Goal: Task Accomplishment & Management: Manage account settings

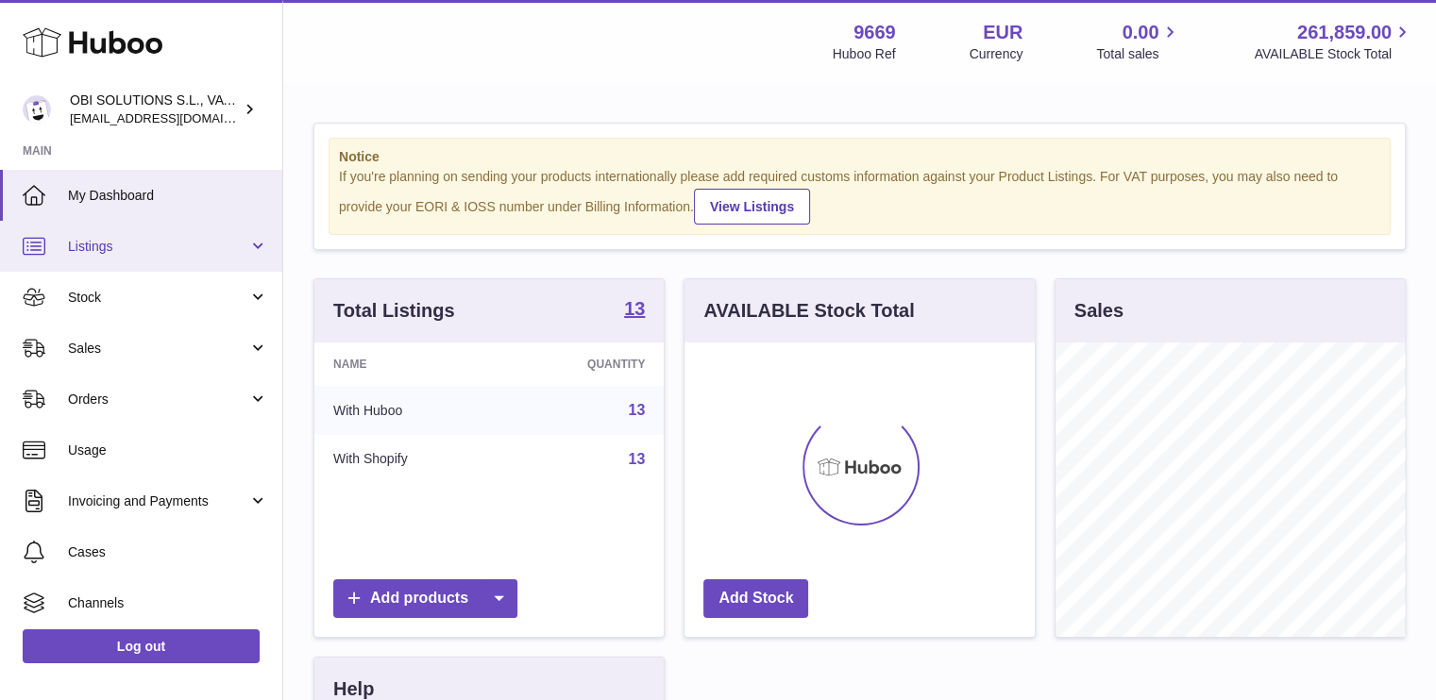
scroll to position [294, 350]
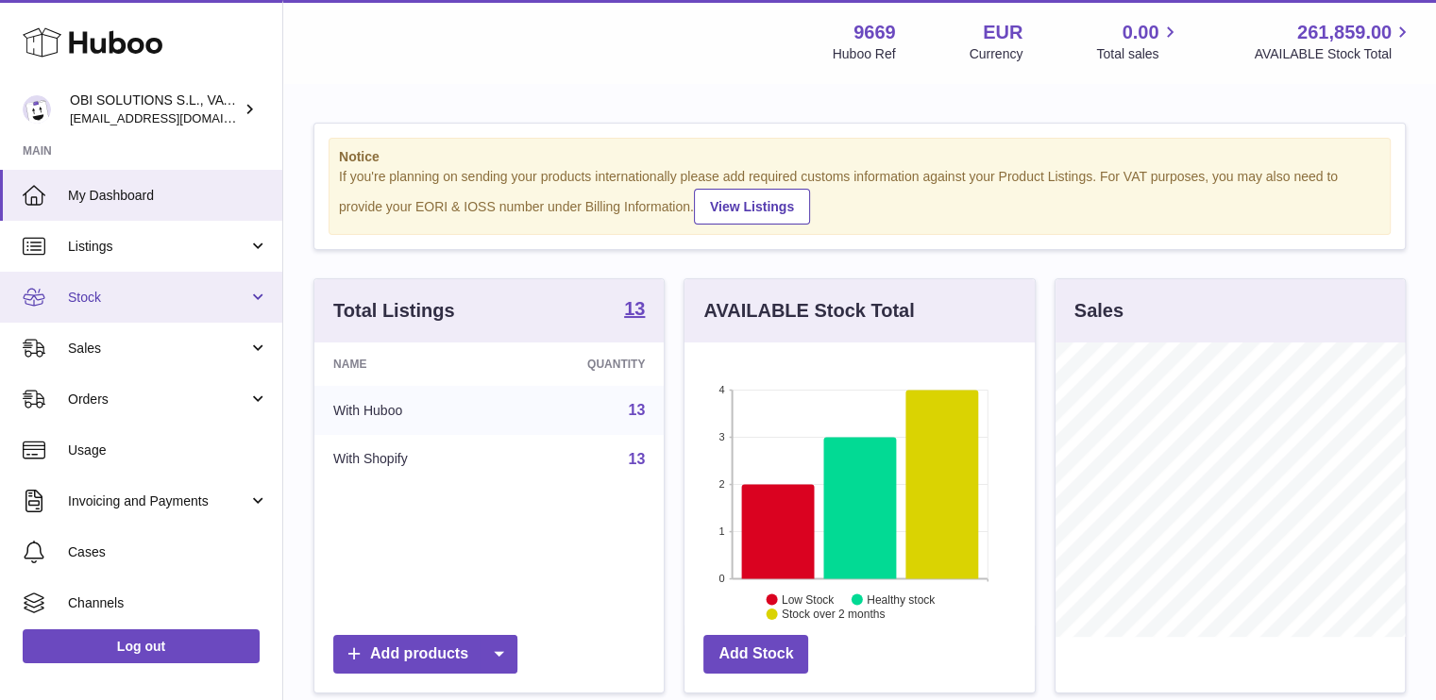
click at [121, 298] on span "Stock" at bounding box center [158, 298] width 180 height 18
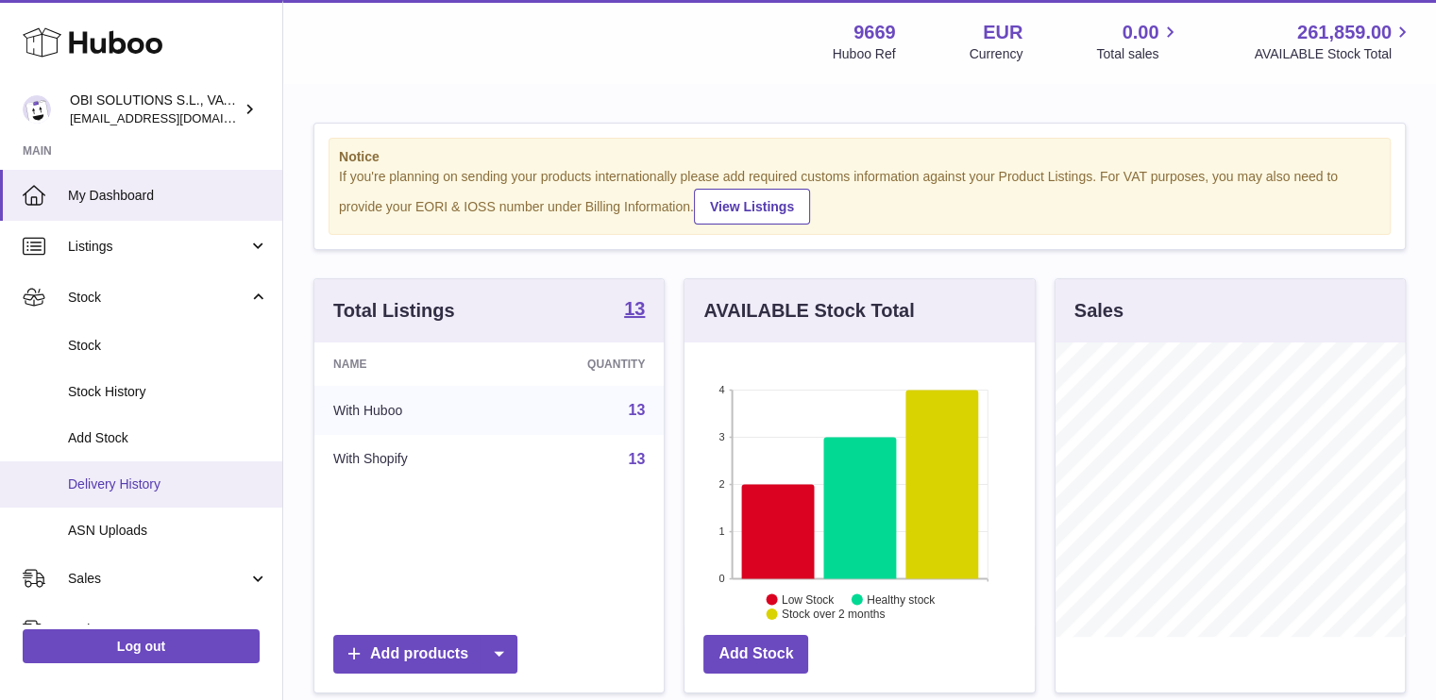
scroll to position [189, 0]
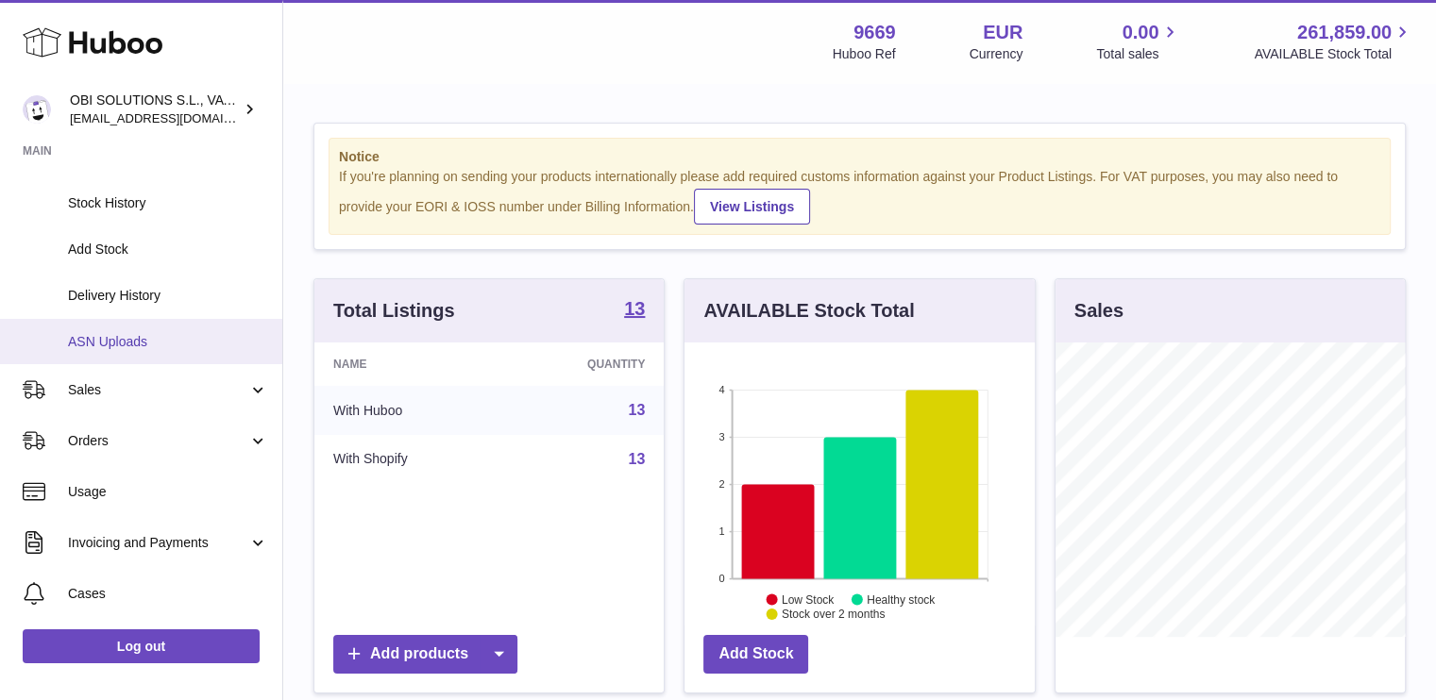
click at [174, 350] on link "ASN Uploads" at bounding box center [141, 342] width 282 height 46
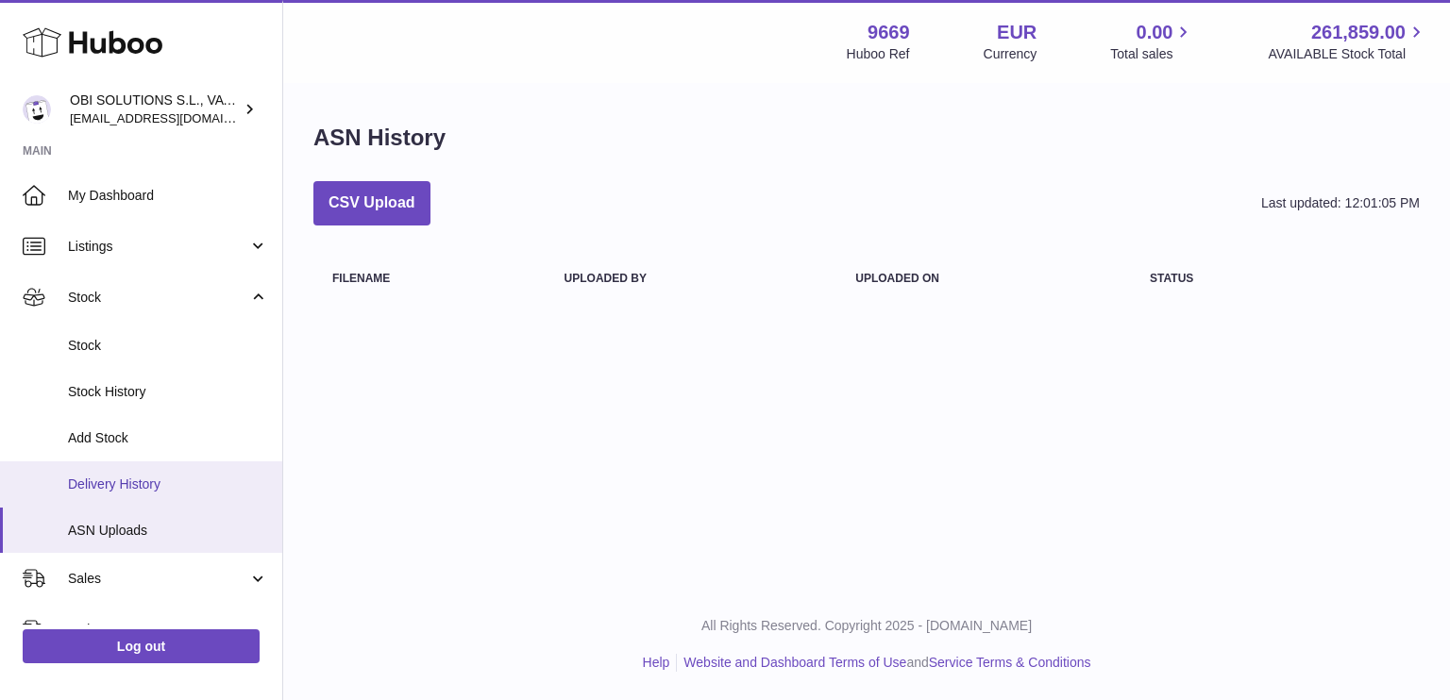
click at [189, 477] on span "Delivery History" at bounding box center [168, 485] width 200 height 18
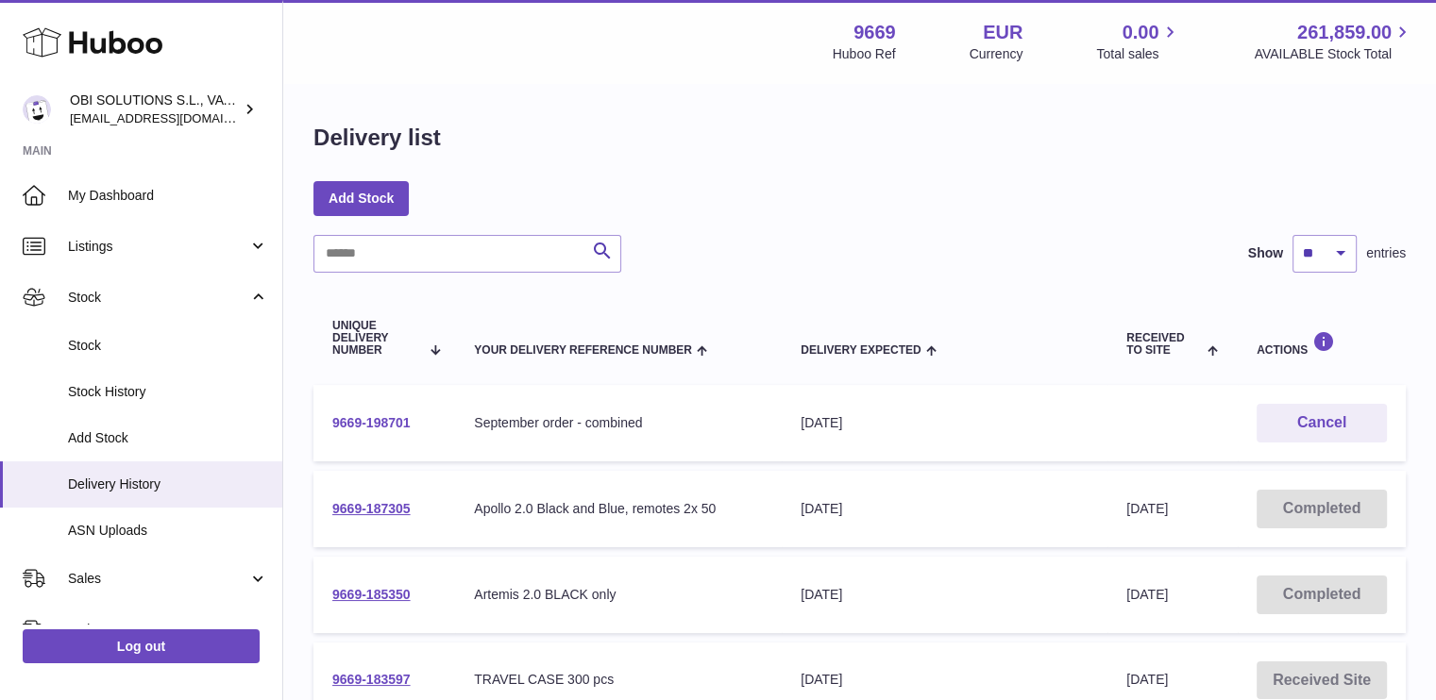
click at [376, 417] on link "9669-198701" at bounding box center [371, 422] width 78 height 15
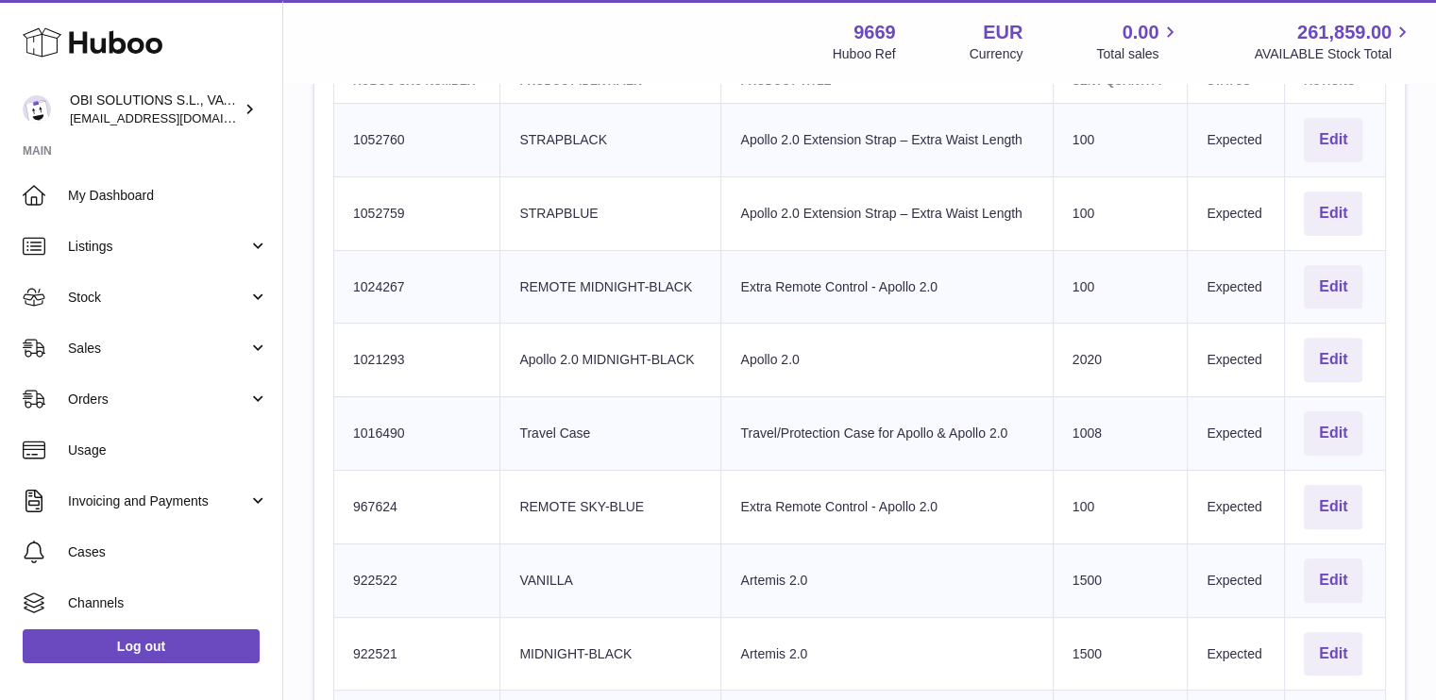
scroll to position [661, 0]
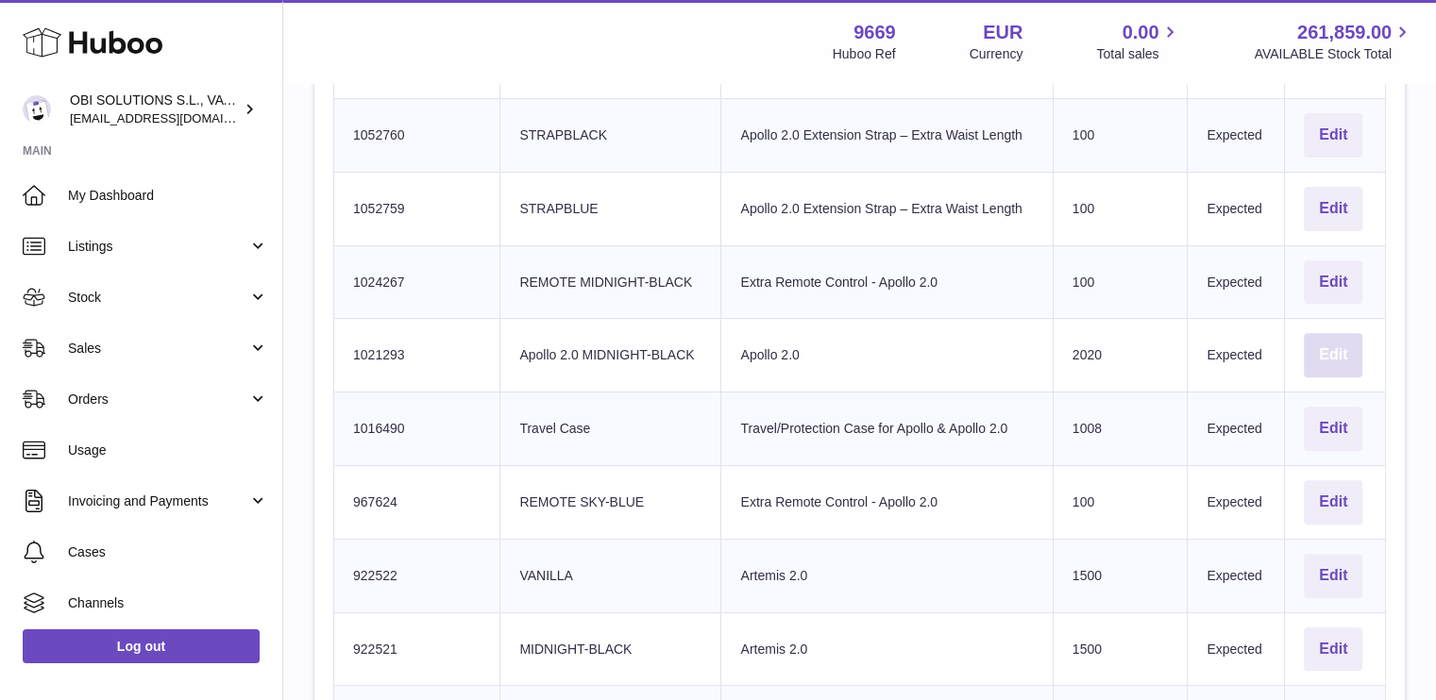
click at [1325, 357] on button "Edit" at bounding box center [1332, 355] width 59 height 44
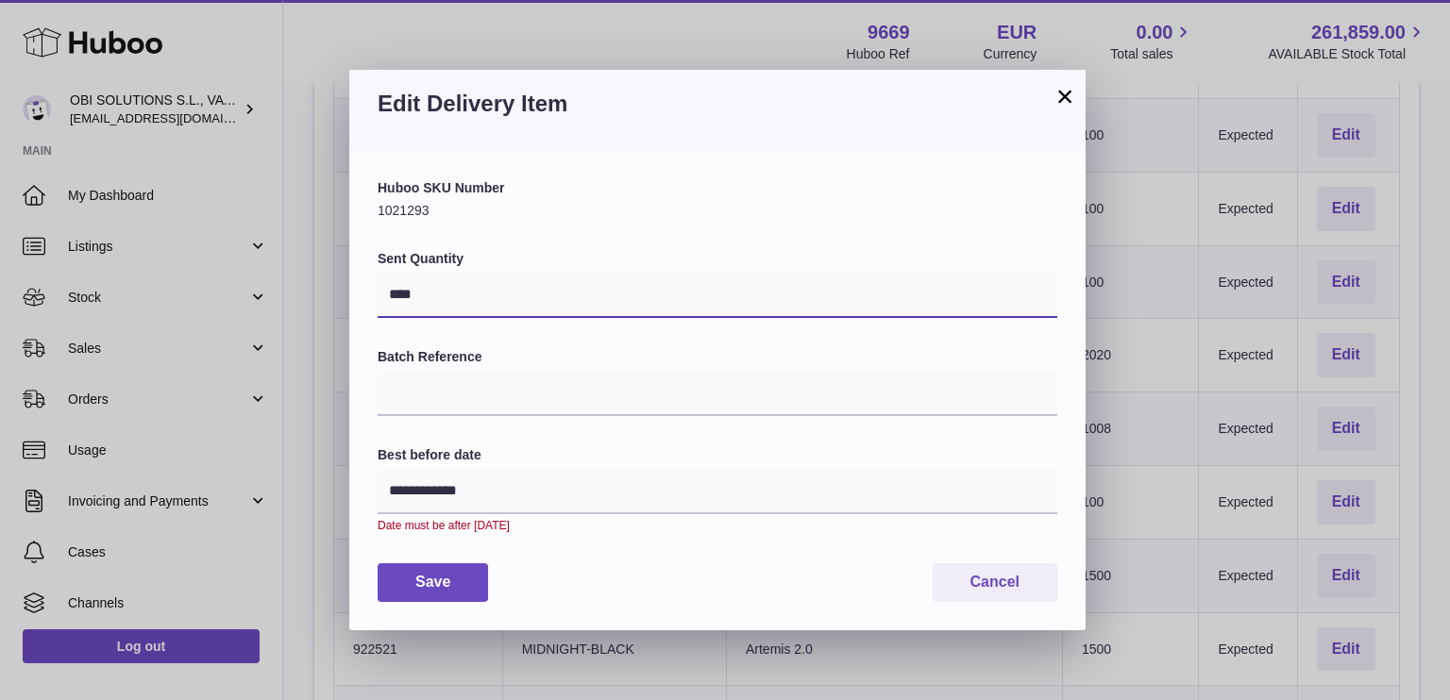
drag, startPoint x: 431, startPoint y: 299, endPoint x: 353, endPoint y: 294, distance: 78.5
click at [351, 294] on div "**********" at bounding box center [717, 390] width 736 height 479
type input "****"
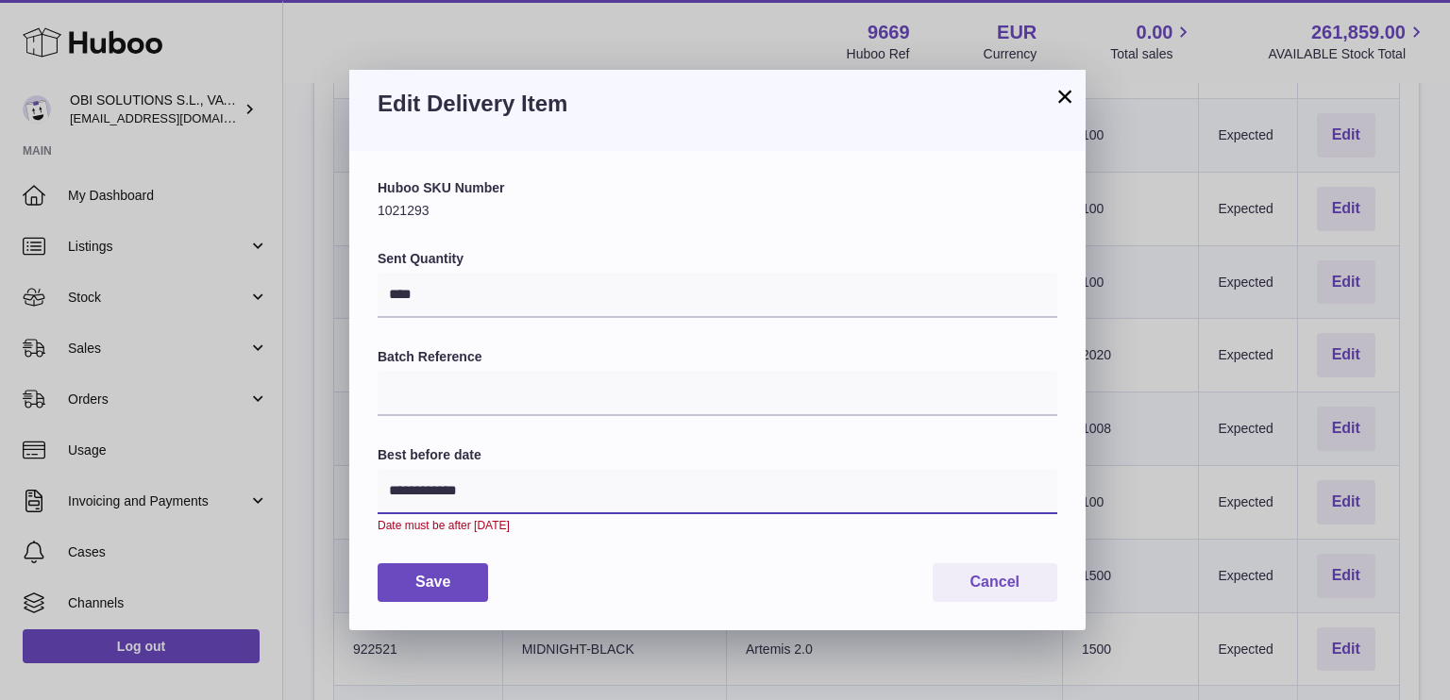
click at [520, 493] on input "**********" at bounding box center [718, 491] width 680 height 45
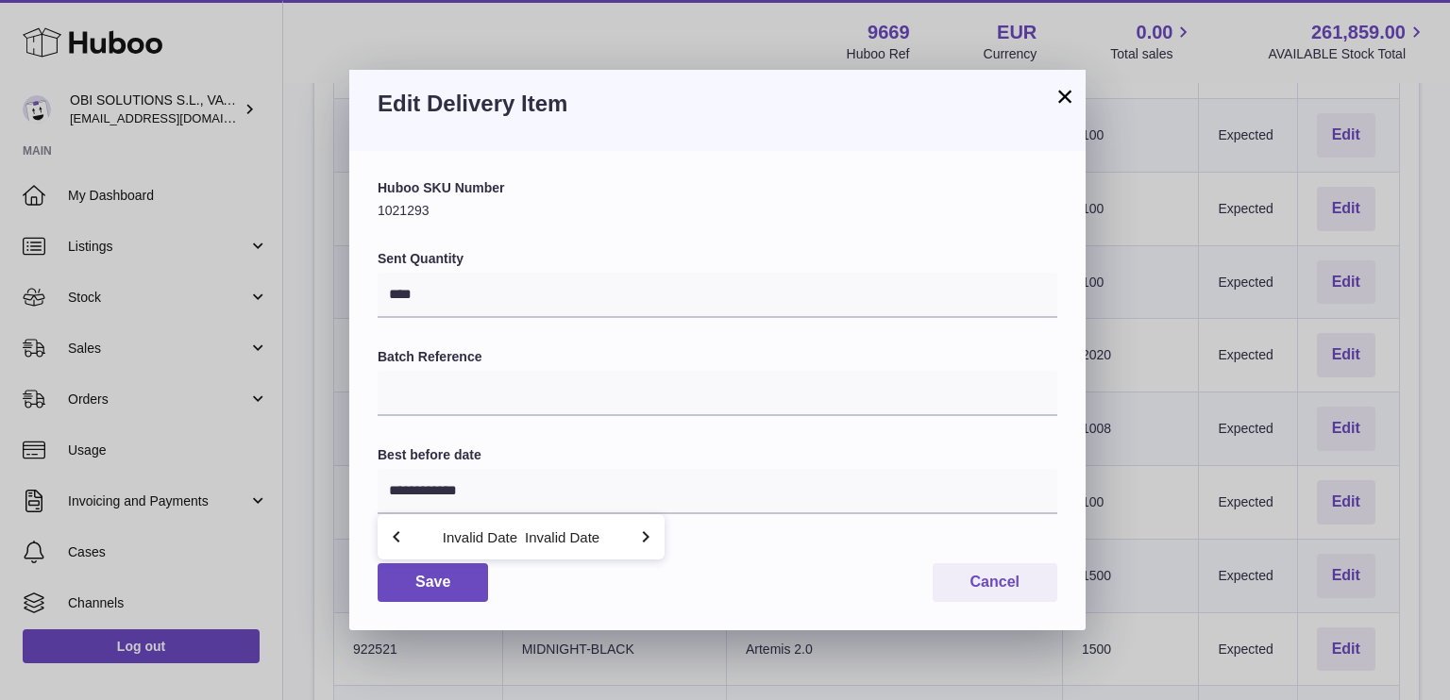
click at [644, 546] on icon "button" at bounding box center [645, 537] width 23 height 23
click at [645, 546] on icon "button" at bounding box center [645, 537] width 23 height 23
click at [468, 489] on input "**********" at bounding box center [718, 491] width 680 height 45
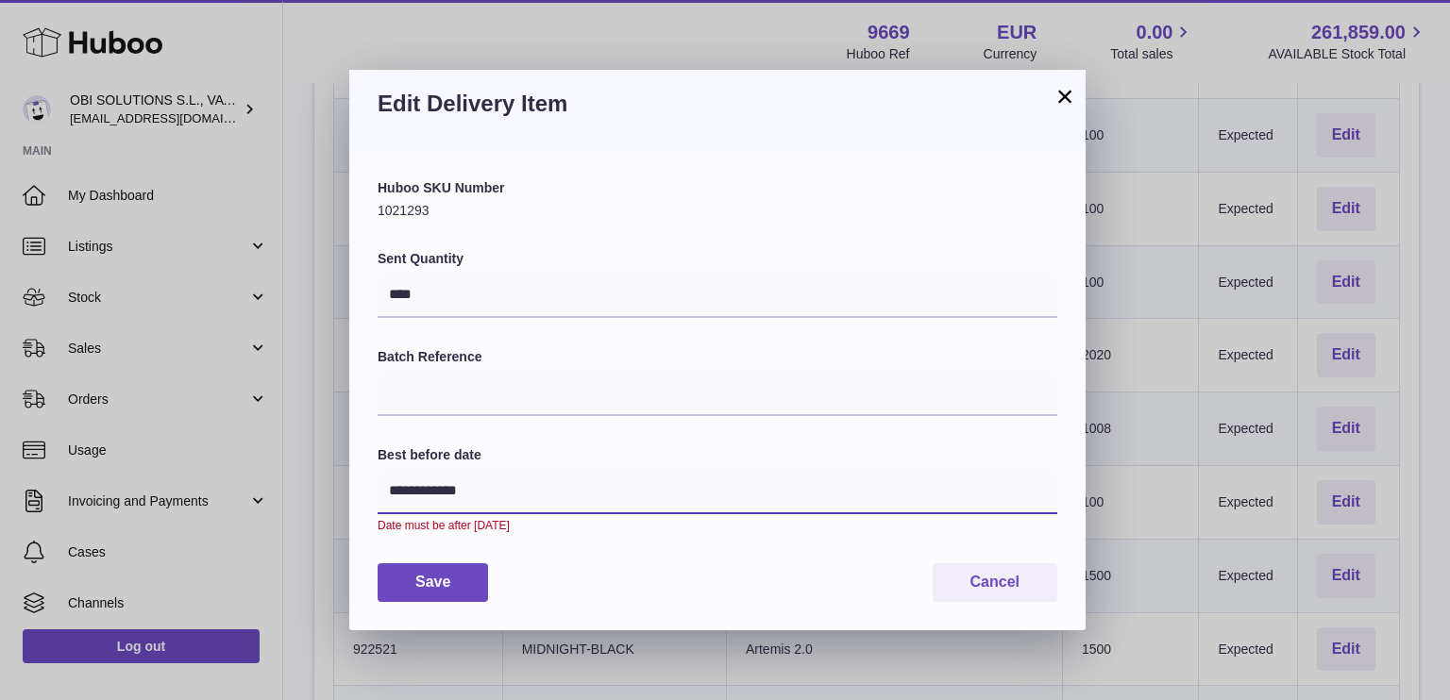
click at [468, 489] on input "**********" at bounding box center [718, 491] width 680 height 45
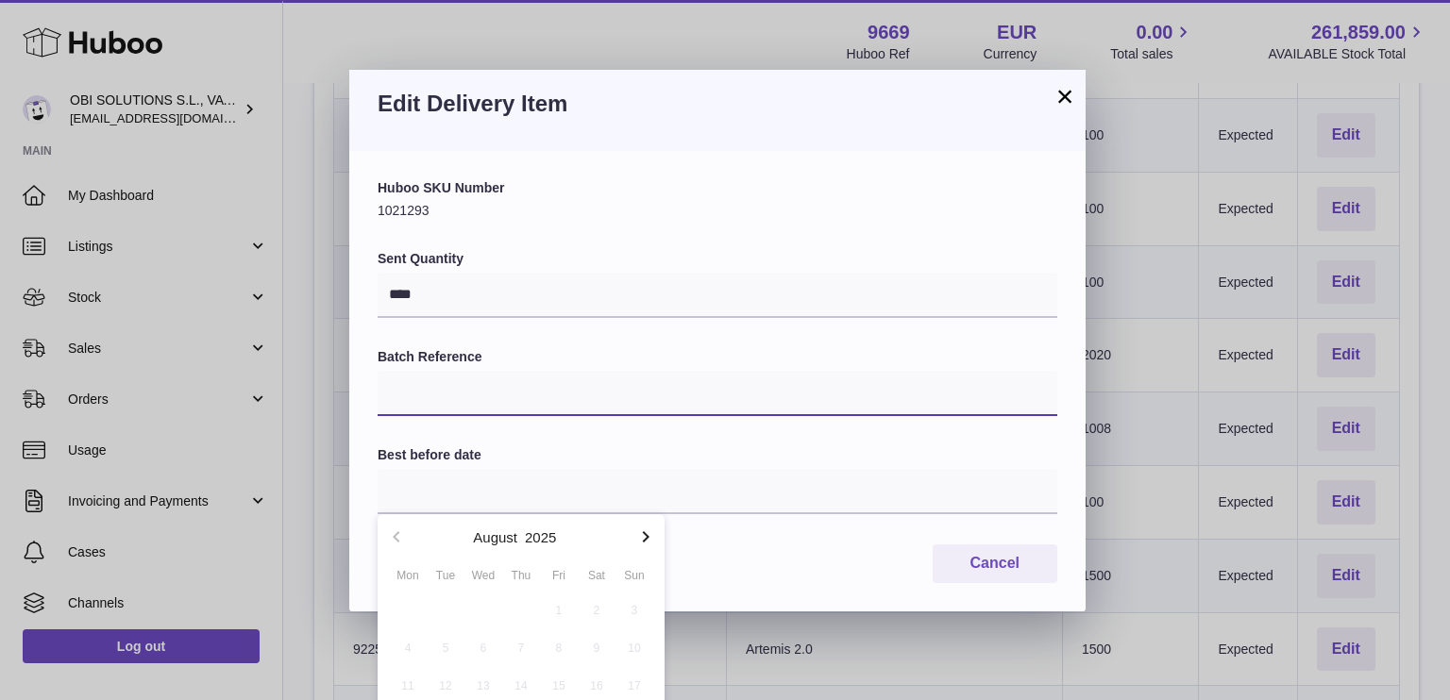
click at [527, 405] on input "Batch Reference" at bounding box center [718, 393] width 680 height 45
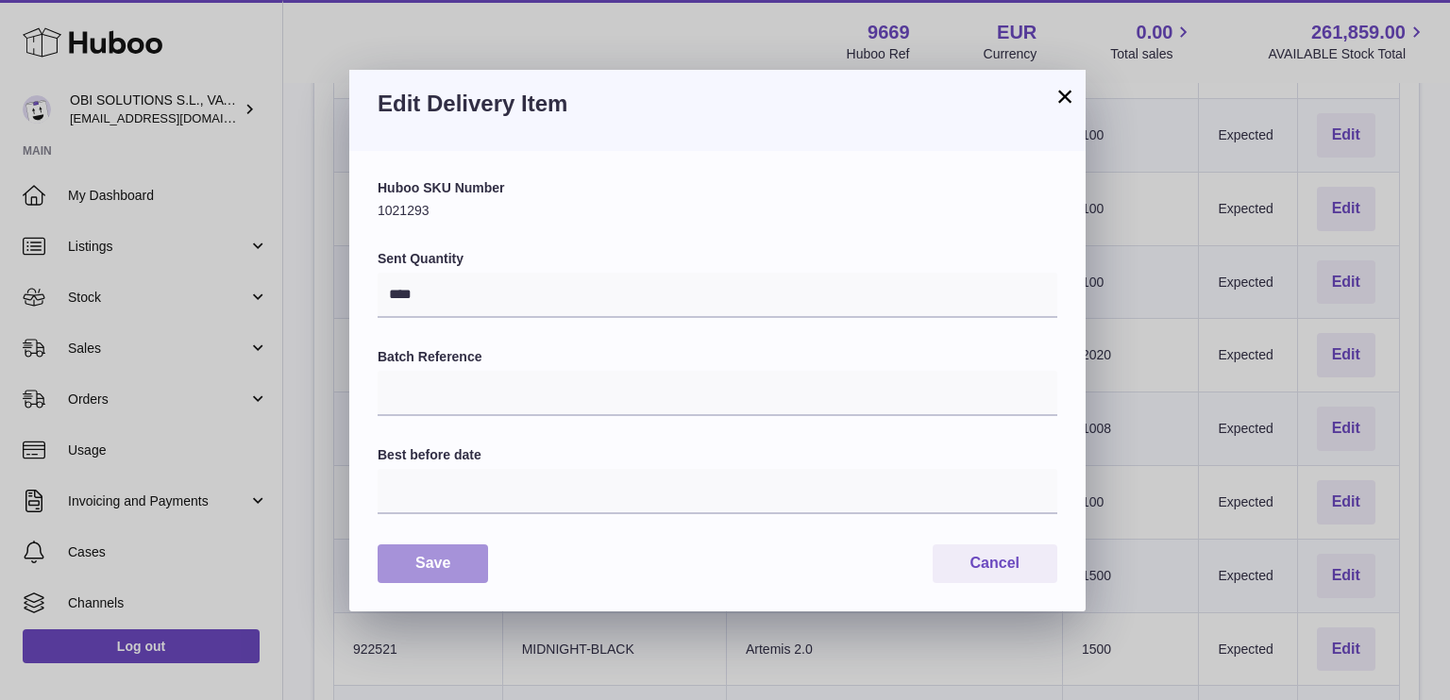
click at [416, 563] on button "Save" at bounding box center [433, 564] width 110 height 39
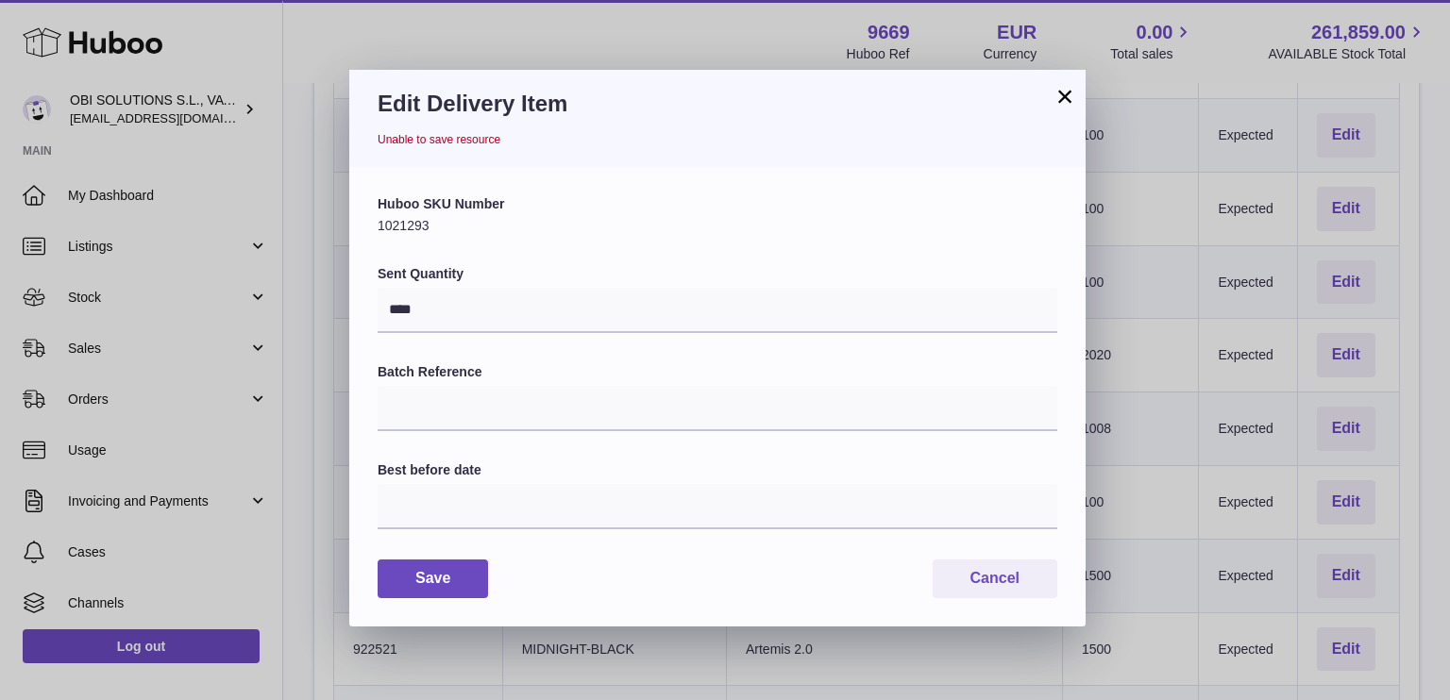
drag, startPoint x: 415, startPoint y: 143, endPoint x: 509, endPoint y: 151, distance: 93.8
click at [509, 151] on div "Edit Delivery Item Unable to save resource" at bounding box center [717, 118] width 736 height 97
click at [460, 513] on input "text" at bounding box center [718, 506] width 680 height 45
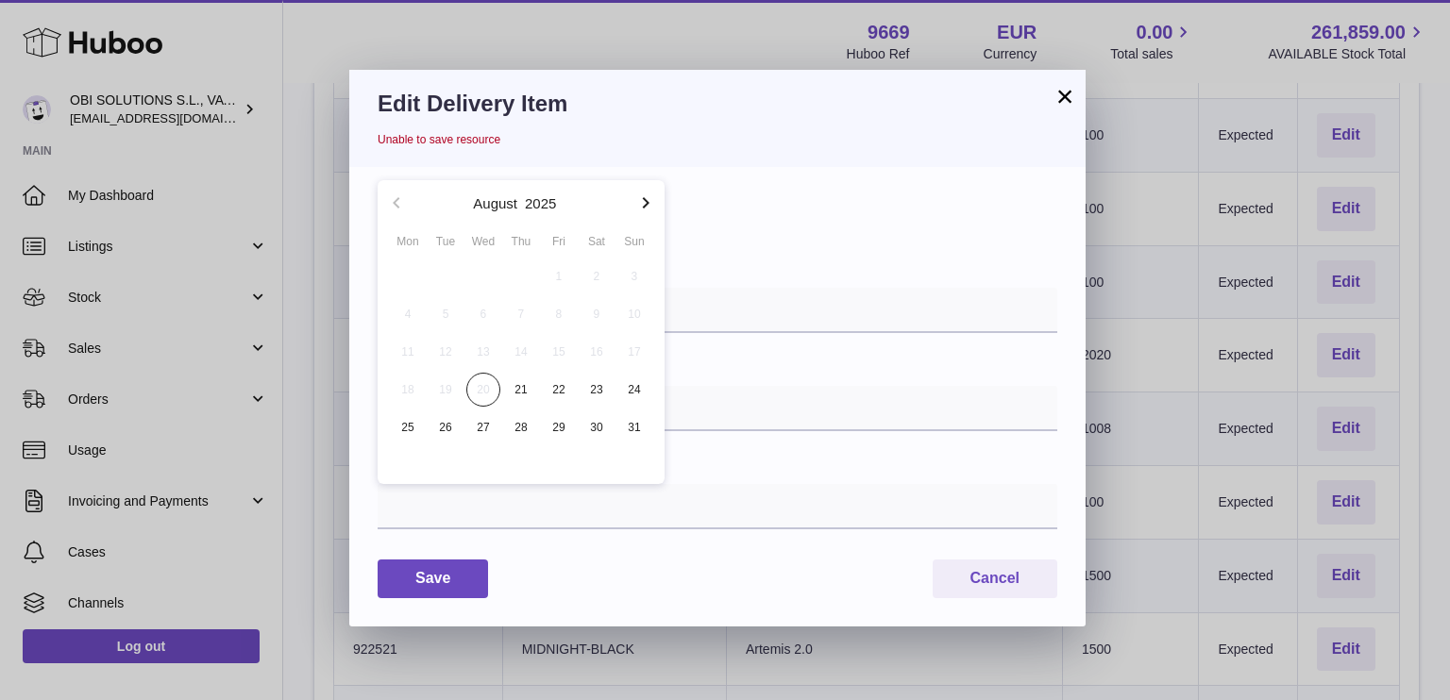
click at [646, 207] on icon "button" at bounding box center [646, 202] width 7 height 11
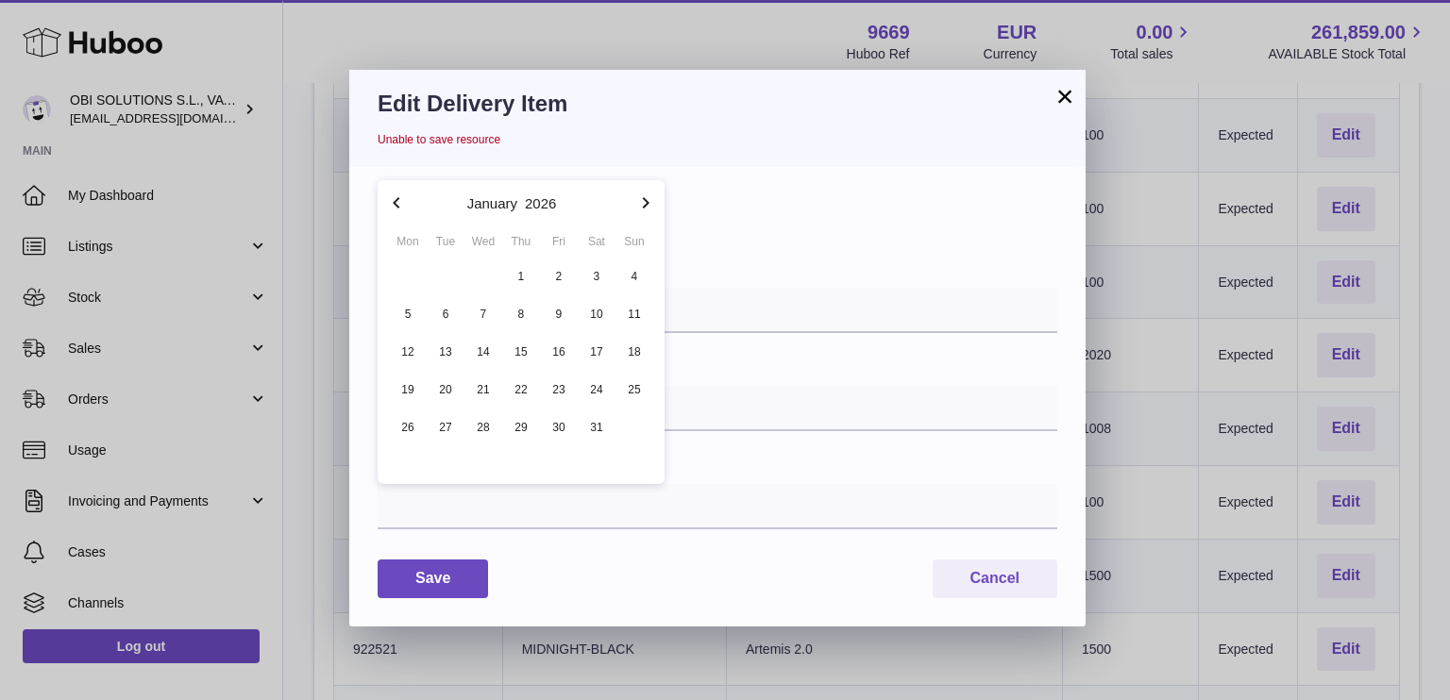
click at [646, 207] on icon "button" at bounding box center [646, 202] width 7 height 11
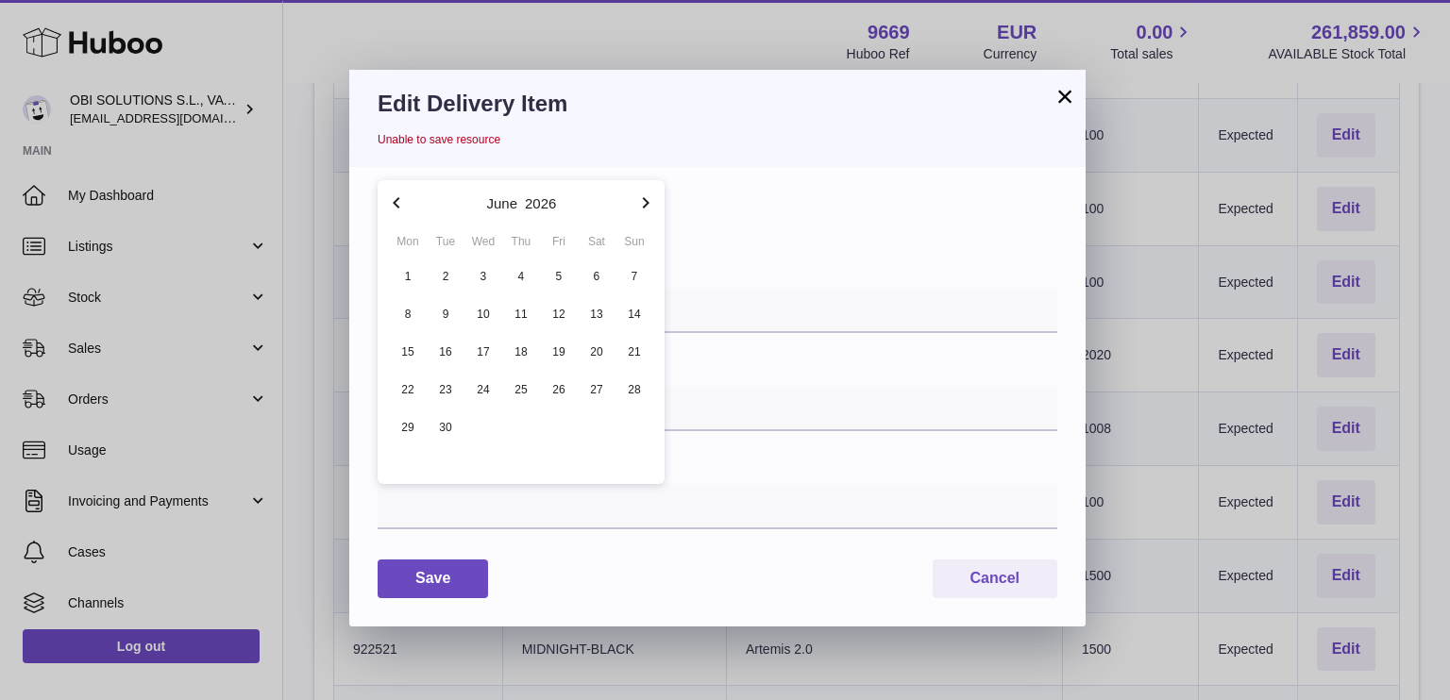
click at [646, 207] on icon "button" at bounding box center [646, 202] width 7 height 11
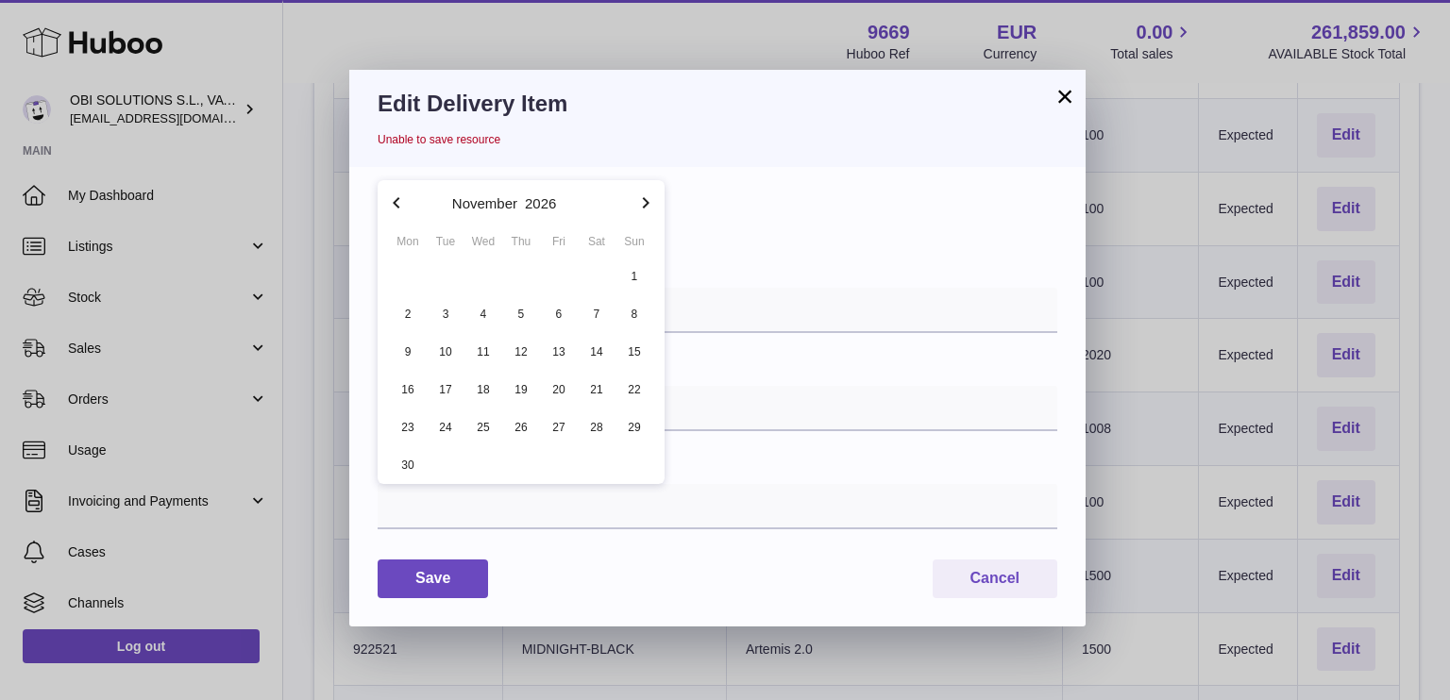
click at [646, 207] on icon "button" at bounding box center [646, 202] width 7 height 11
click at [518, 437] on span "31" at bounding box center [521, 428] width 34 height 34
type input "**********"
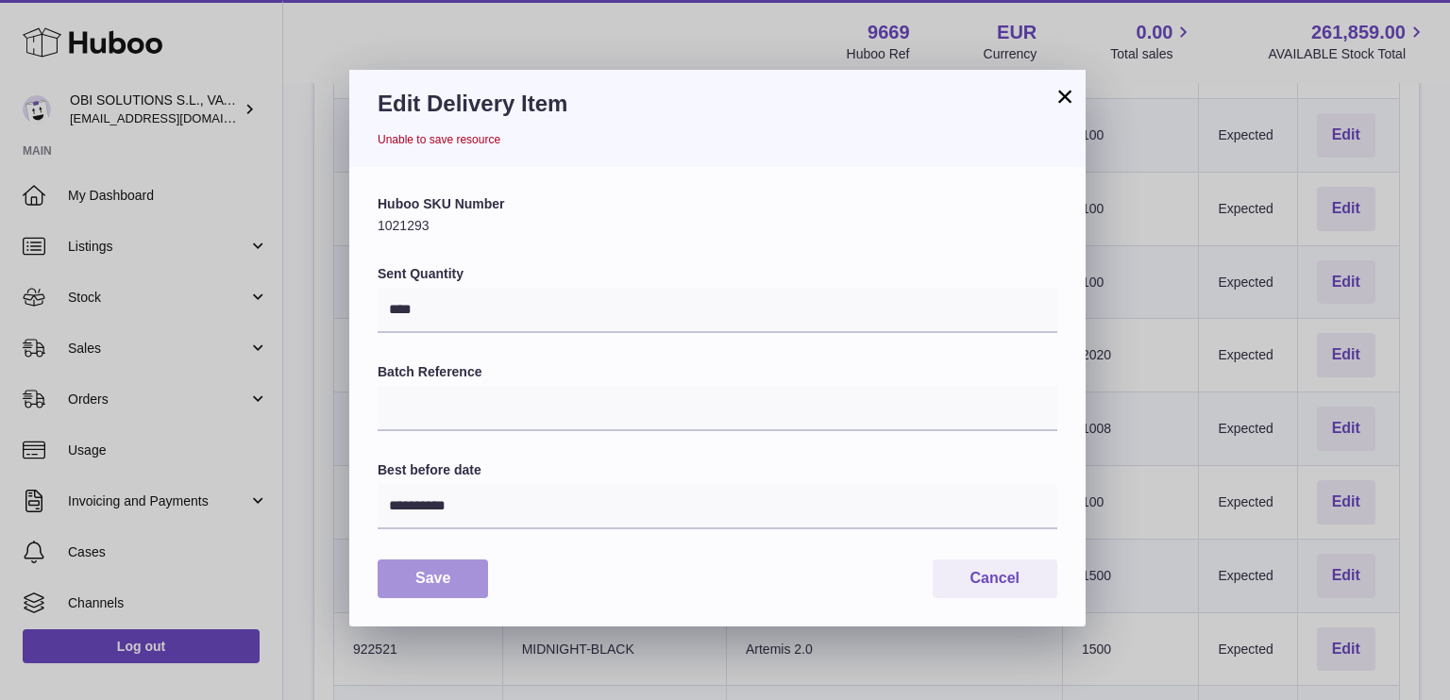
click at [438, 581] on button "Save" at bounding box center [433, 579] width 110 height 39
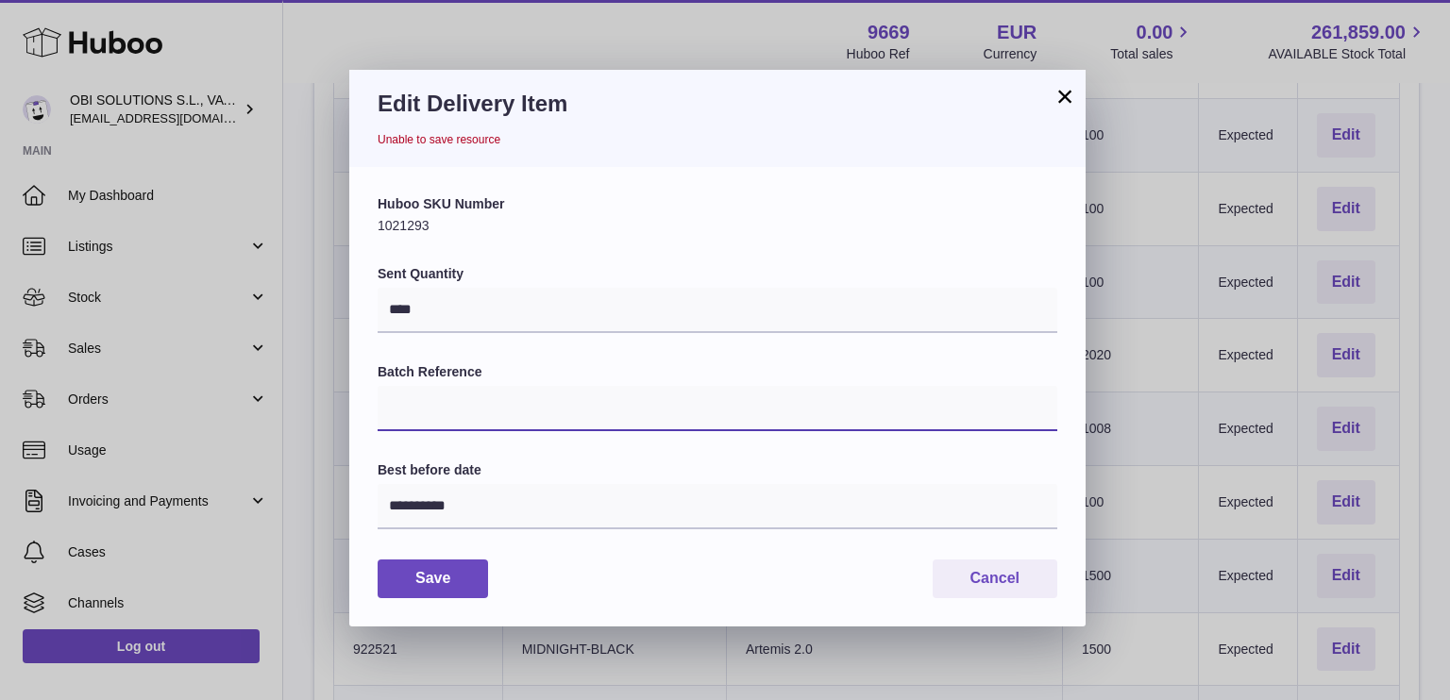
click at [461, 417] on input "Batch Reference" at bounding box center [718, 408] width 680 height 45
click at [462, 417] on input "Batch Reference" at bounding box center [718, 408] width 680 height 45
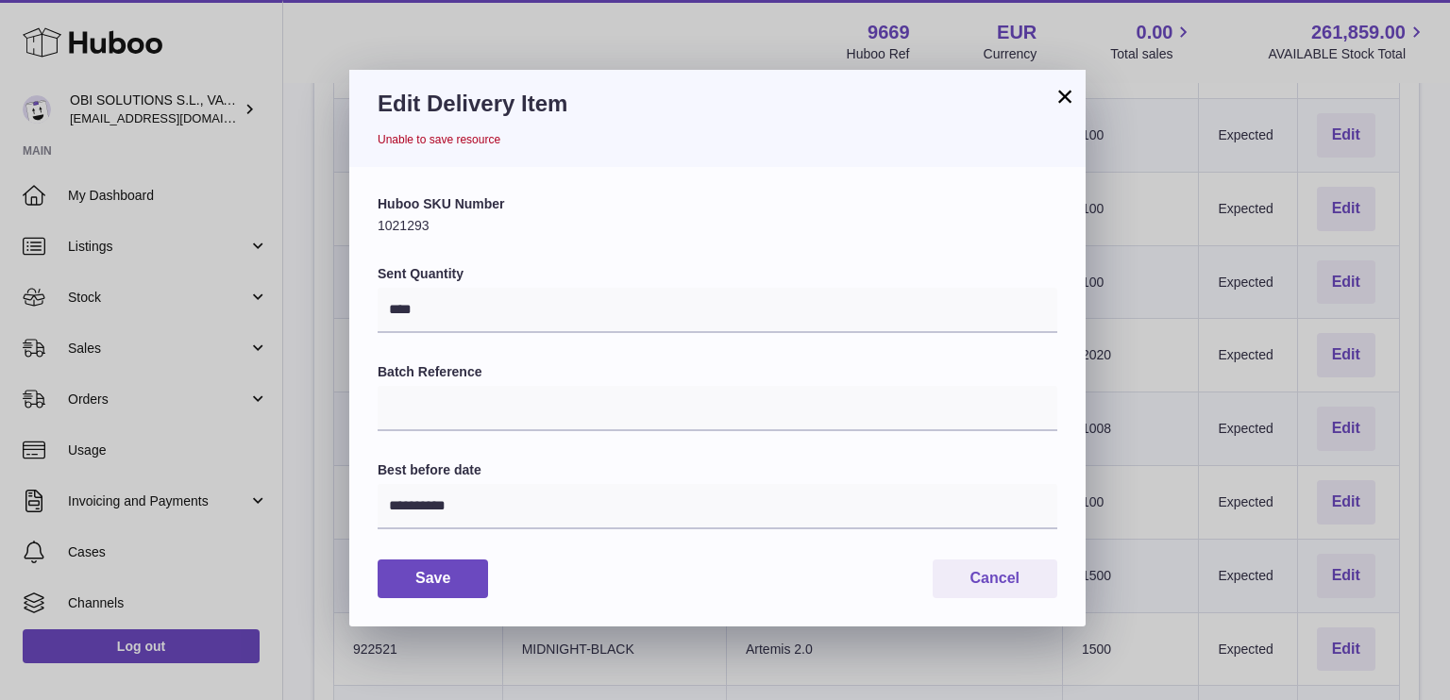
click at [1061, 105] on button "×" at bounding box center [1064, 96] width 23 height 23
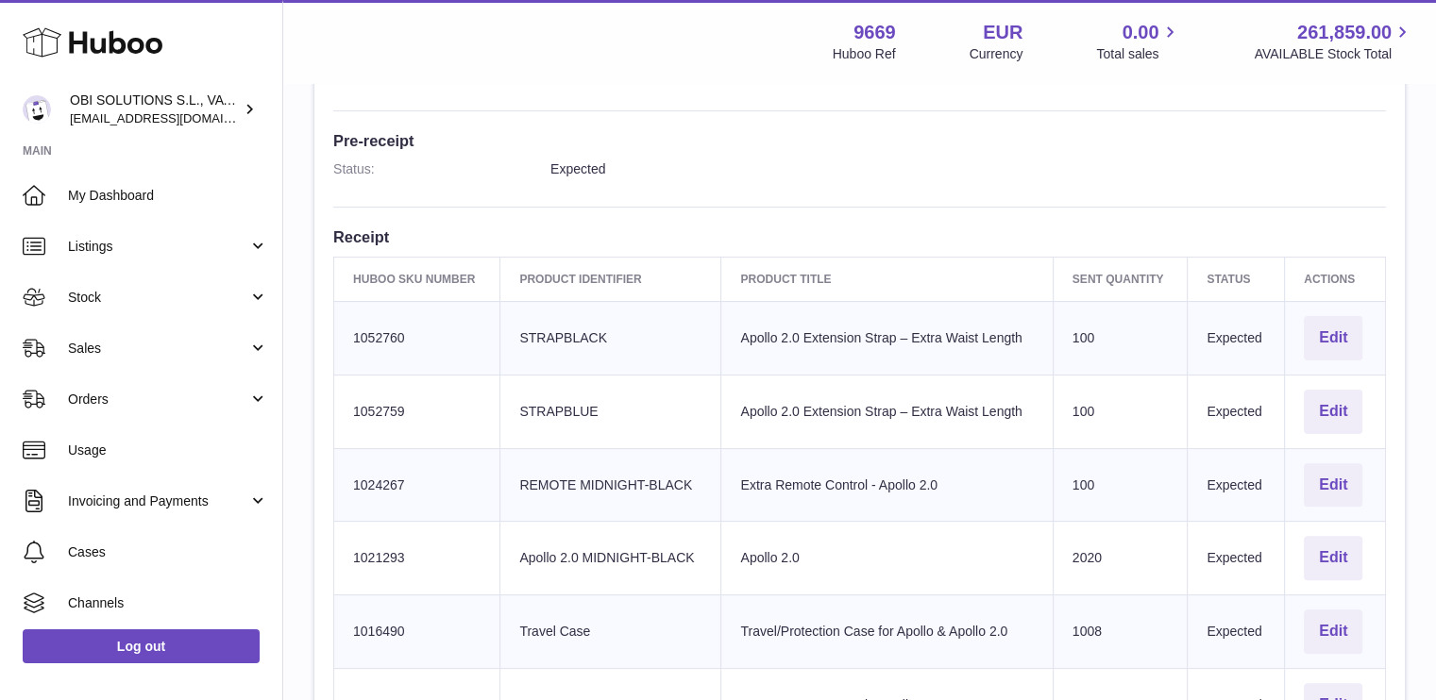
scroll to position [566, 0]
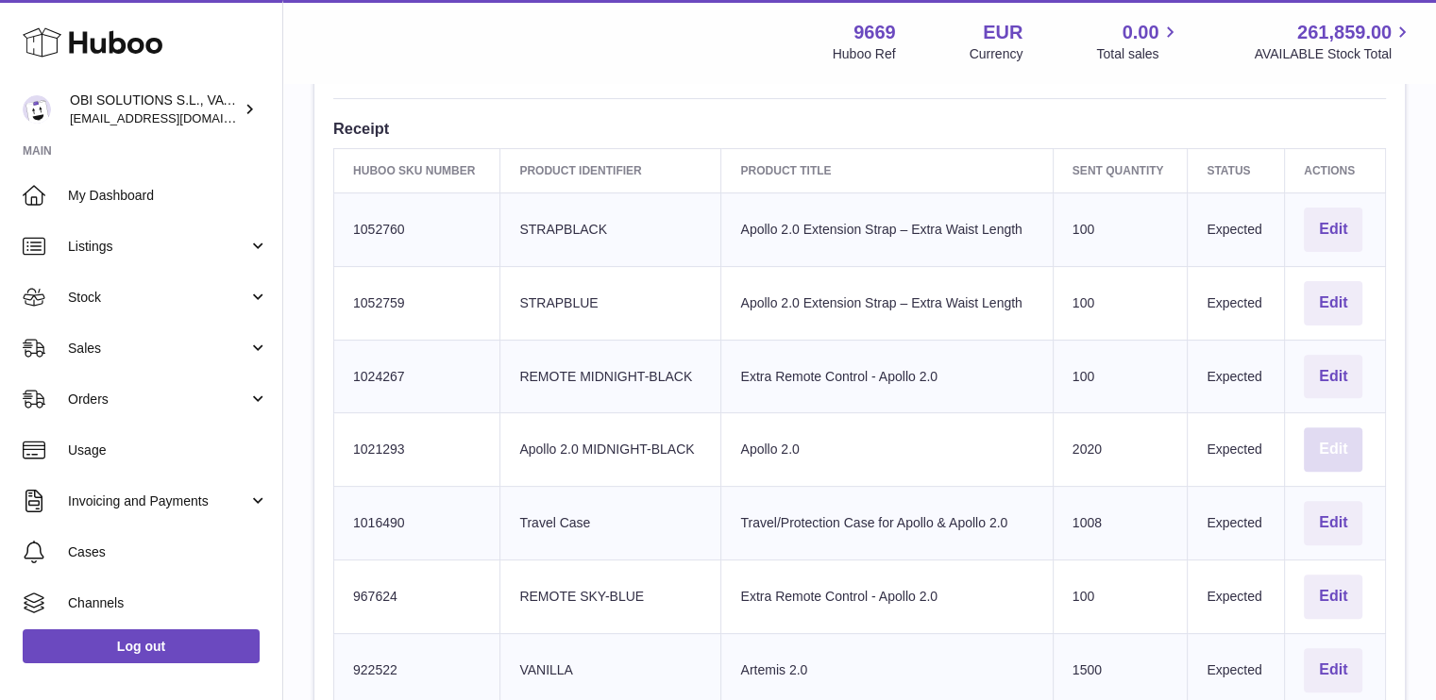
click at [1318, 433] on button "Edit" at bounding box center [1332, 450] width 59 height 44
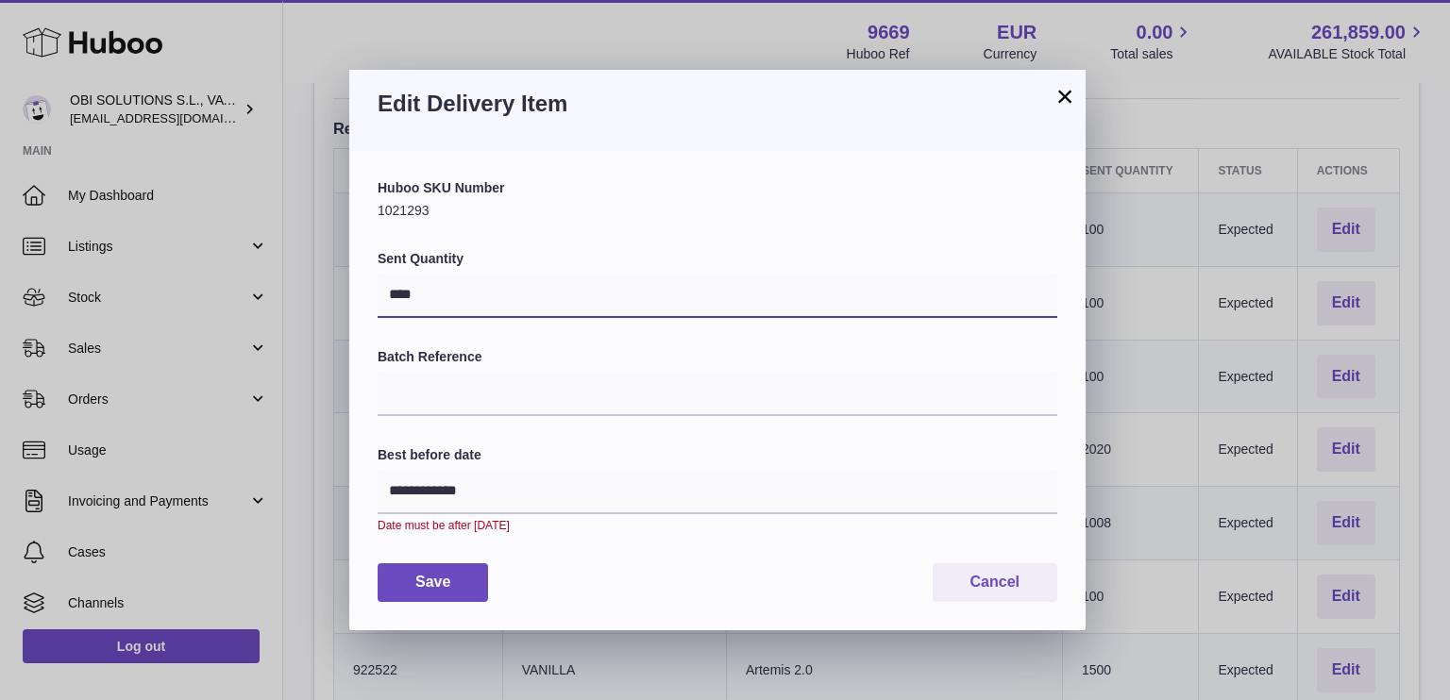
drag, startPoint x: 416, startPoint y: 292, endPoint x: 316, endPoint y: 285, distance: 100.3
click at [316, 285] on div "**********" at bounding box center [725, 350] width 1450 height 700
type input "****"
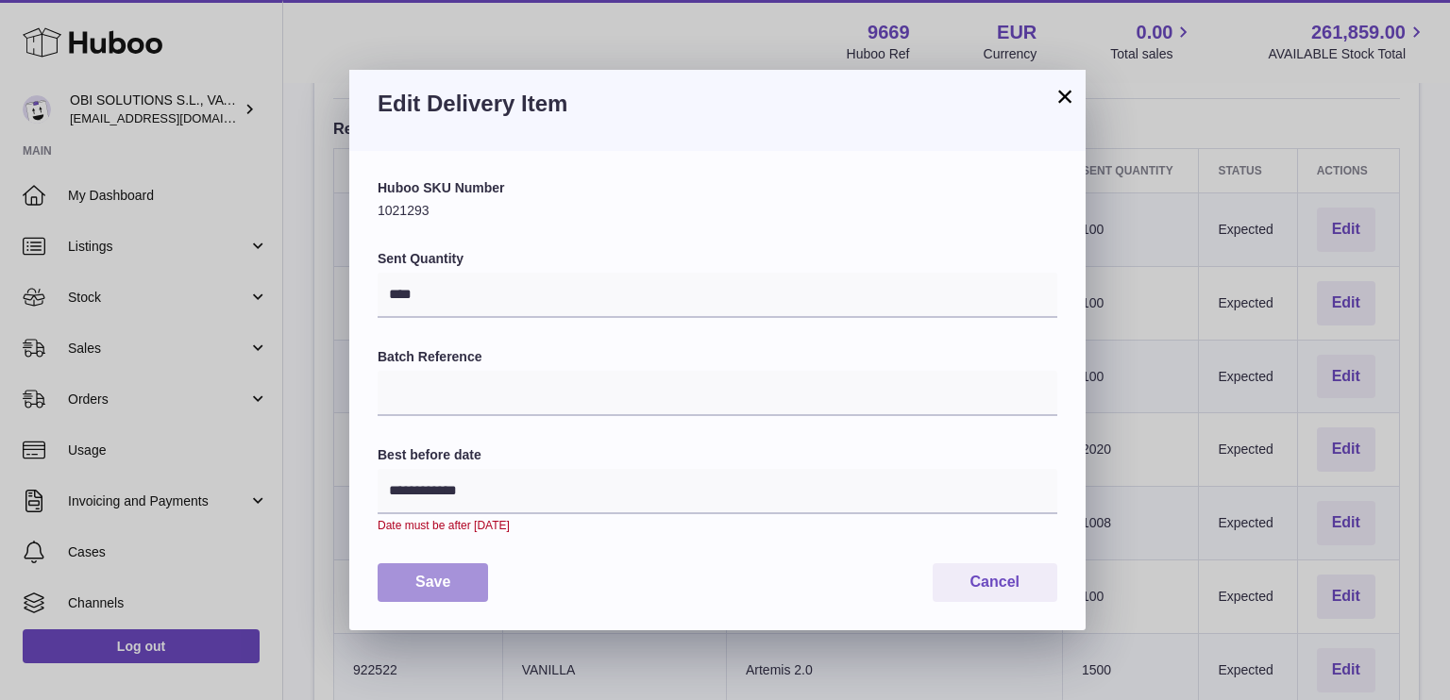
click at [430, 580] on button "Save" at bounding box center [433, 582] width 110 height 39
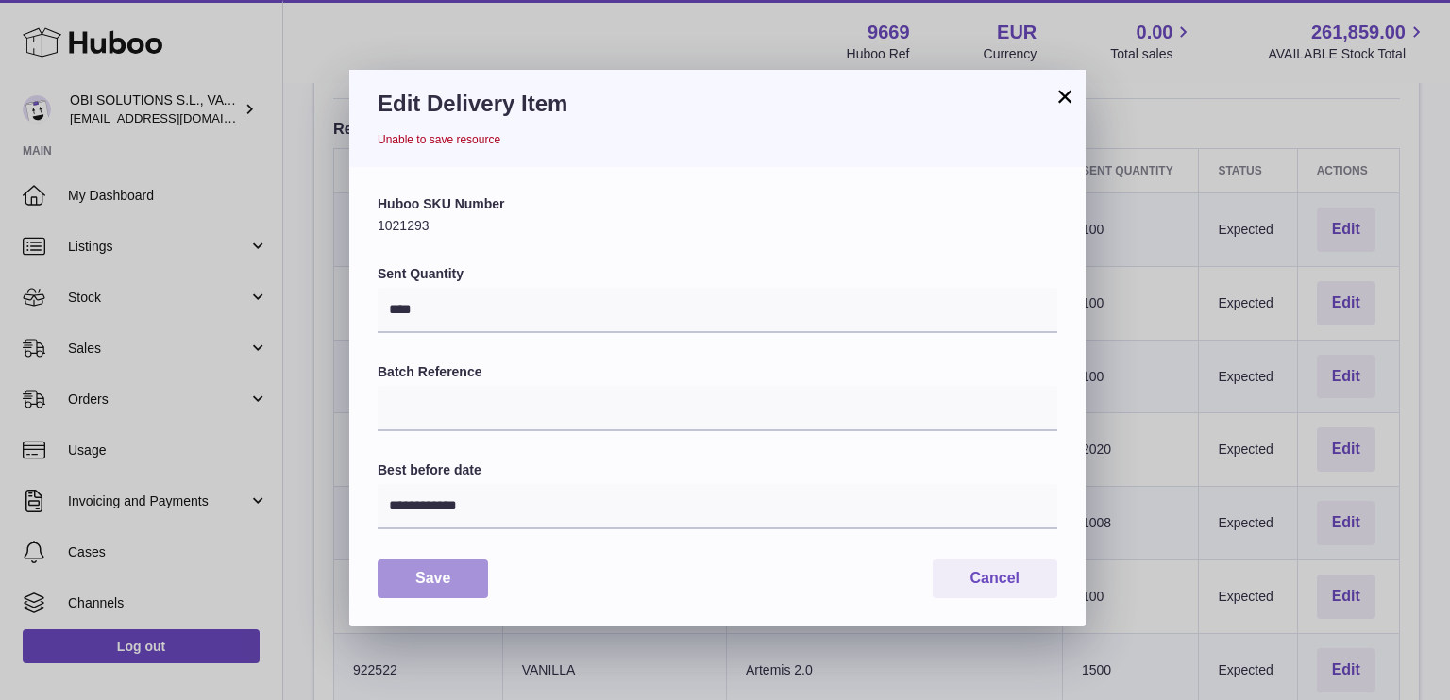
click at [433, 580] on button "Save" at bounding box center [433, 579] width 110 height 39
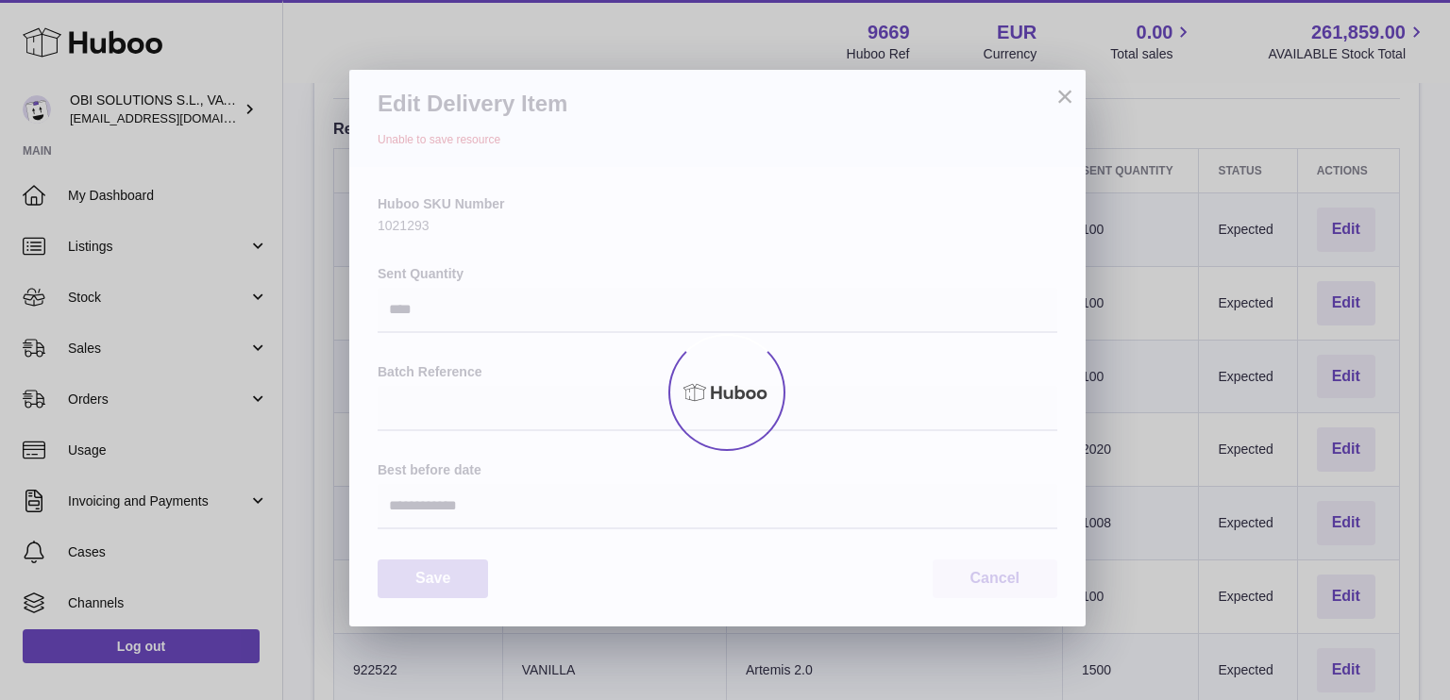
click at [433, 580] on div at bounding box center [725, 392] width 1450 height 615
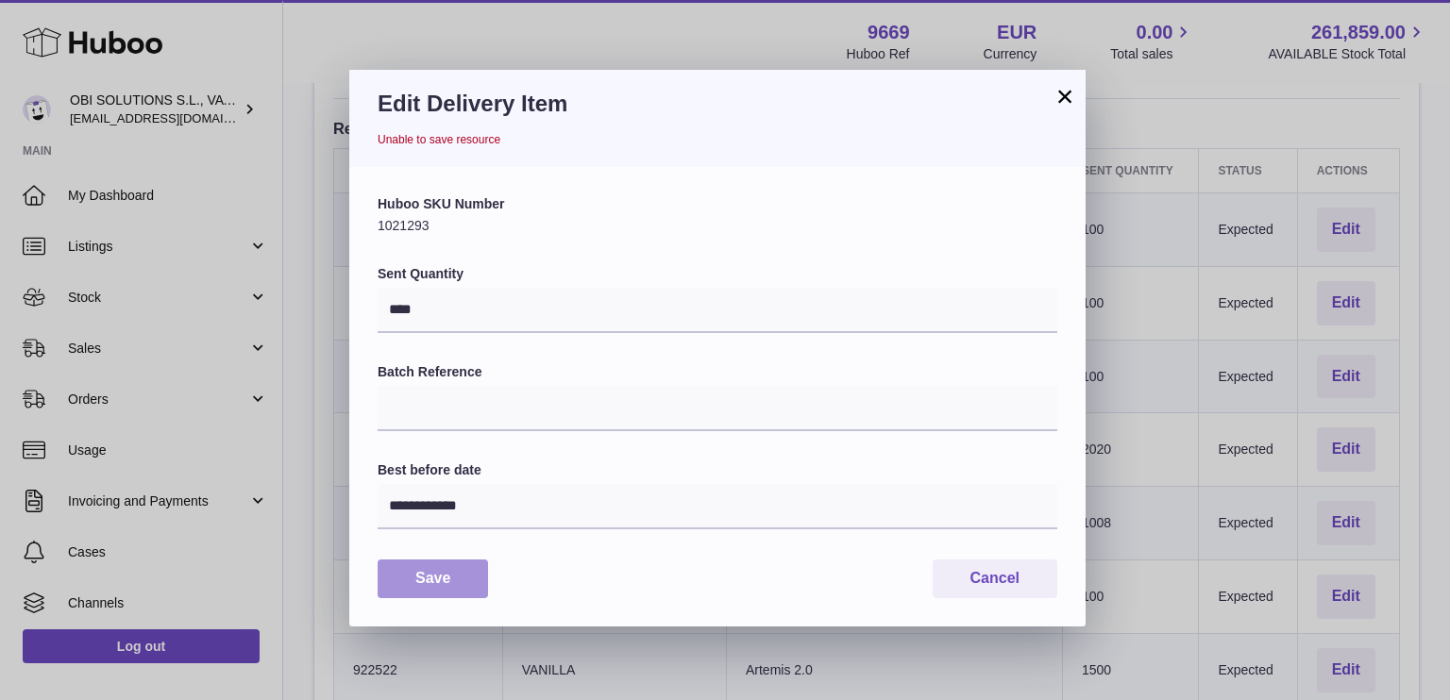
click at [433, 580] on button "Save" at bounding box center [433, 579] width 110 height 39
click at [0, 580] on div at bounding box center [0, 350] width 0 height 700
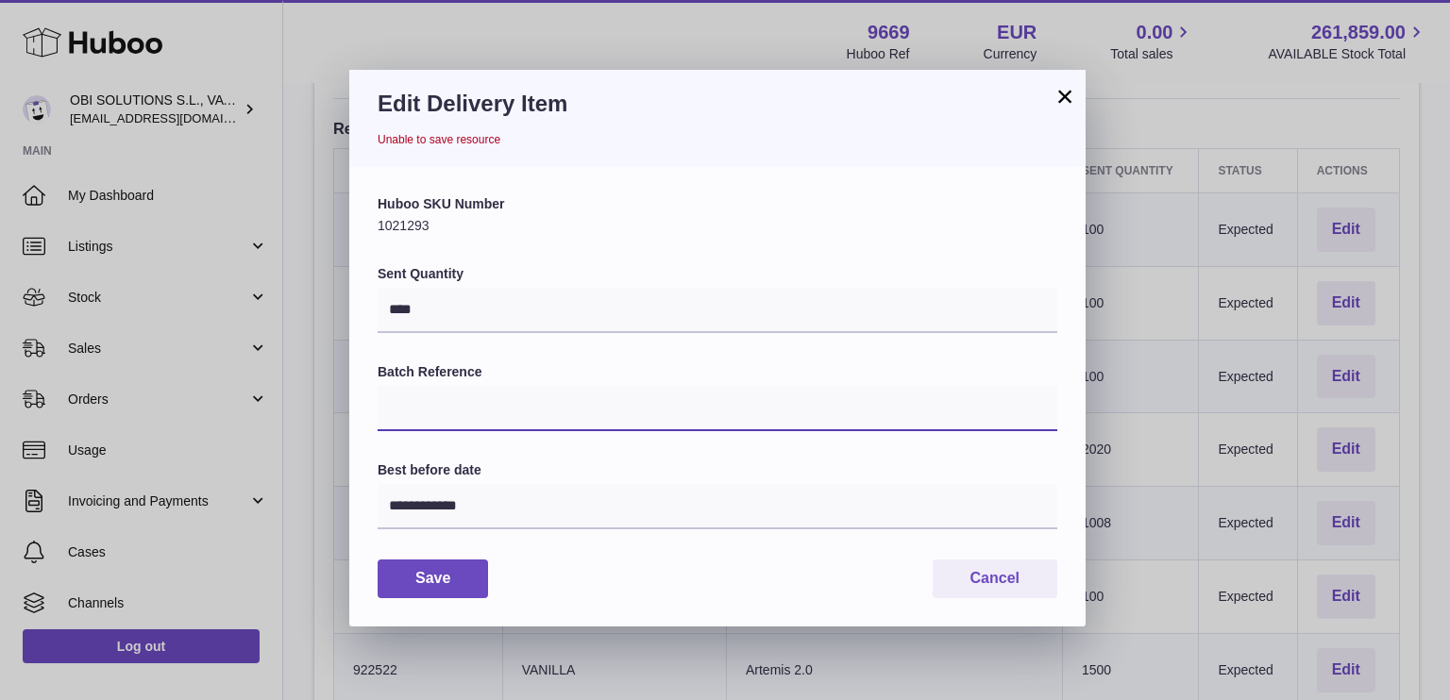
click at [509, 409] on input "Batch Reference" at bounding box center [718, 408] width 680 height 45
type input "*"
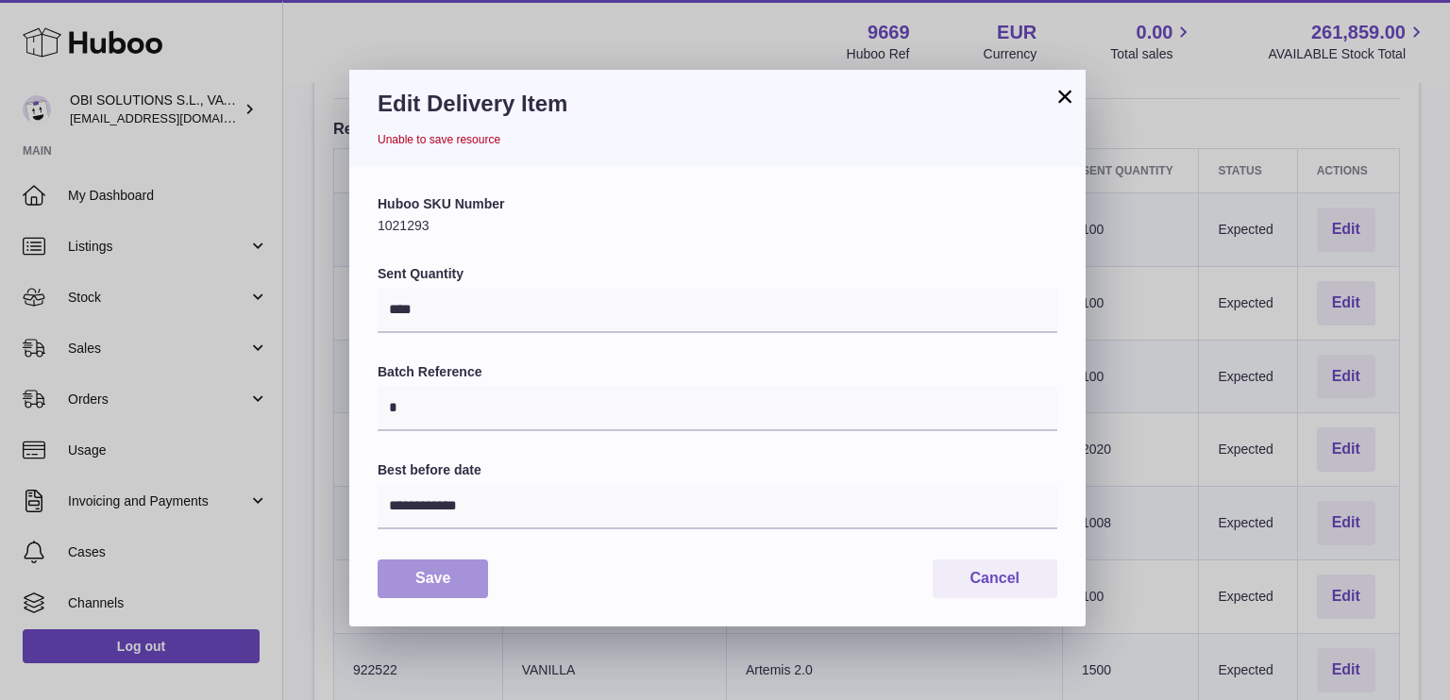
click at [423, 580] on button "Save" at bounding box center [433, 579] width 110 height 39
click at [0, 580] on div at bounding box center [0, 350] width 0 height 700
click at [1056, 105] on button "×" at bounding box center [1064, 96] width 23 height 23
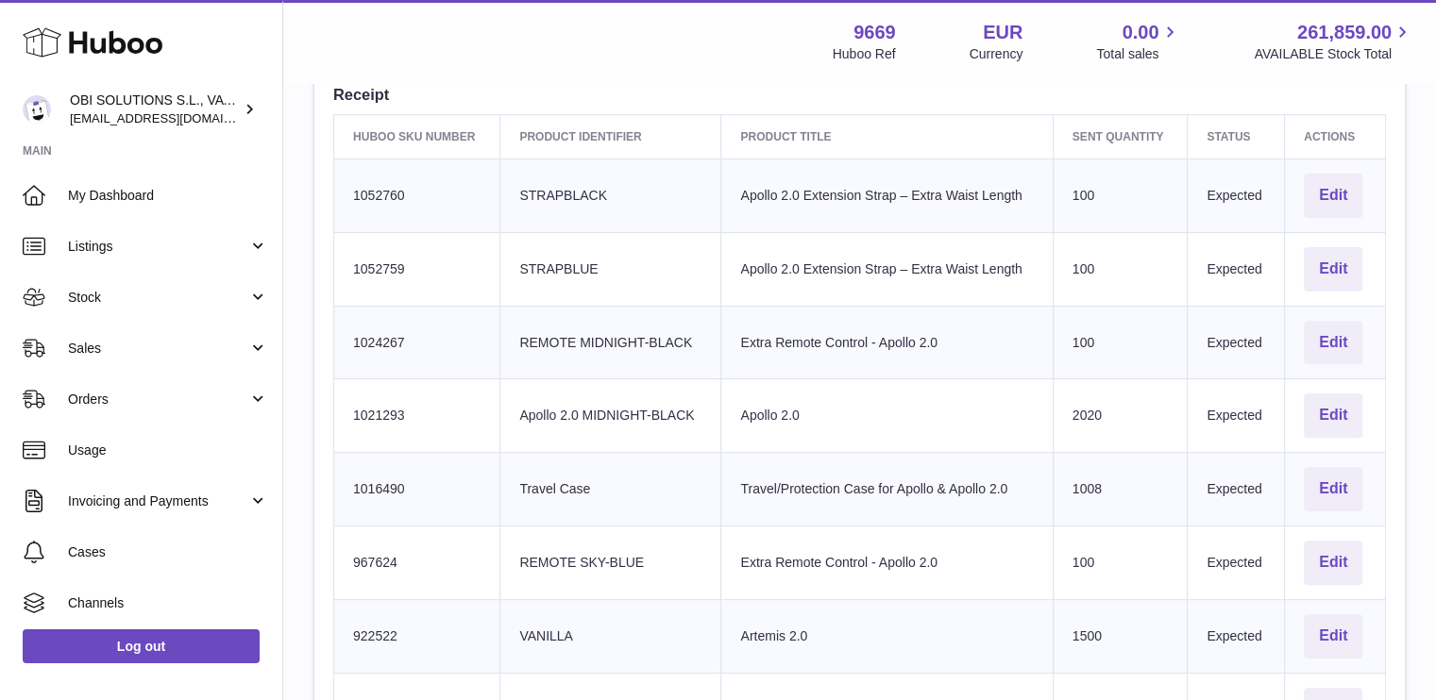
scroll to position [472, 0]
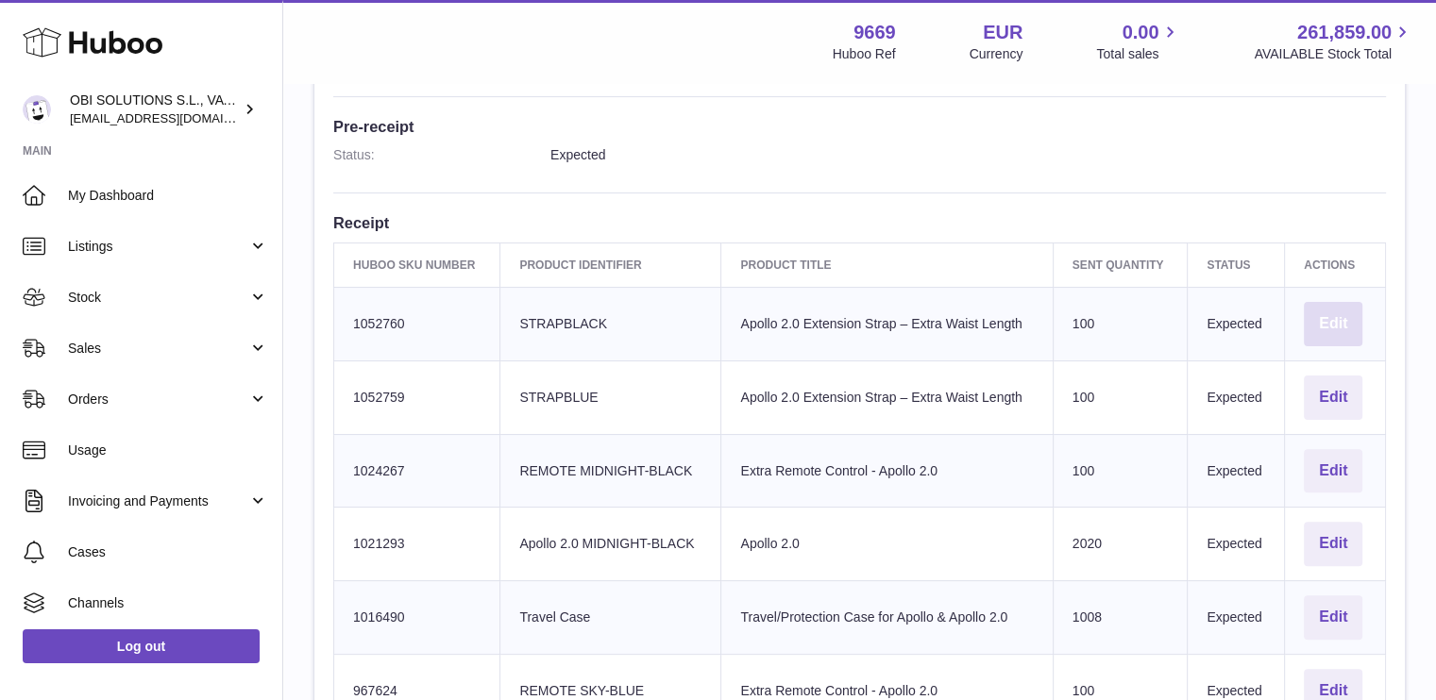
click at [1345, 326] on button "Edit" at bounding box center [1332, 324] width 59 height 44
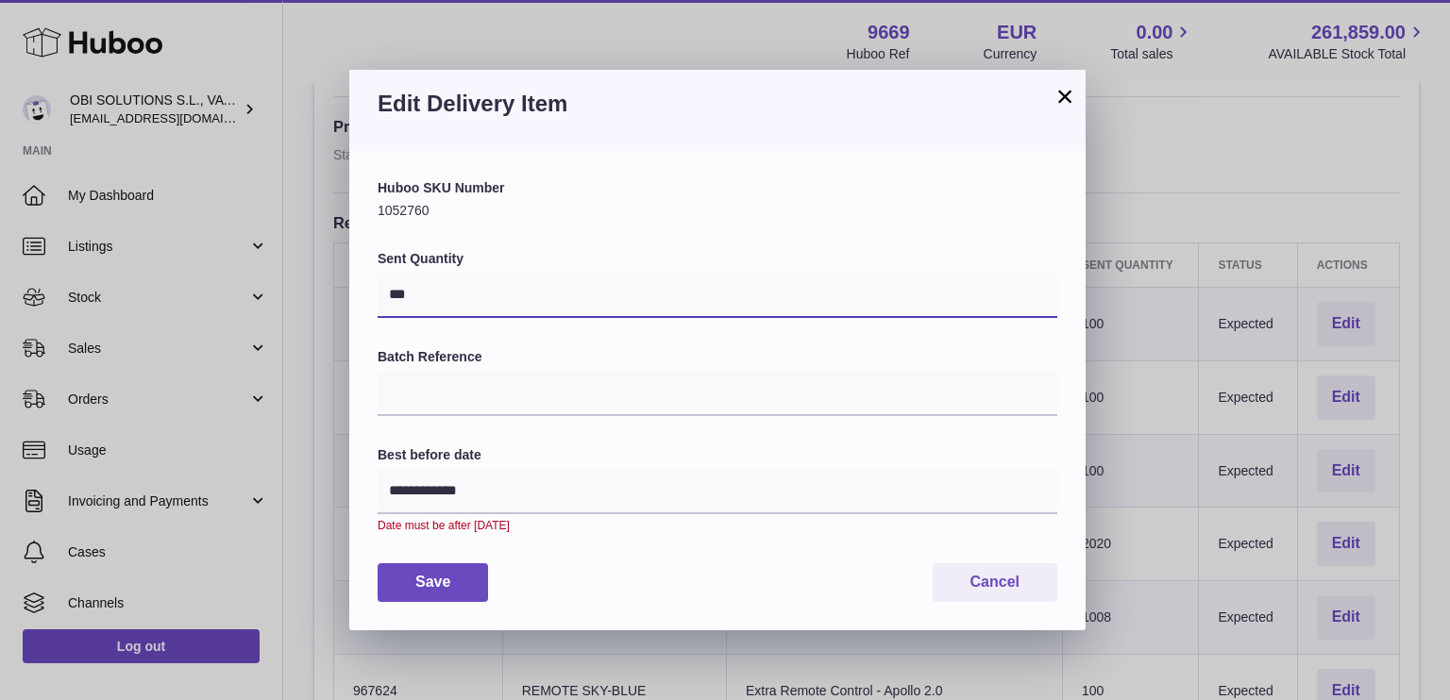
drag, startPoint x: 425, startPoint y: 290, endPoint x: 398, endPoint y: 290, distance: 26.4
click at [398, 290] on input "***" at bounding box center [718, 295] width 680 height 45
click at [393, 290] on input "***" at bounding box center [718, 295] width 680 height 45
type input "*"
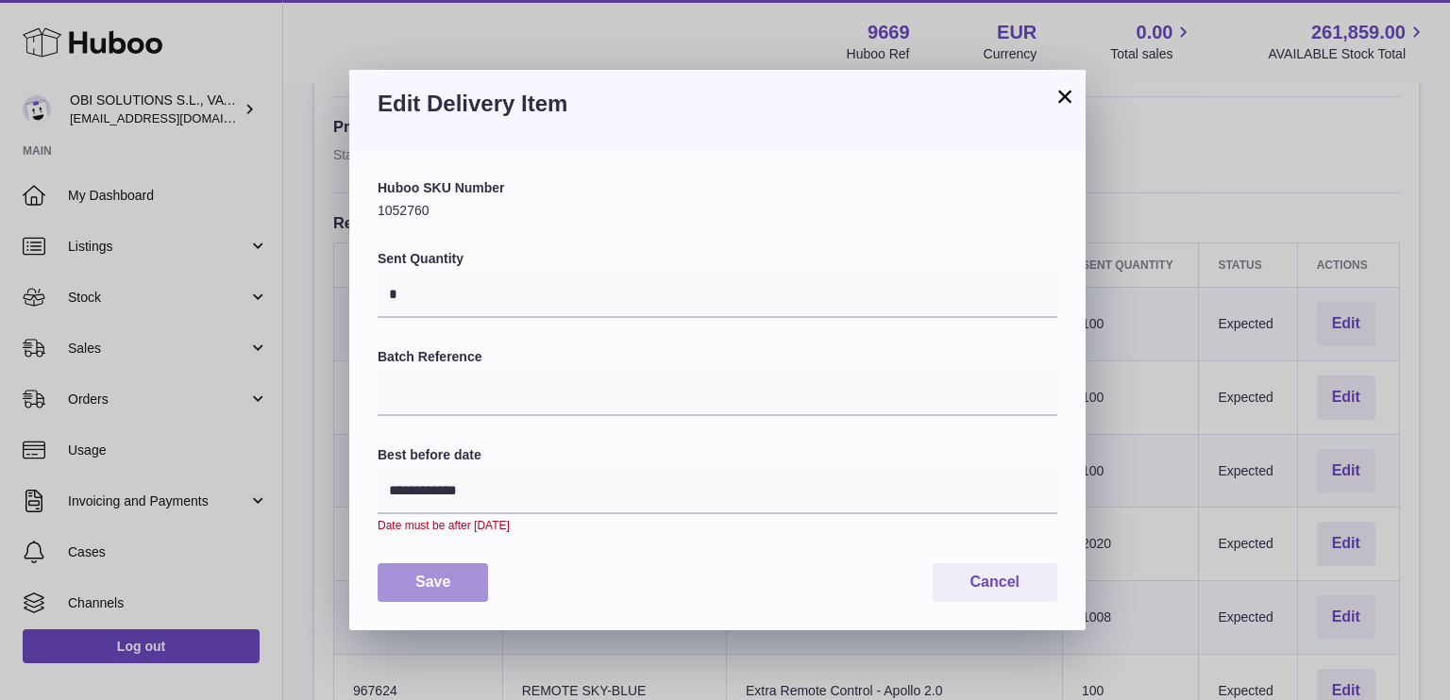
click at [418, 577] on button "Save" at bounding box center [433, 582] width 110 height 39
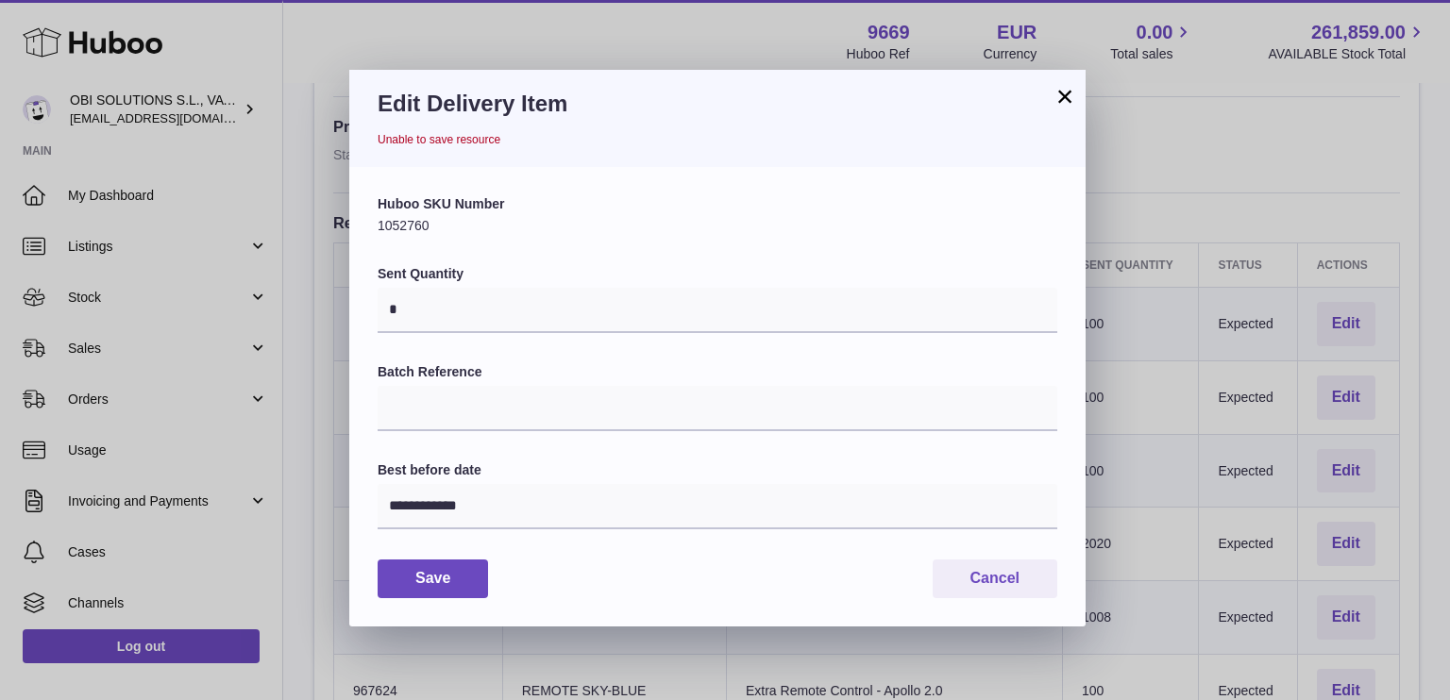
click at [1061, 108] on button "×" at bounding box center [1064, 96] width 23 height 23
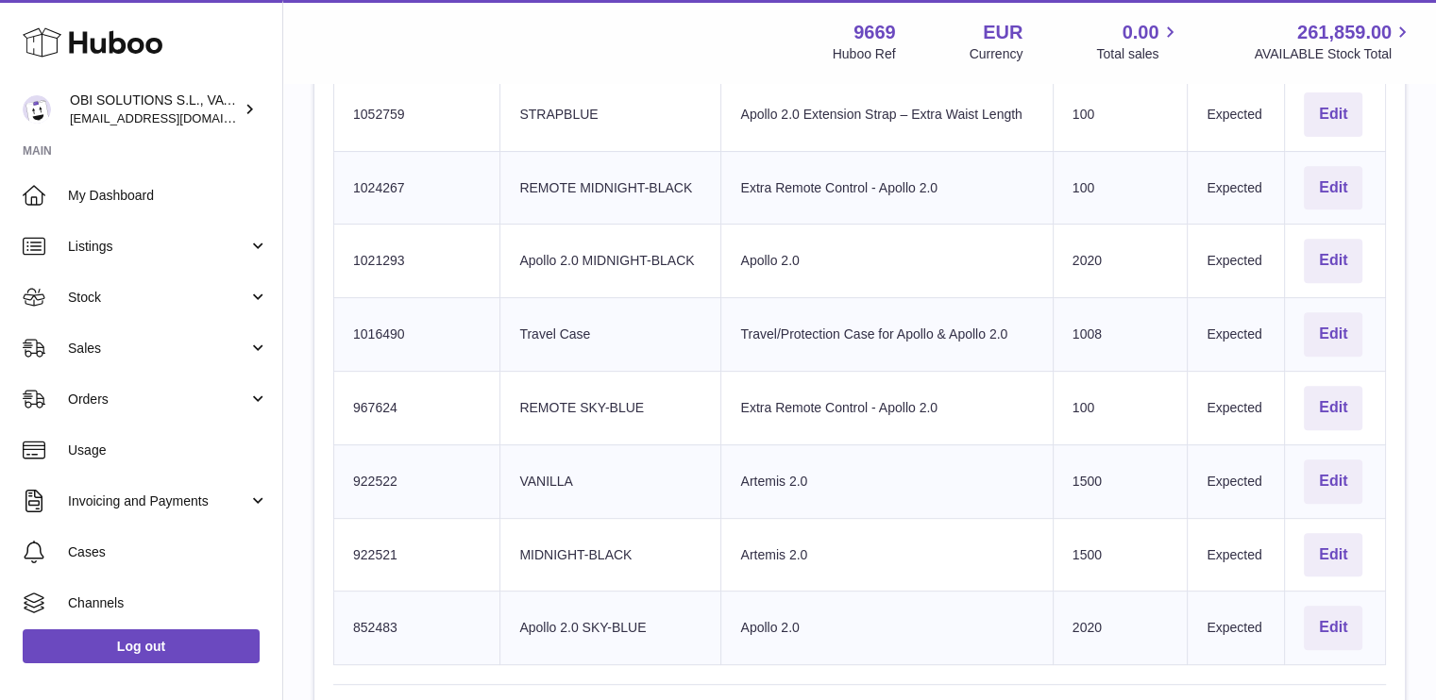
scroll to position [1183, 0]
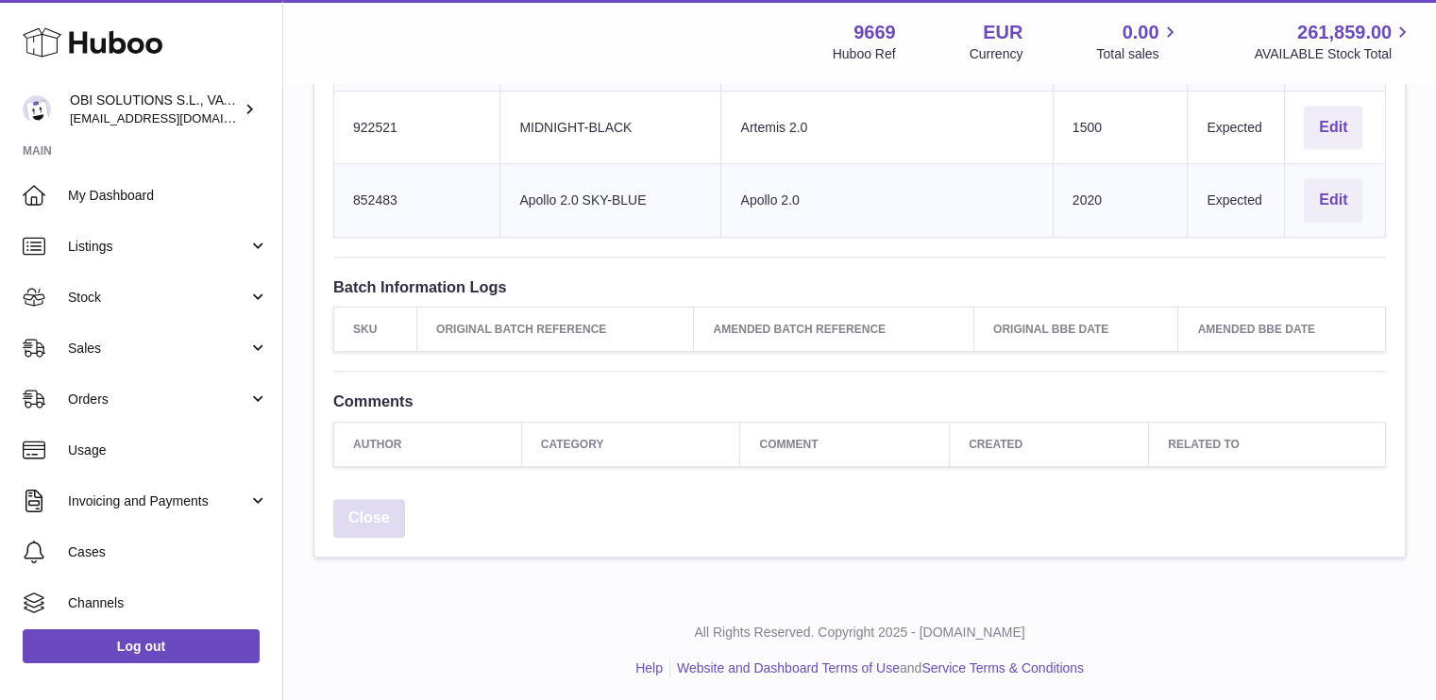
click at [366, 524] on link "Close" at bounding box center [369, 518] width 72 height 39
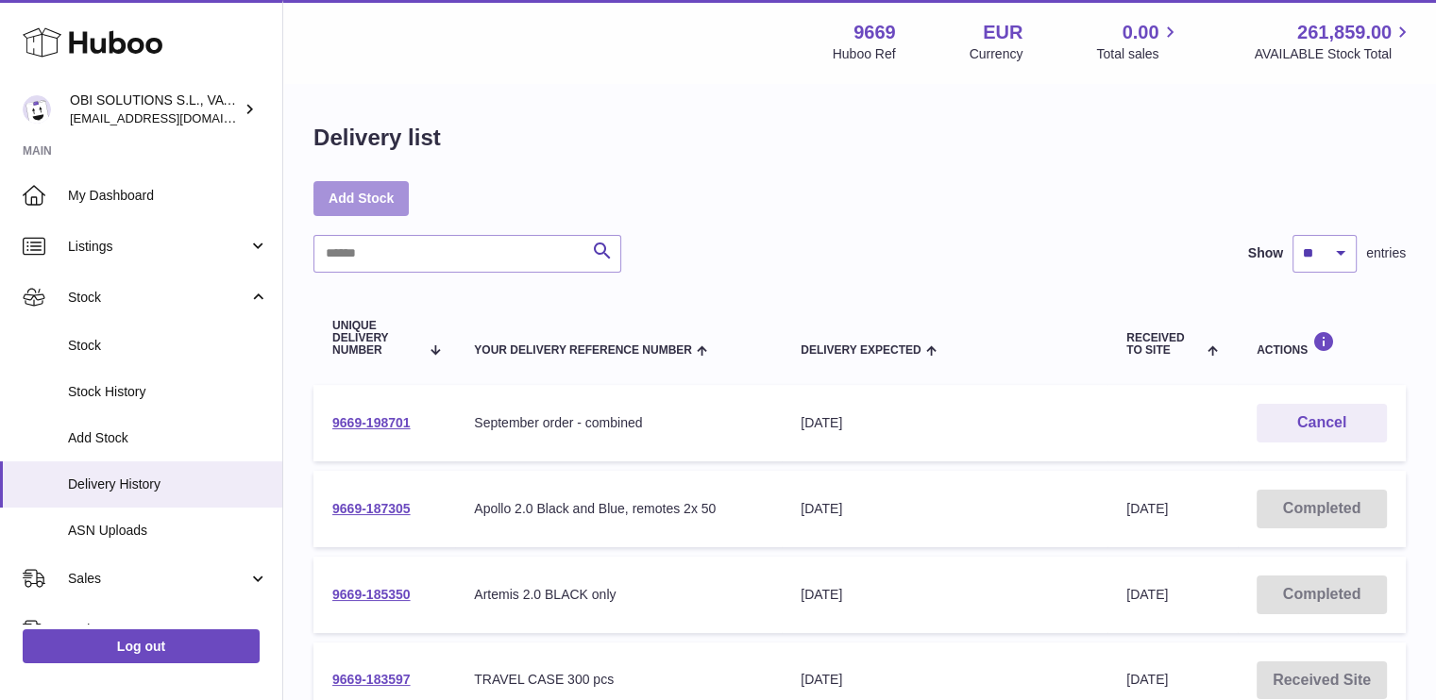
click at [389, 191] on link "Add Stock" at bounding box center [360, 198] width 95 height 34
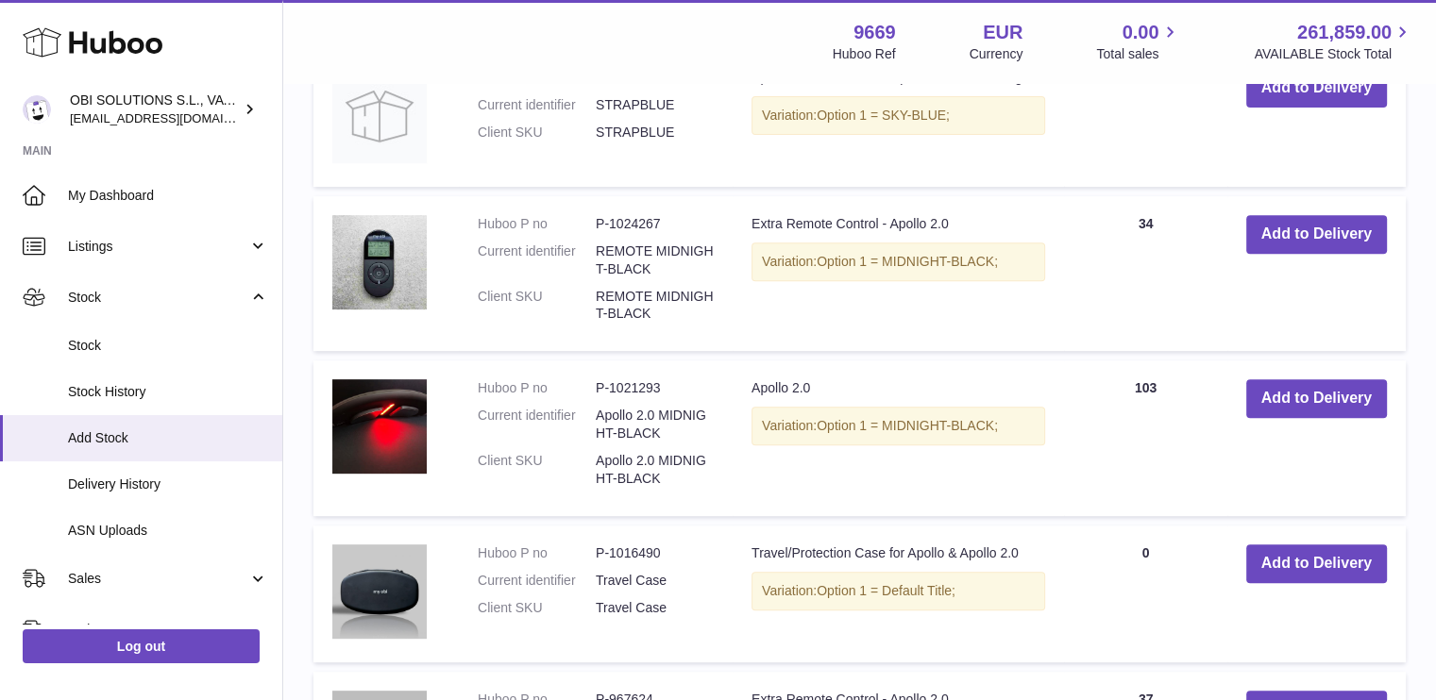
scroll to position [849, 0]
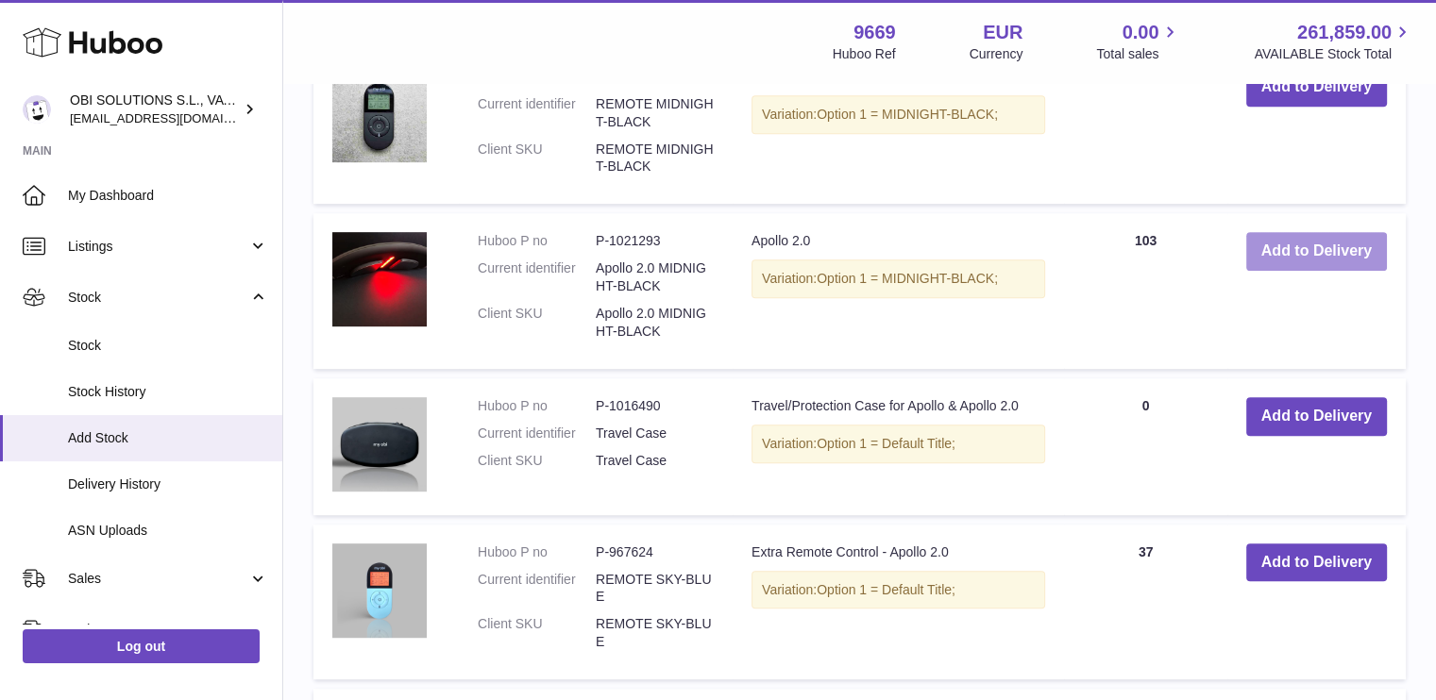
click at [1341, 242] on button "Add to Delivery" at bounding box center [1316, 251] width 141 height 39
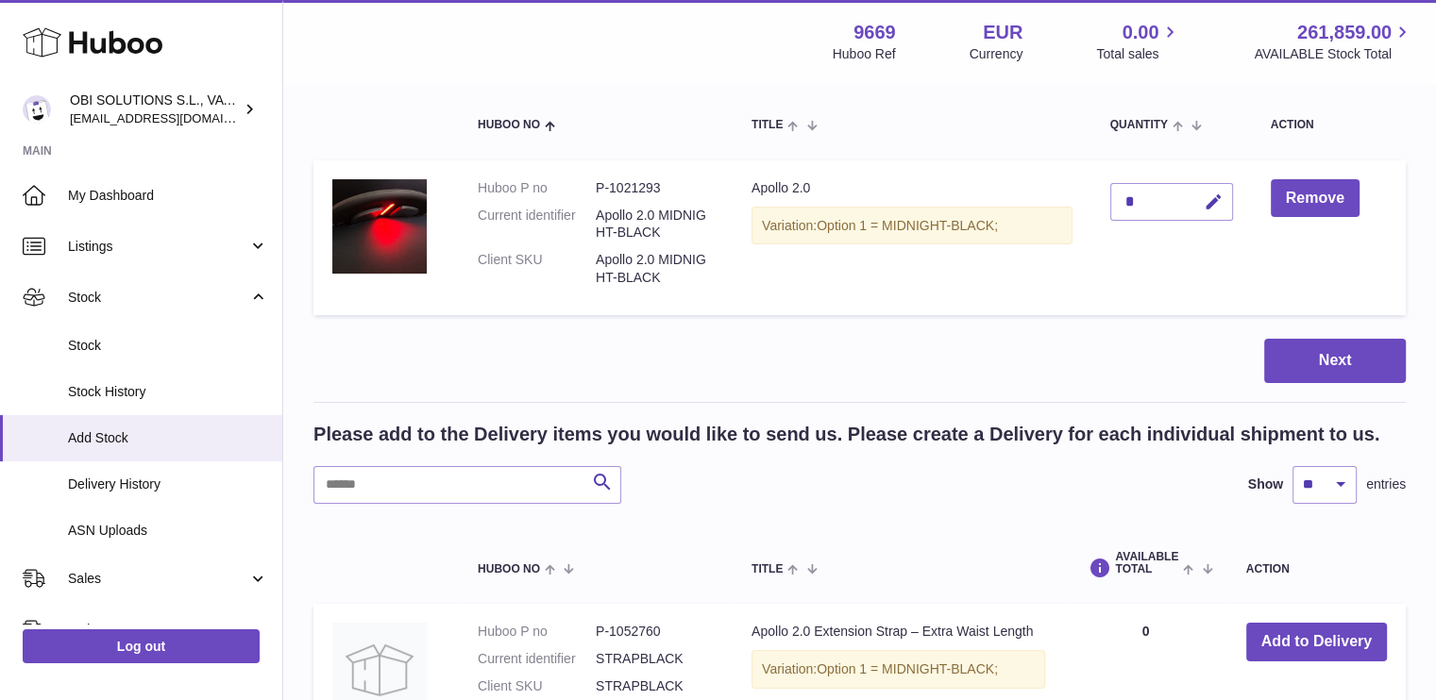
scroll to position [196, 0]
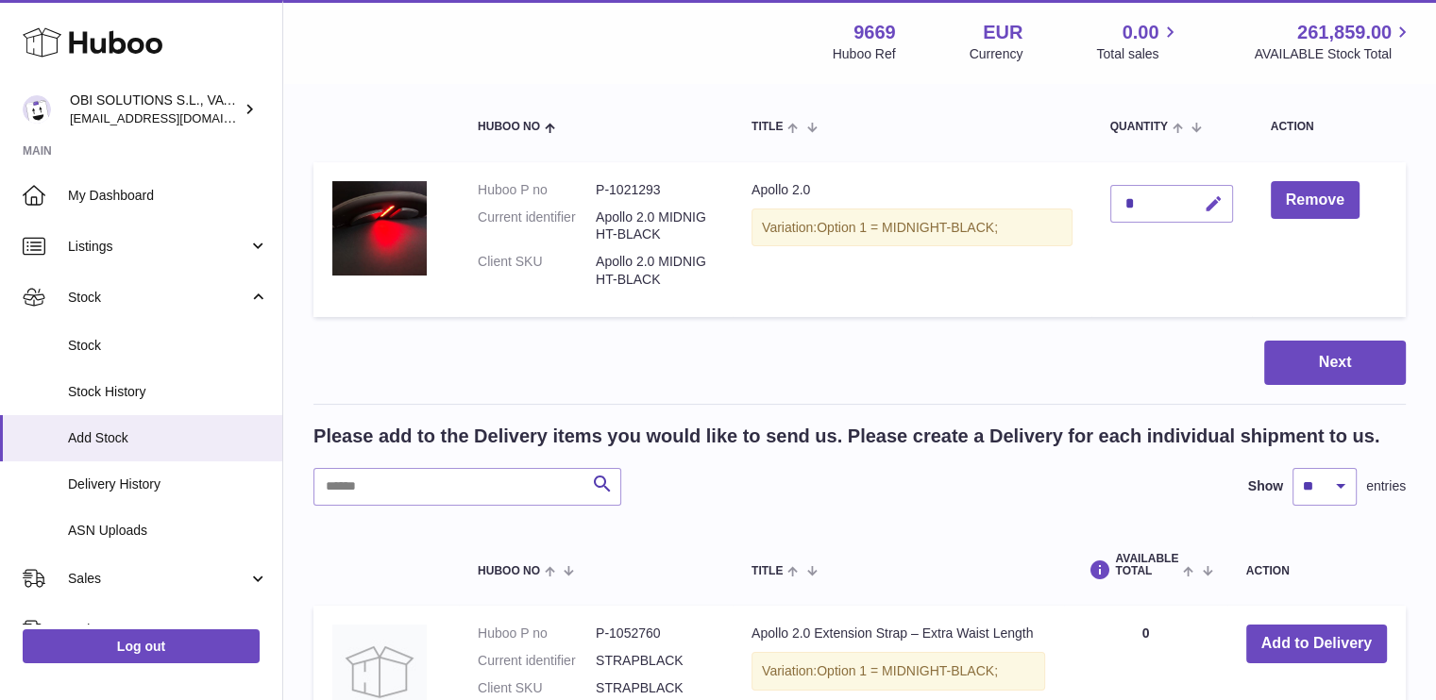
click at [1218, 203] on icon "button" at bounding box center [1213, 204] width 20 height 20
type input "****"
click at [1205, 207] on icon "submit" at bounding box center [1213, 203] width 17 height 17
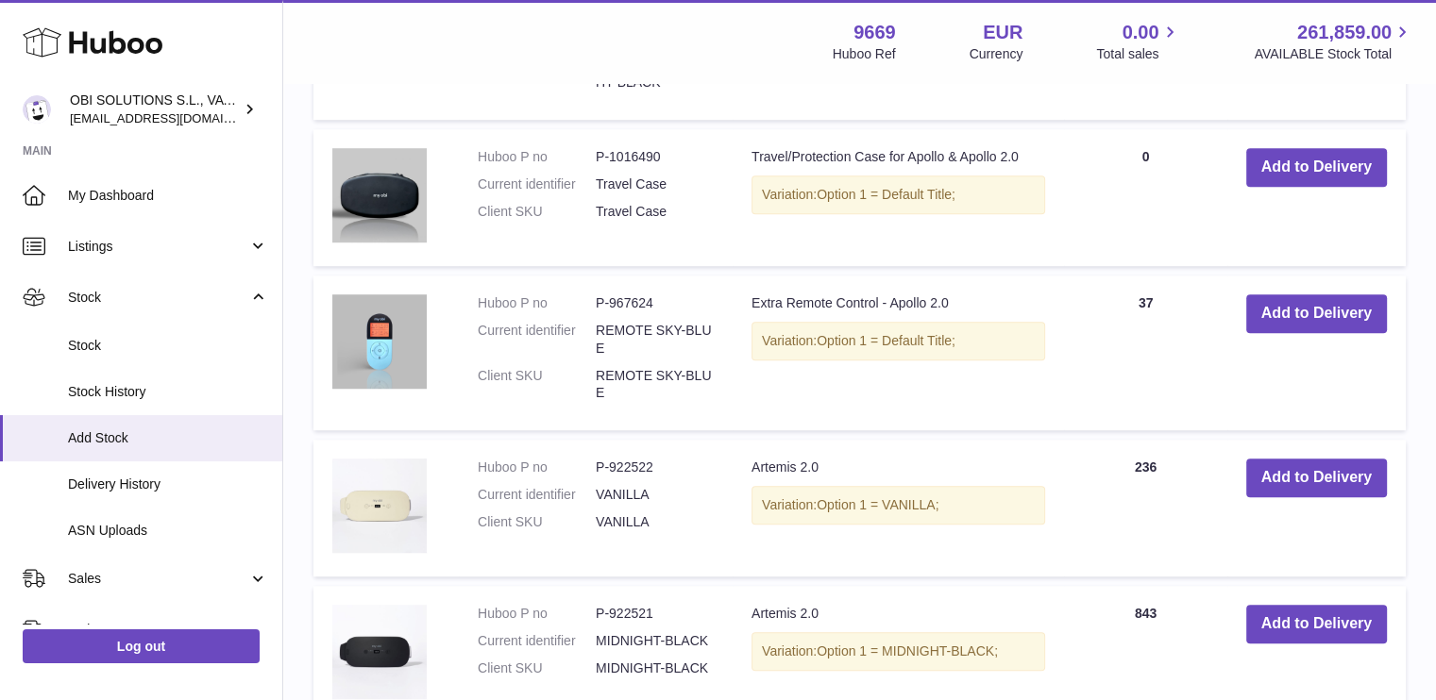
scroll to position [1707, 0]
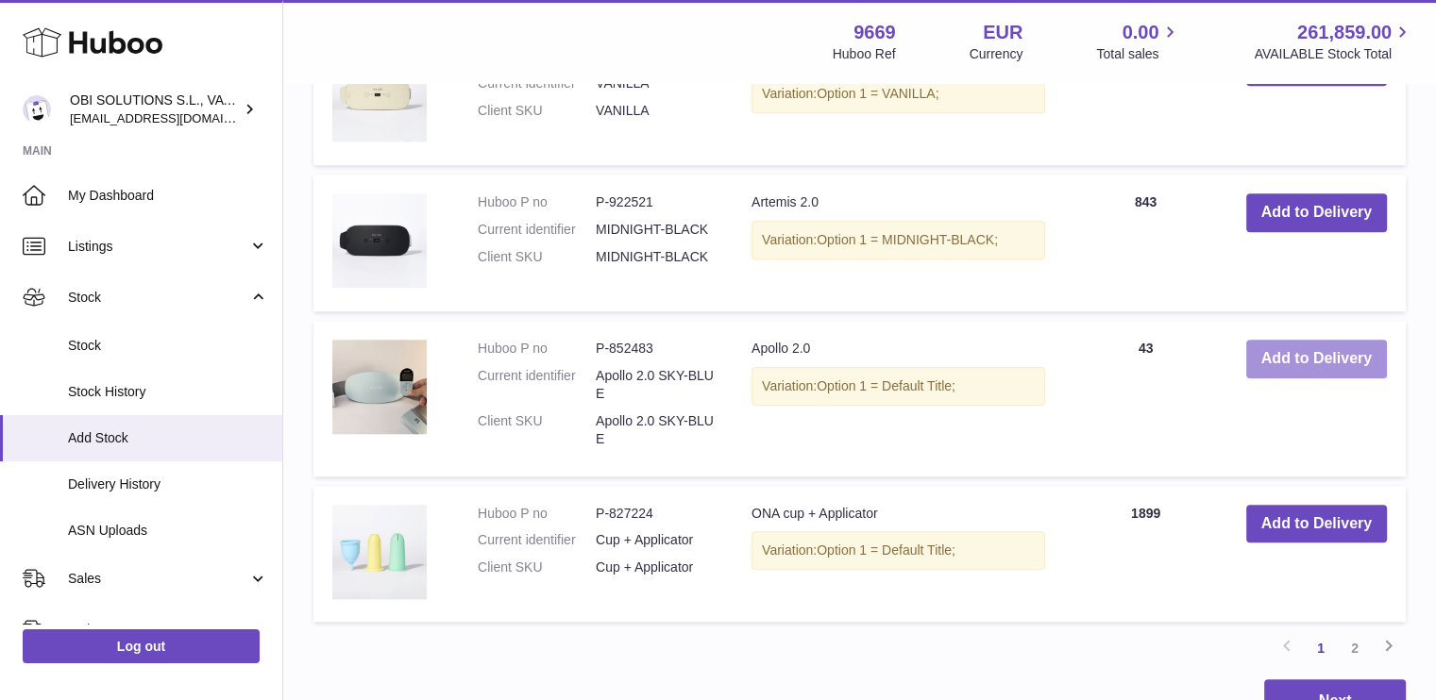
click at [1284, 346] on button "Add to Delivery" at bounding box center [1316, 359] width 141 height 39
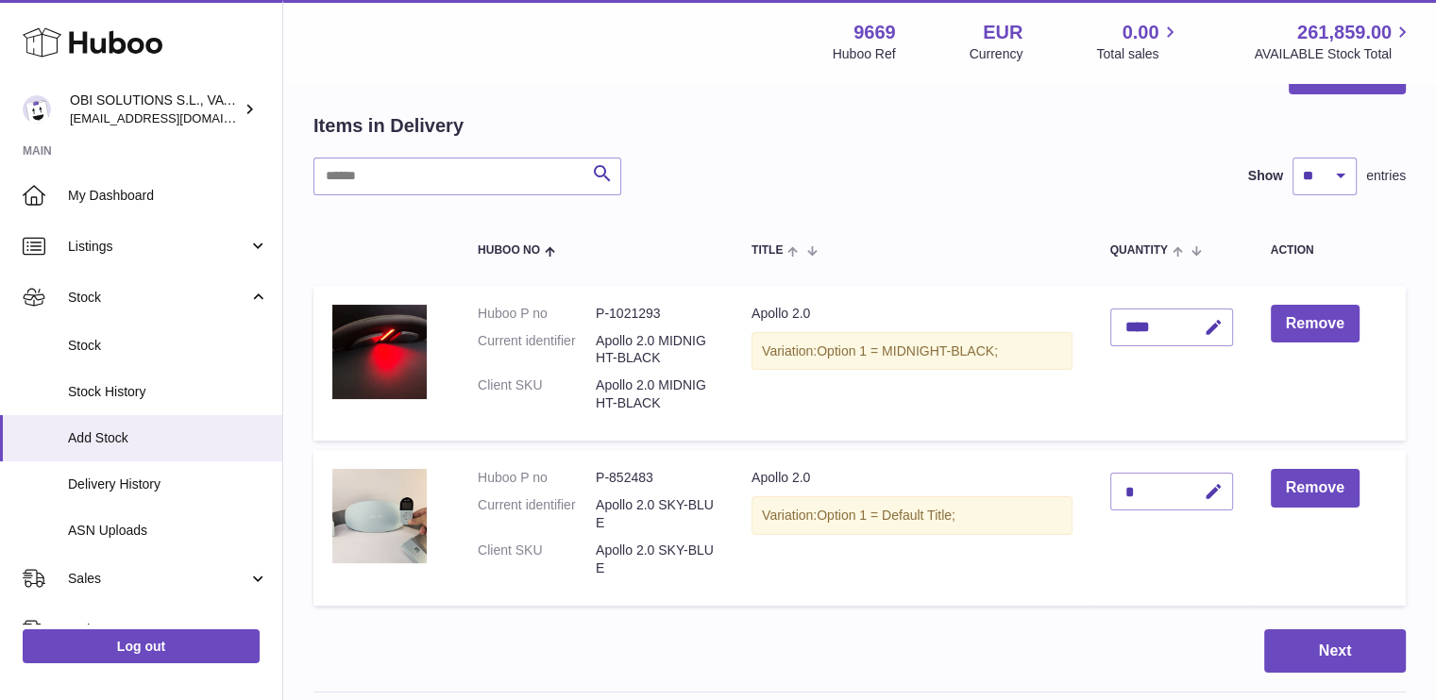
scroll to position [0, 0]
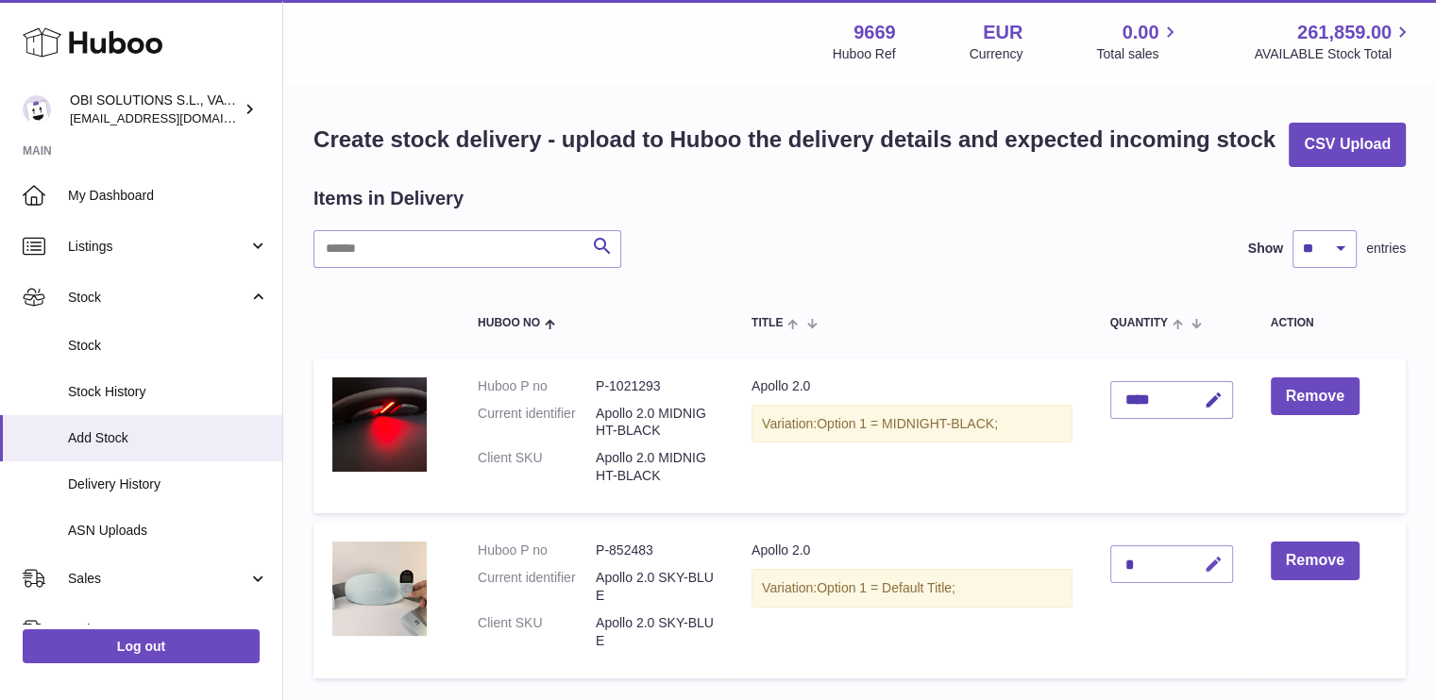
click at [1213, 556] on icon "button" at bounding box center [1213, 565] width 20 height 20
type input "****"
click at [1200, 562] on button "submit" at bounding box center [1211, 564] width 36 height 30
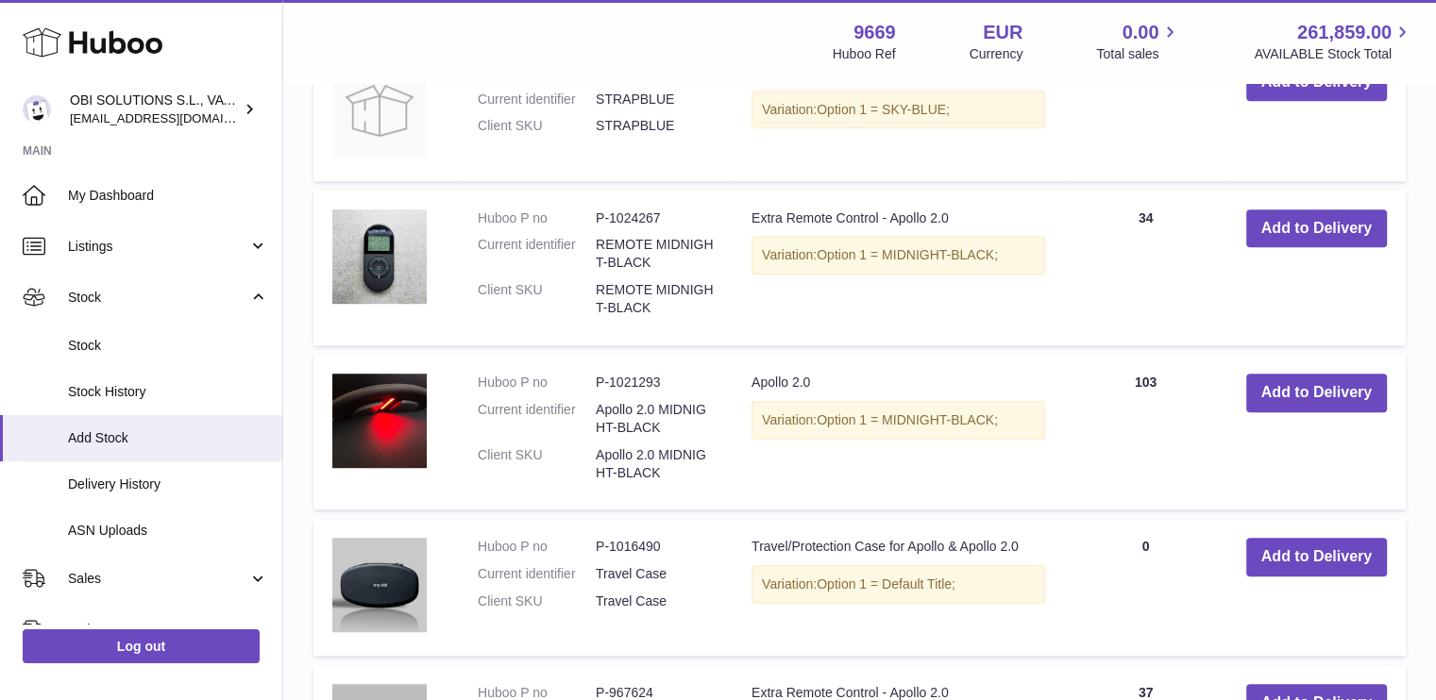
scroll to position [1038, 0]
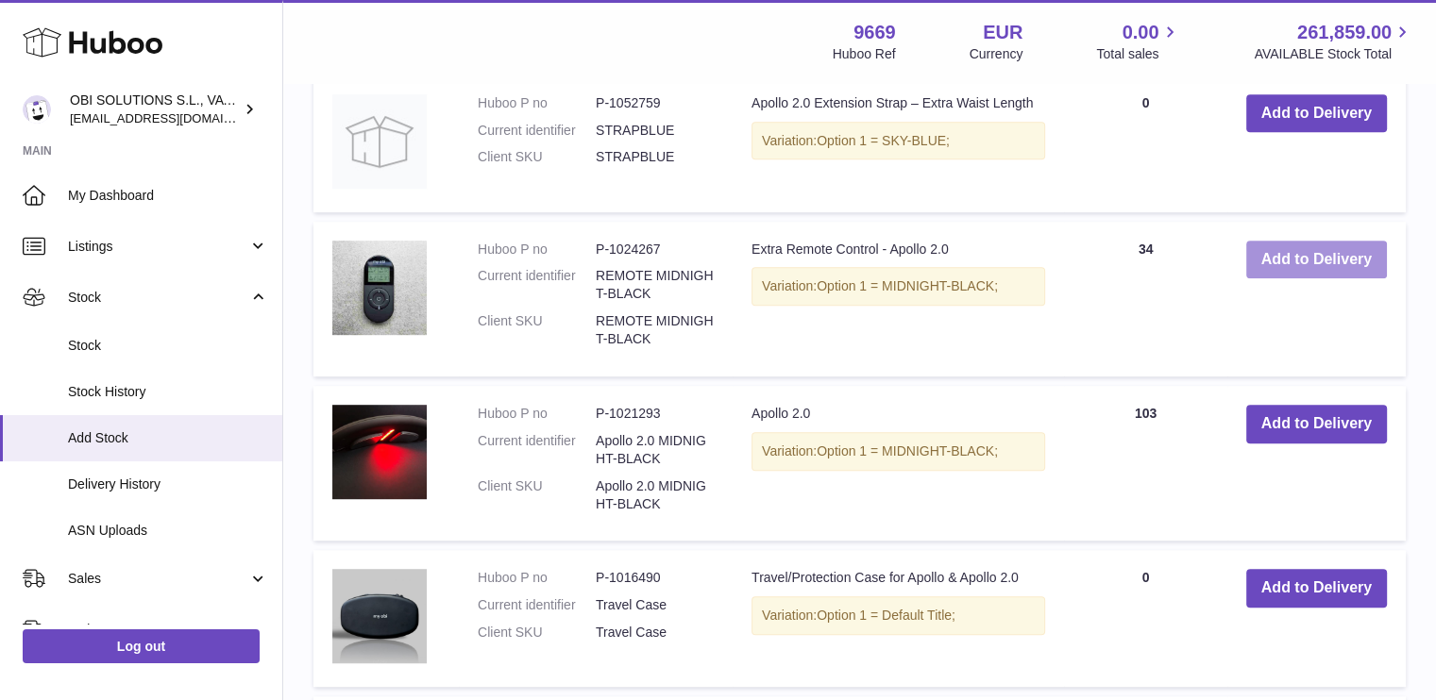
click at [1365, 255] on button "Add to Delivery" at bounding box center [1316, 260] width 141 height 39
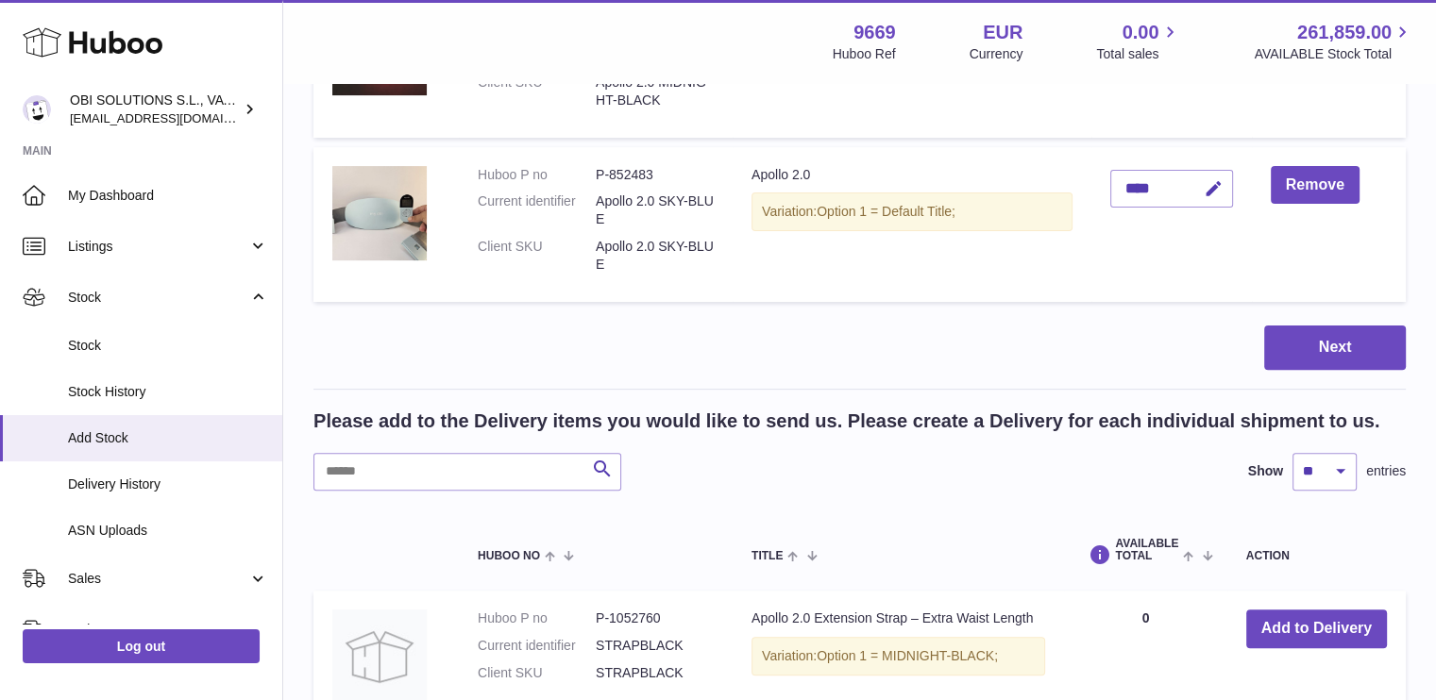
scroll to position [0, 0]
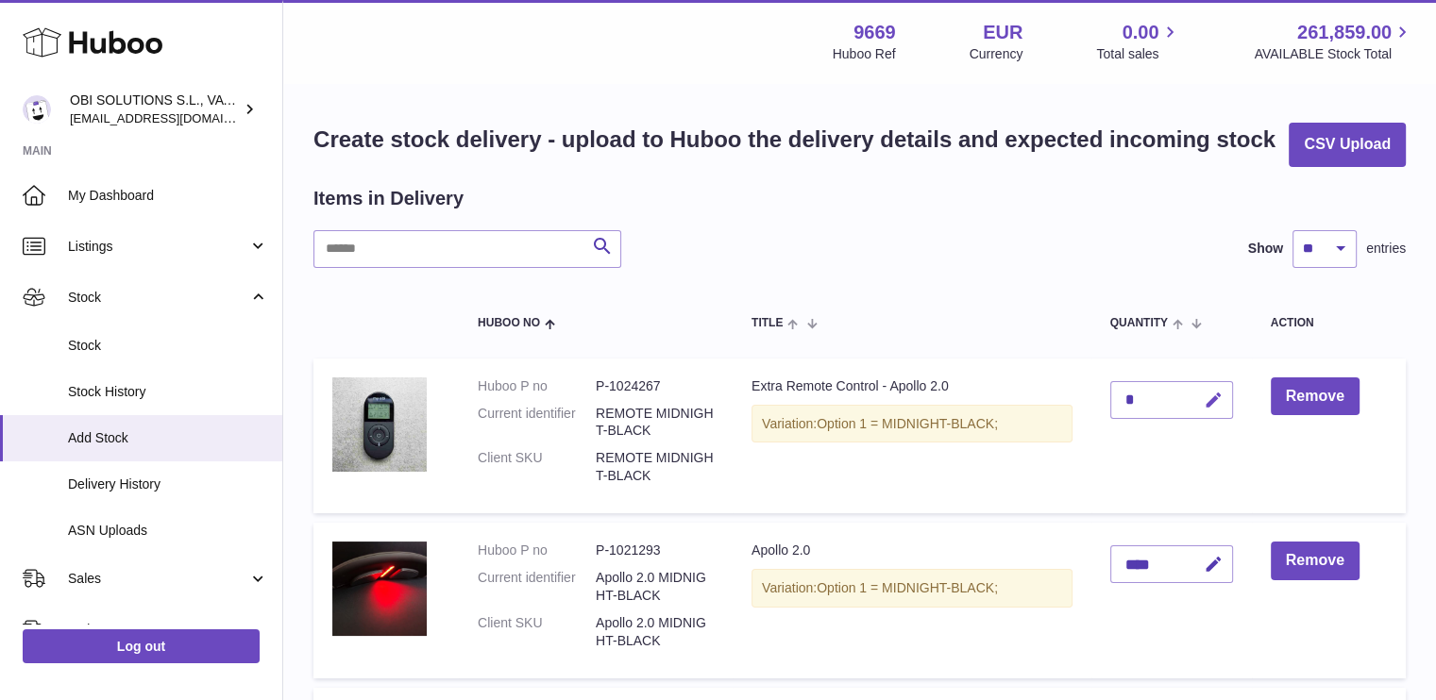
click at [1220, 404] on icon "button" at bounding box center [1213, 401] width 20 height 20
drag, startPoint x: 1154, startPoint y: 392, endPoint x: 1110, endPoint y: 395, distance: 44.5
click at [1110, 395] on div "*" at bounding box center [1171, 400] width 123 height 38
drag, startPoint x: 1139, startPoint y: 395, endPoint x: 1099, endPoint y: 397, distance: 40.7
click at [1102, 396] on td "*" at bounding box center [1171, 436] width 160 height 155
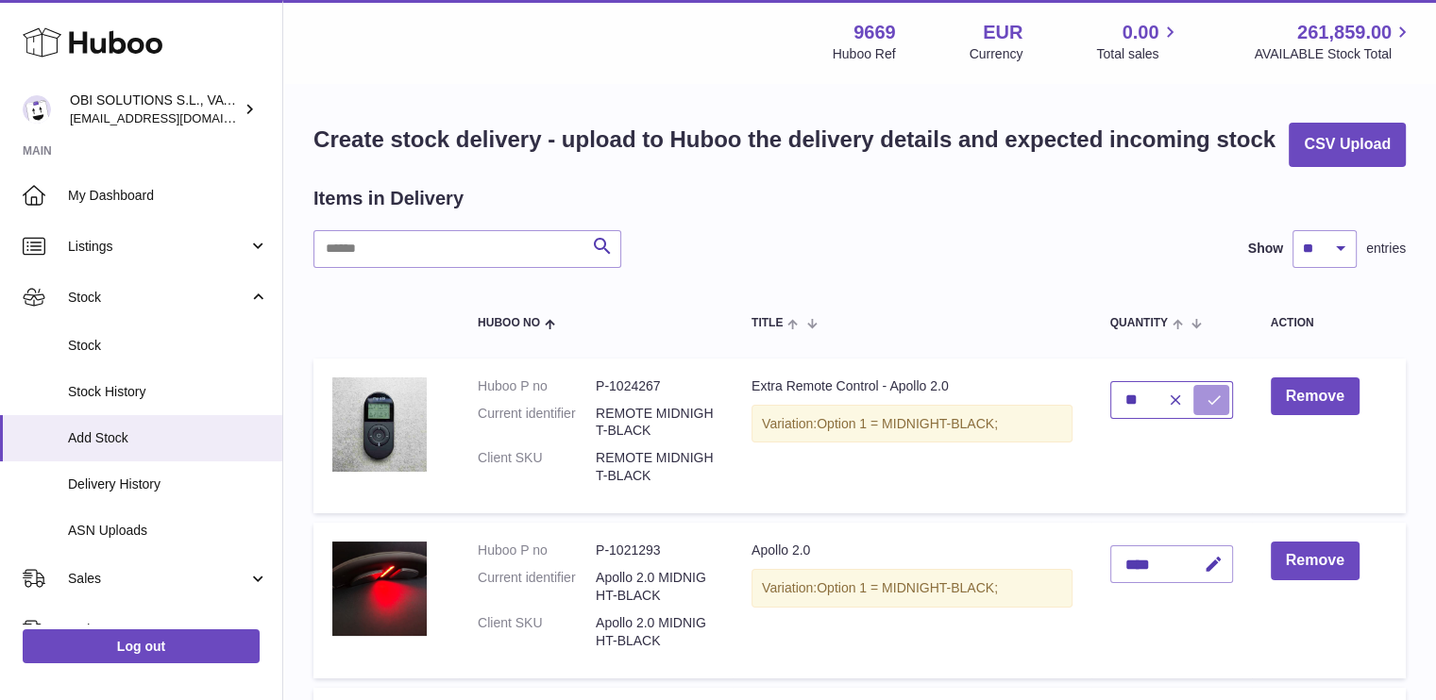
type input "**"
click at [1206, 405] on icon "submit" at bounding box center [1213, 400] width 17 height 17
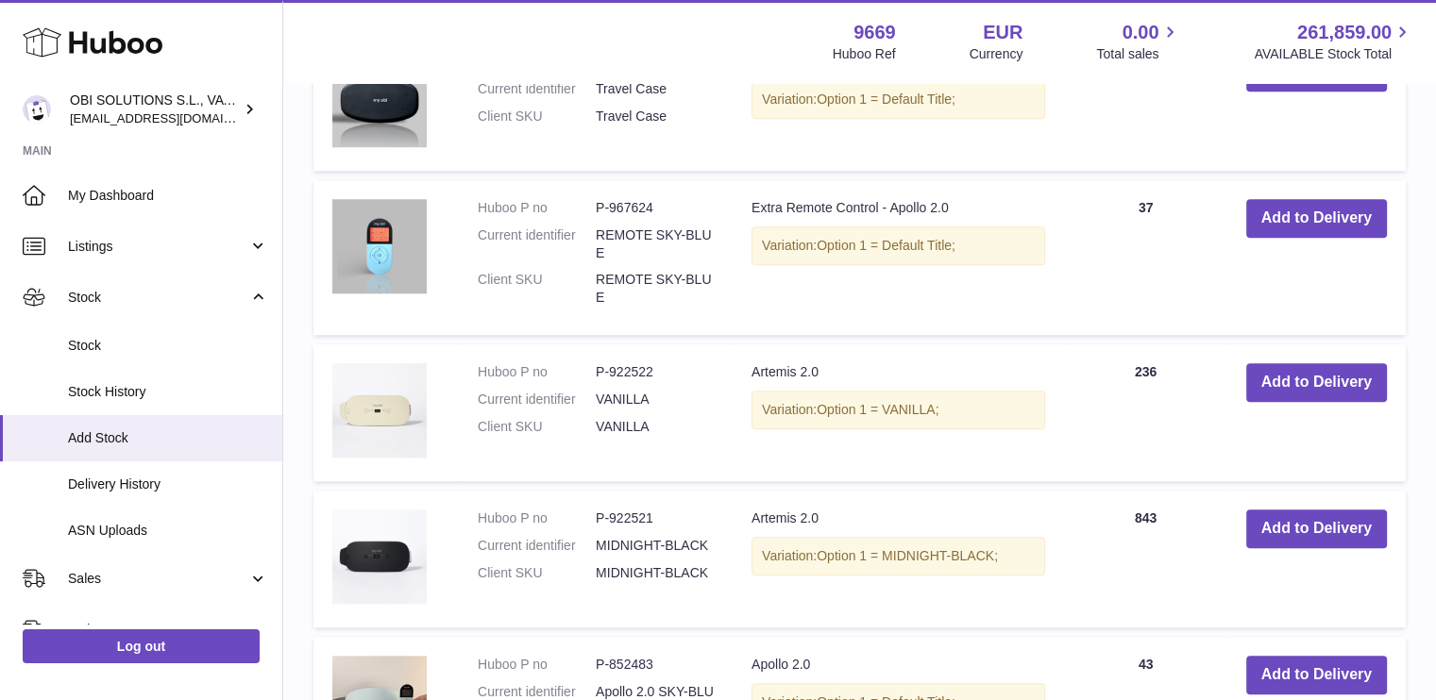
scroll to position [1699, 0]
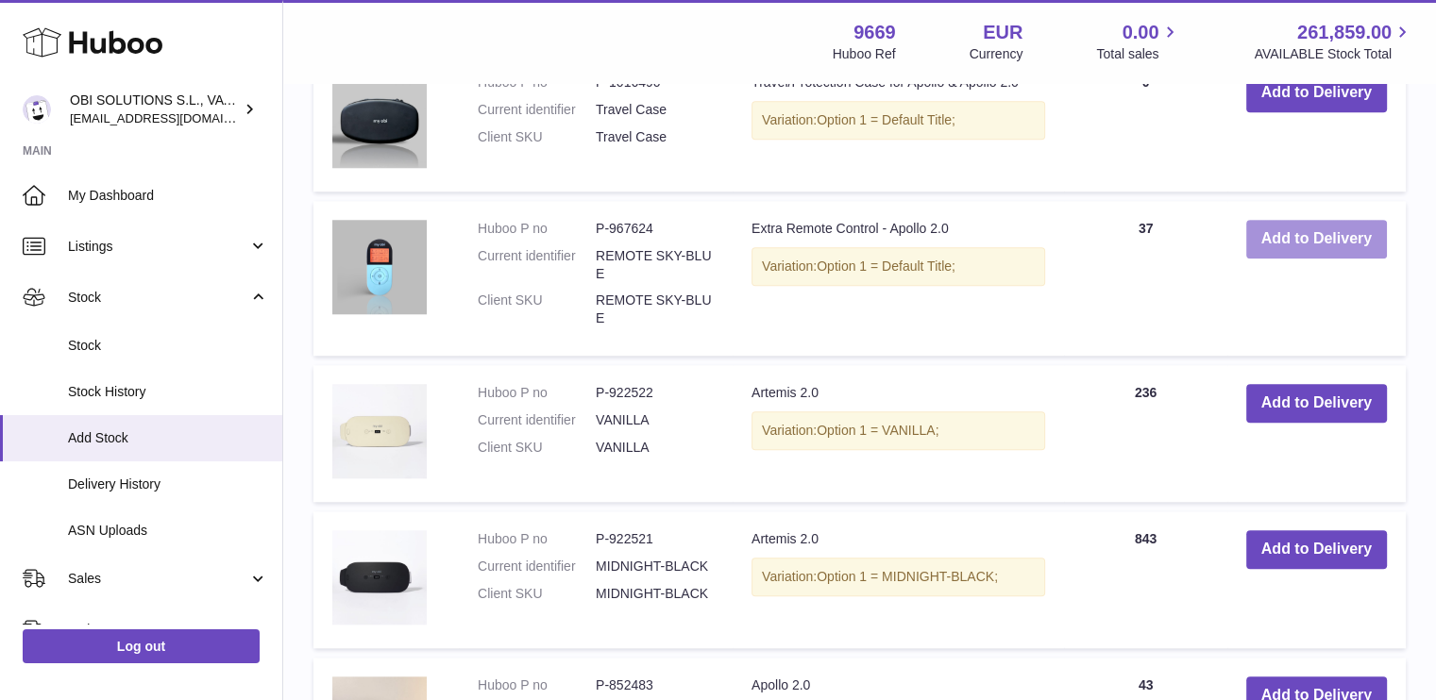
click at [1274, 234] on button "Add to Delivery" at bounding box center [1316, 239] width 141 height 39
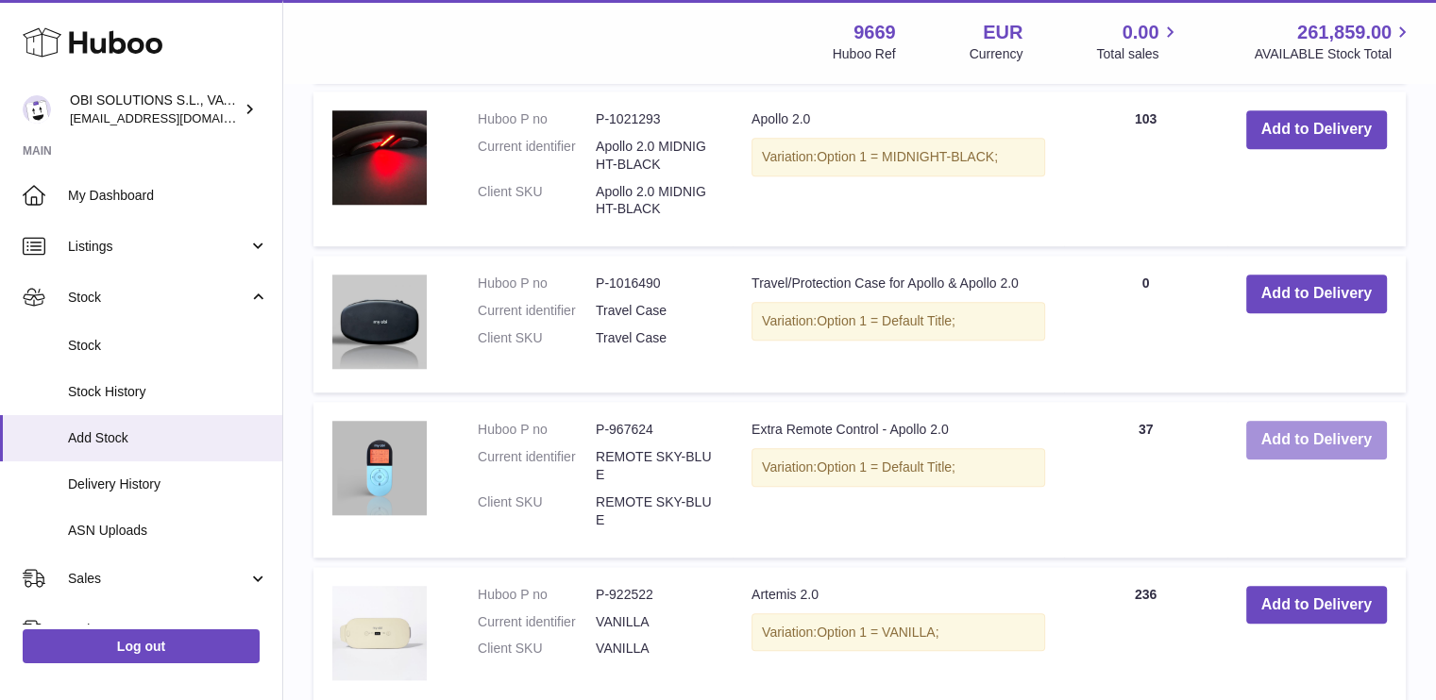
scroll to position [1674, 0]
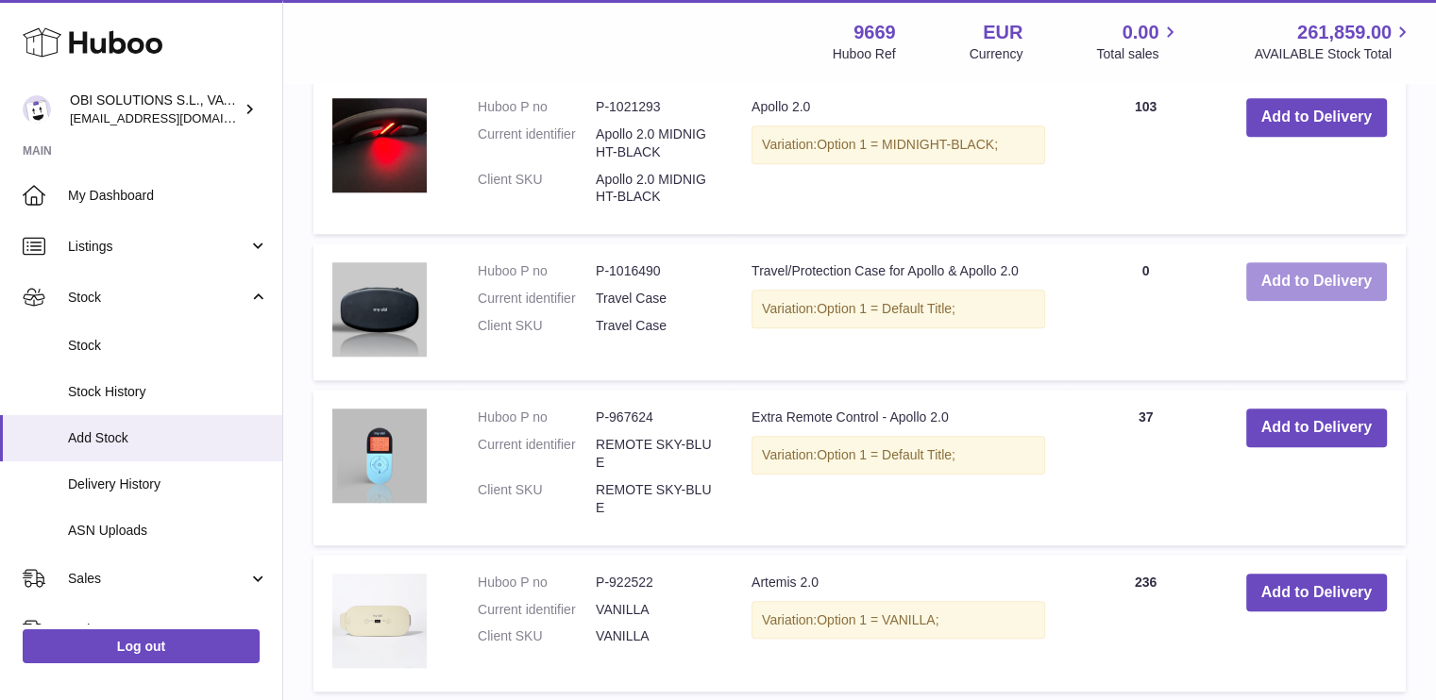
click at [1303, 274] on button "Add to Delivery" at bounding box center [1316, 281] width 141 height 39
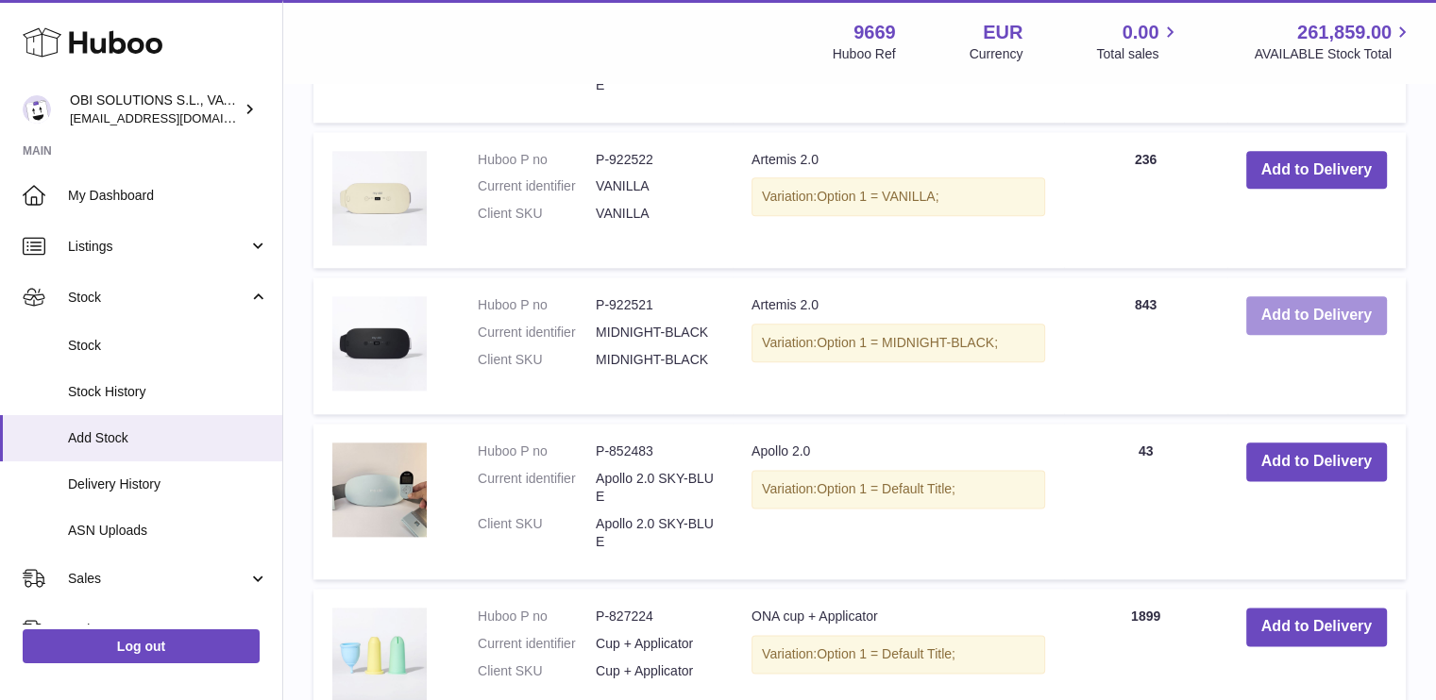
scroll to position [2198, 0]
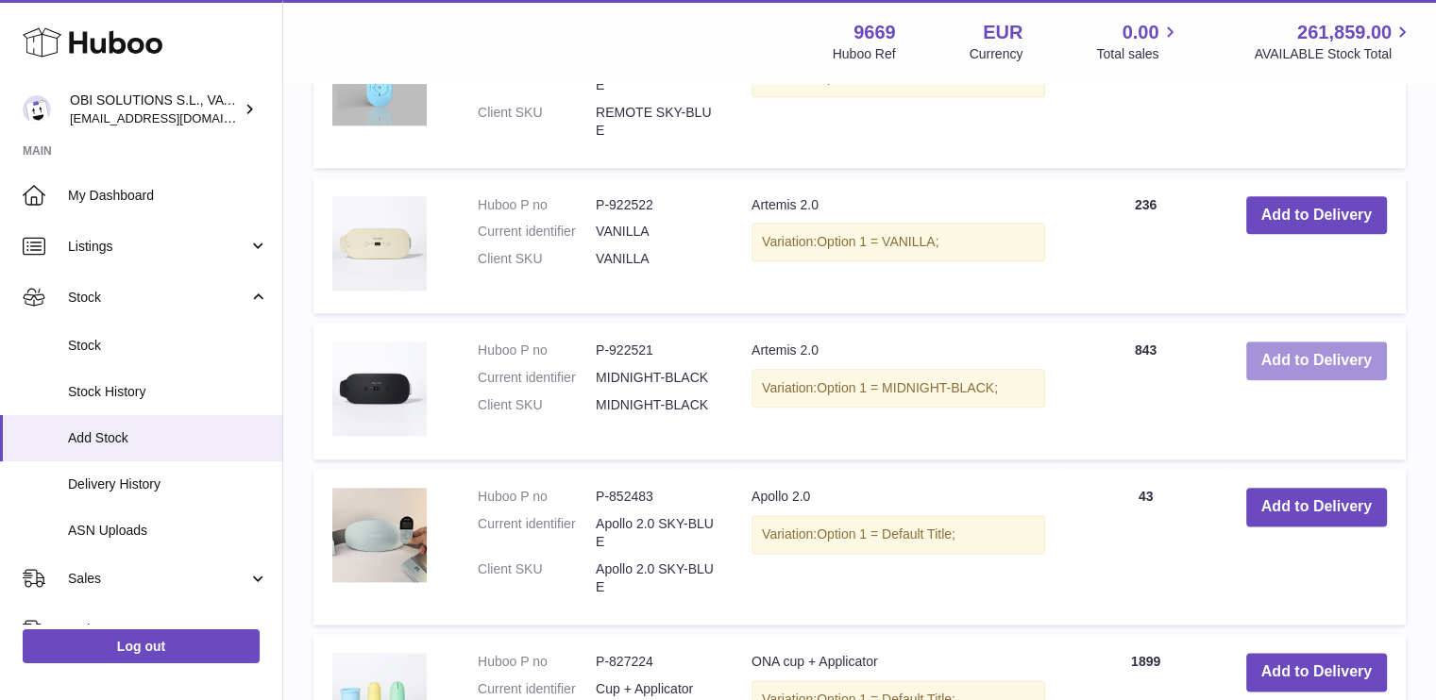
click at [1337, 342] on button "Add to Delivery" at bounding box center [1316, 361] width 141 height 39
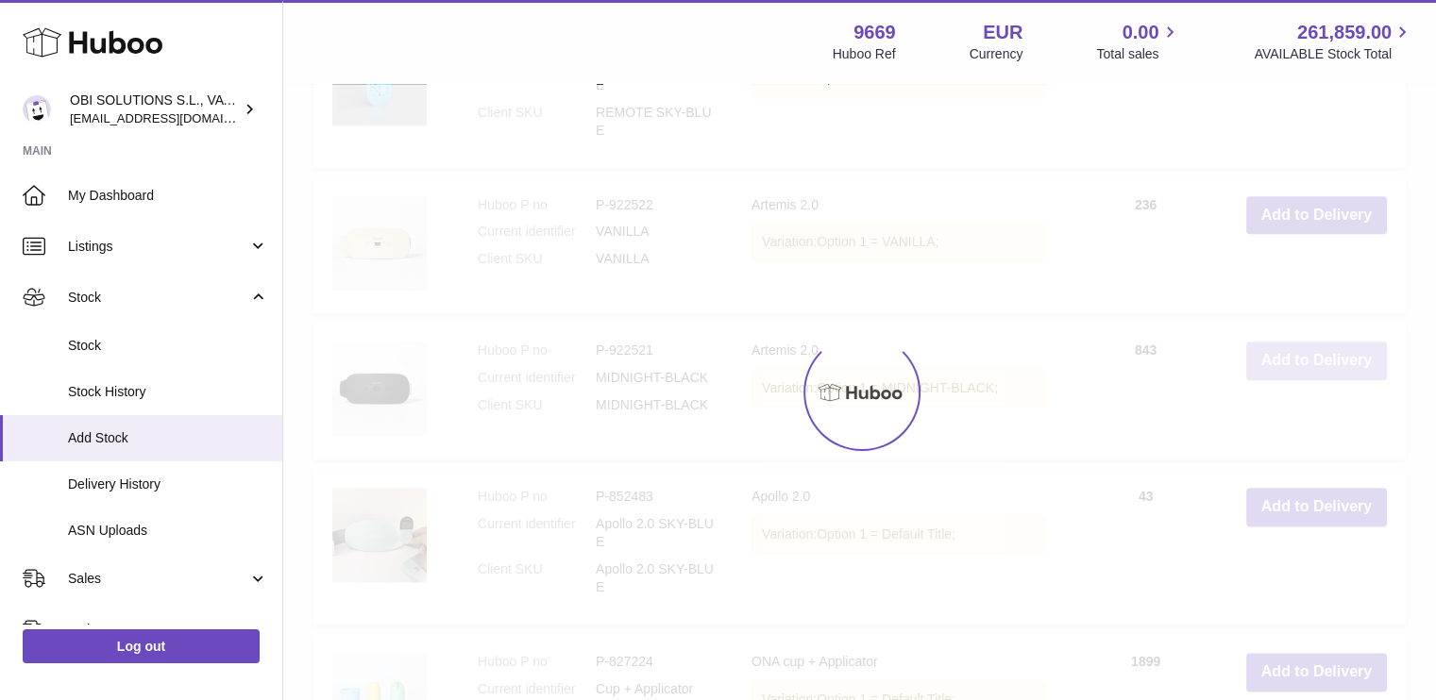
scroll to position [2345, 0]
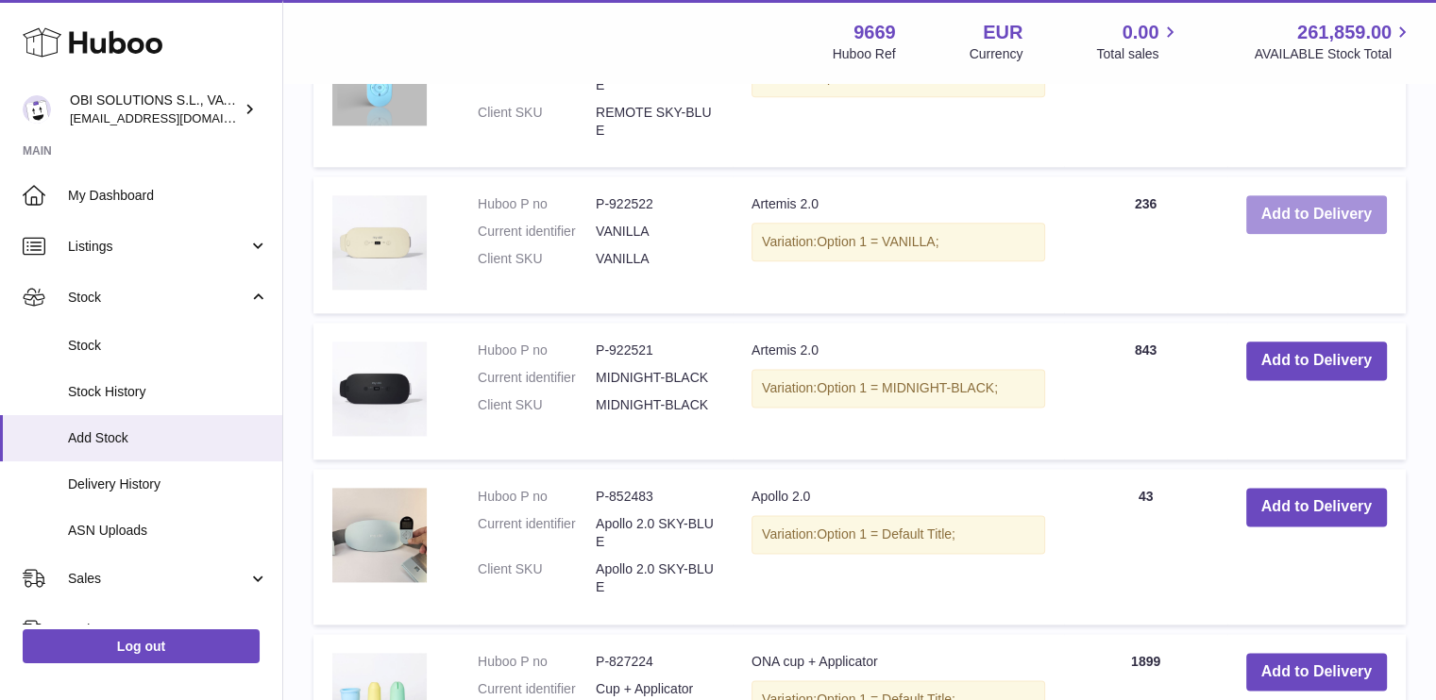
click at [1337, 222] on button "Add to Delivery" at bounding box center [1316, 214] width 141 height 39
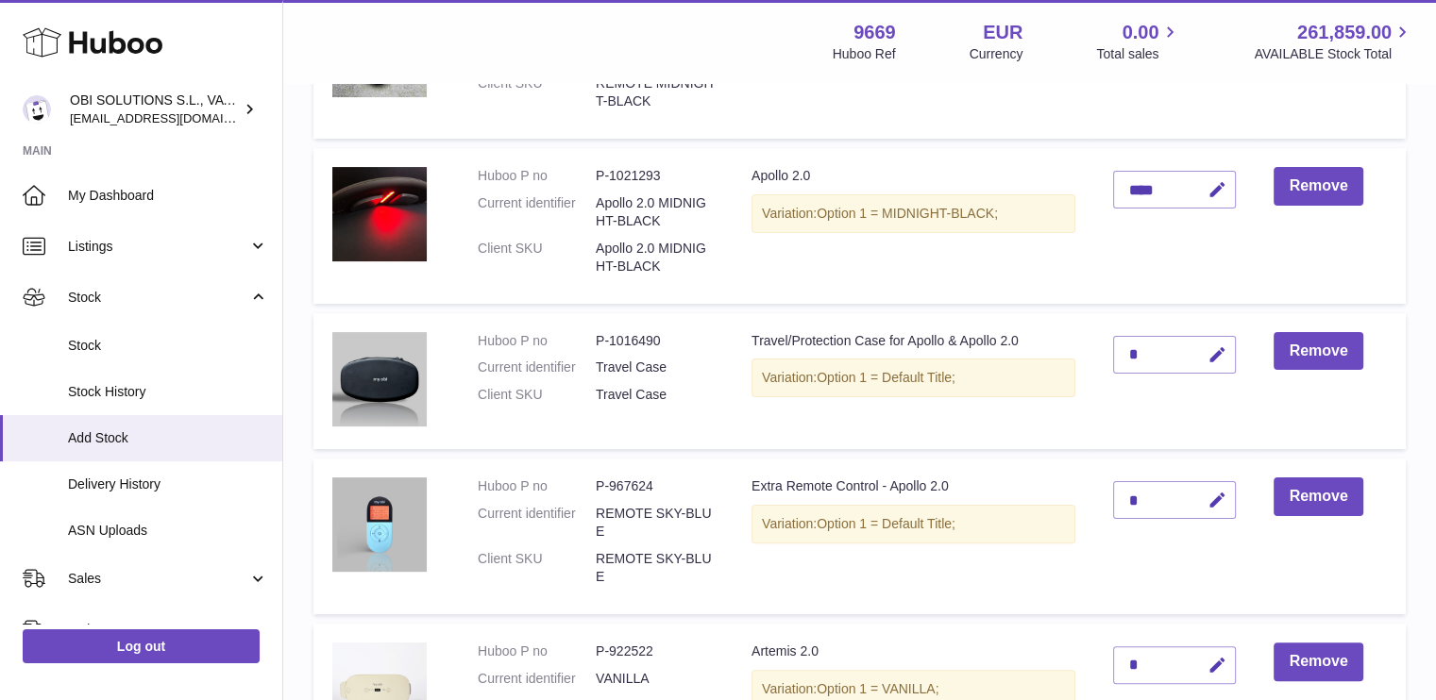
scroll to position [378, 0]
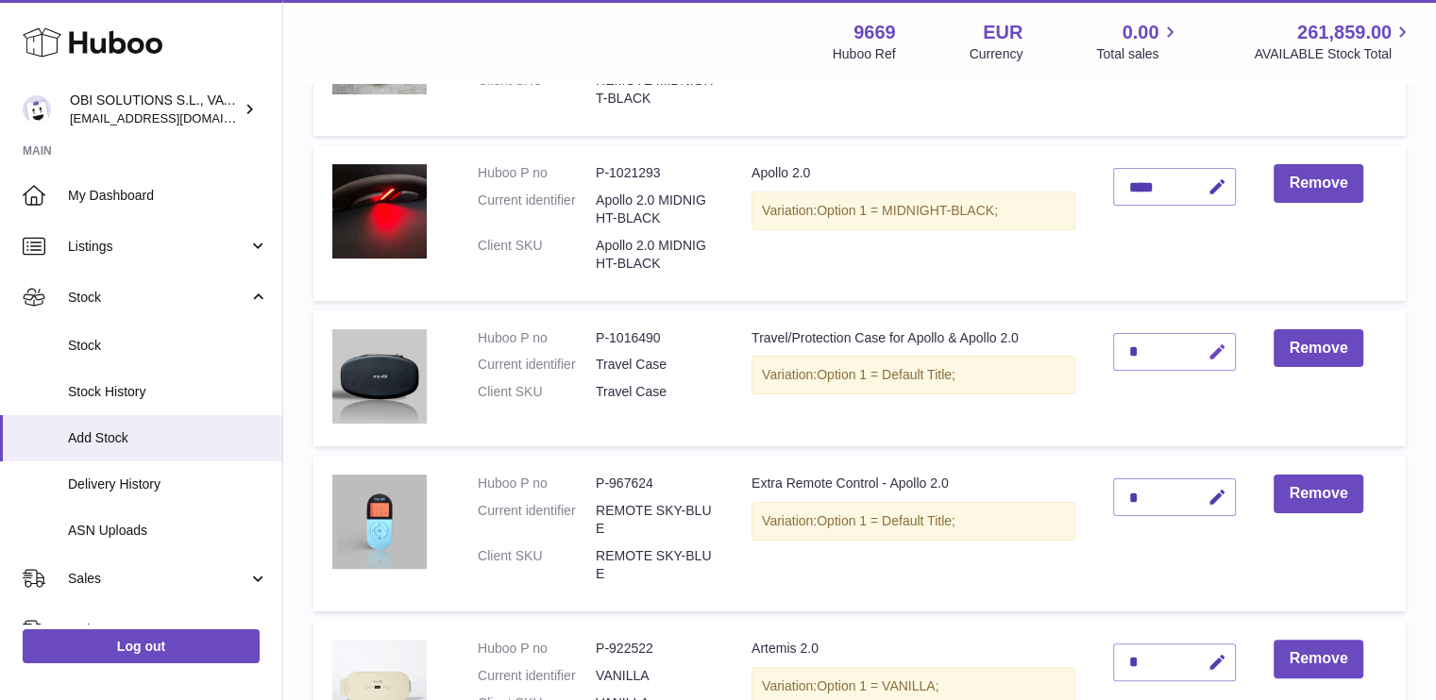
click at [1216, 349] on icon "button" at bounding box center [1216, 353] width 20 height 20
drag, startPoint x: 1143, startPoint y: 350, endPoint x: 1126, endPoint y: 350, distance: 17.0
click at [1126, 350] on input "*" at bounding box center [1174, 352] width 123 height 38
type input "***"
click at [1217, 356] on icon "submit" at bounding box center [1216, 352] width 17 height 17
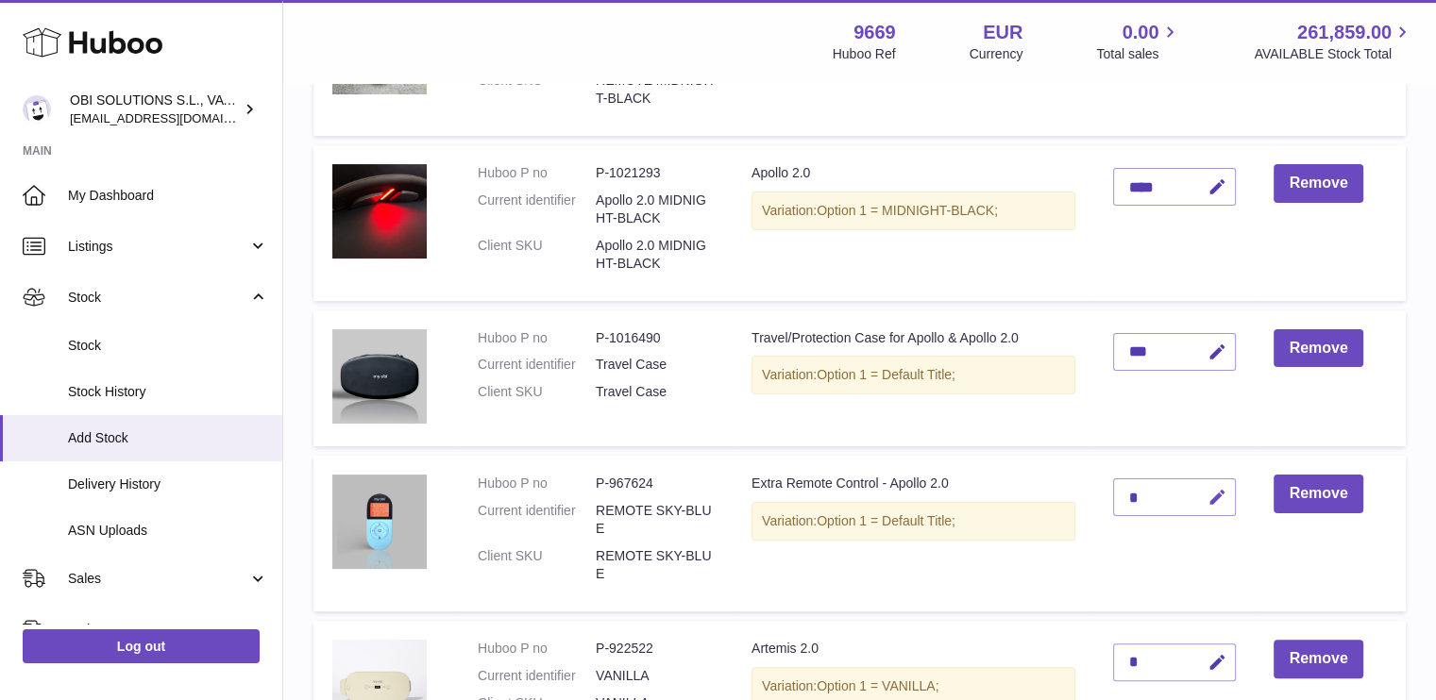
click at [1211, 497] on icon "button" at bounding box center [1216, 498] width 20 height 20
drag, startPoint x: 1148, startPoint y: 491, endPoint x: 1075, endPoint y: 487, distance: 72.8
click at [1075, 487] on tr "Huboo P no P-967624 Current identifier REMOTE SKY-BLUE Client SKU REMOTE SKY-BL…" at bounding box center [859, 533] width 1092 height 155
type input "**"
click at [1207, 491] on button "submit" at bounding box center [1214, 497] width 36 height 30
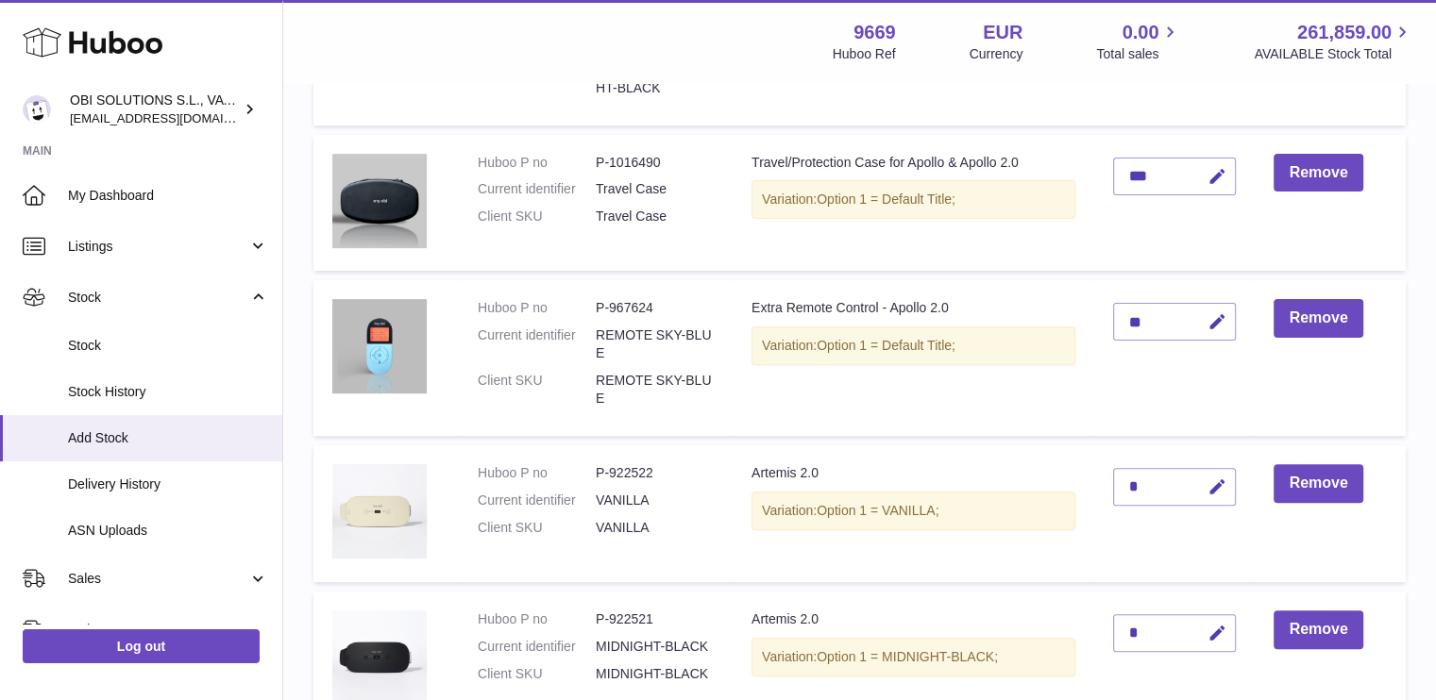
scroll to position [566, 0]
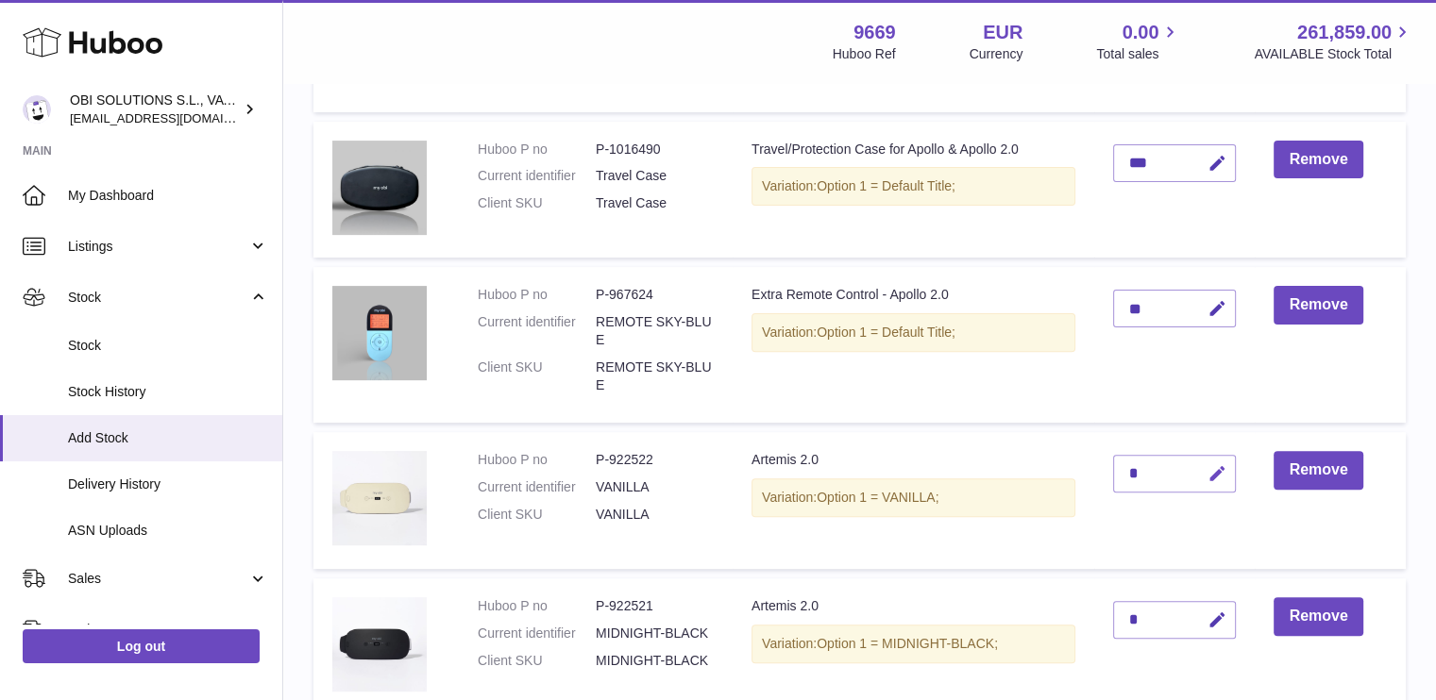
click at [1215, 466] on icon "button" at bounding box center [1216, 474] width 20 height 20
drag, startPoint x: 1155, startPoint y: 461, endPoint x: 1115, endPoint y: 459, distance: 40.6
click at [1115, 459] on div "*" at bounding box center [1174, 474] width 123 height 38
drag, startPoint x: 1125, startPoint y: 471, endPoint x: 1112, endPoint y: 467, distance: 13.7
click at [1112, 467] on td "*" at bounding box center [1174, 500] width 160 height 137
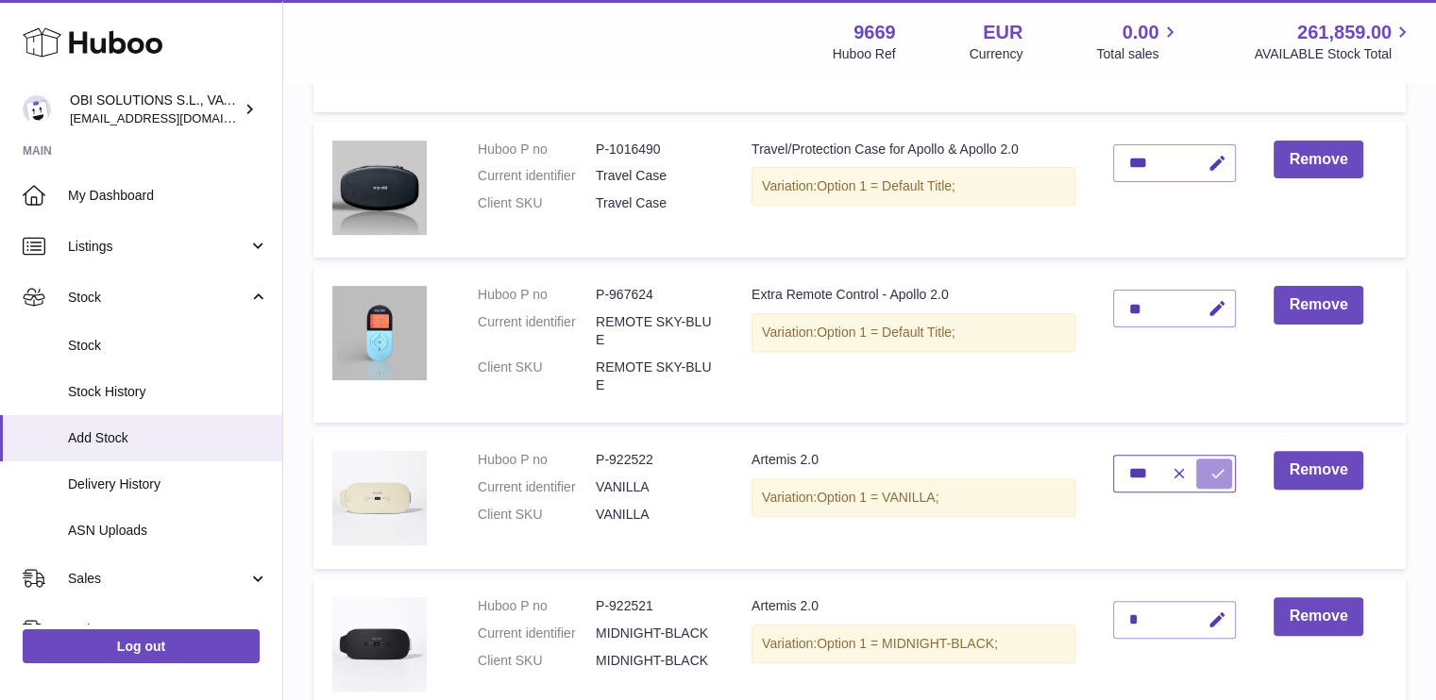
type input "***"
click at [1212, 471] on icon "submit" at bounding box center [1216, 473] width 17 height 17
click at [1212, 614] on icon "button" at bounding box center [1216, 621] width 20 height 20
click at [1114, 611] on input "*" at bounding box center [1174, 620] width 123 height 38
click at [1137, 619] on input "*" at bounding box center [1174, 620] width 123 height 38
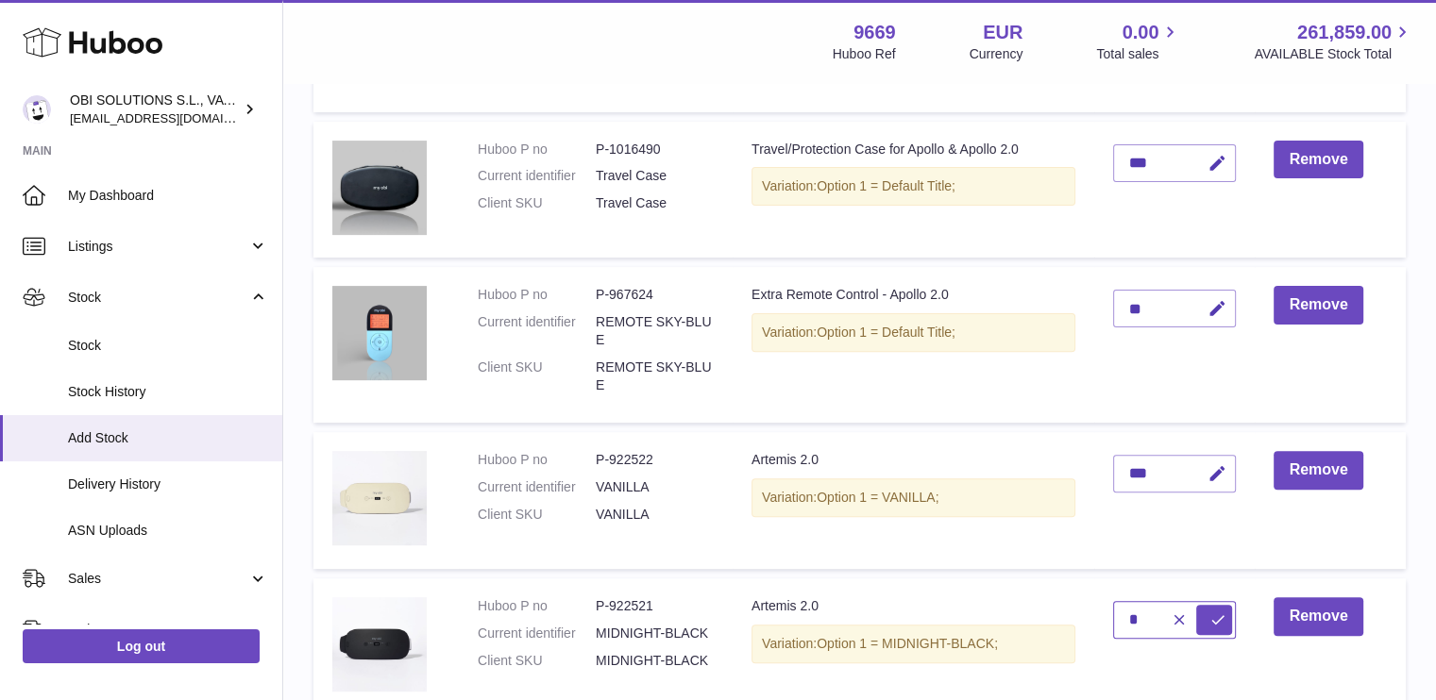
click at [1137, 619] on input "*" at bounding box center [1174, 620] width 123 height 38
click at [1136, 619] on input "*" at bounding box center [1174, 620] width 123 height 38
type input "***"
click at [1220, 620] on icon "submit" at bounding box center [1216, 620] width 17 height 17
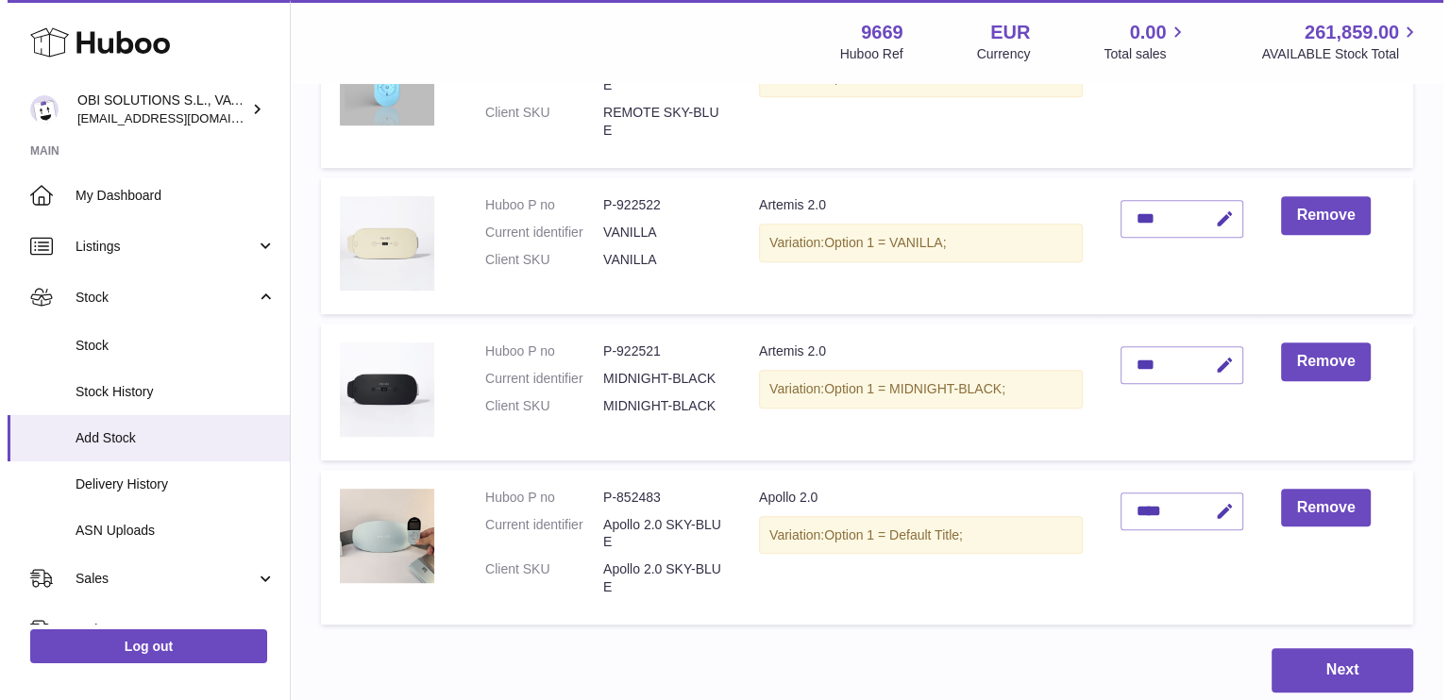
scroll to position [1038, 0]
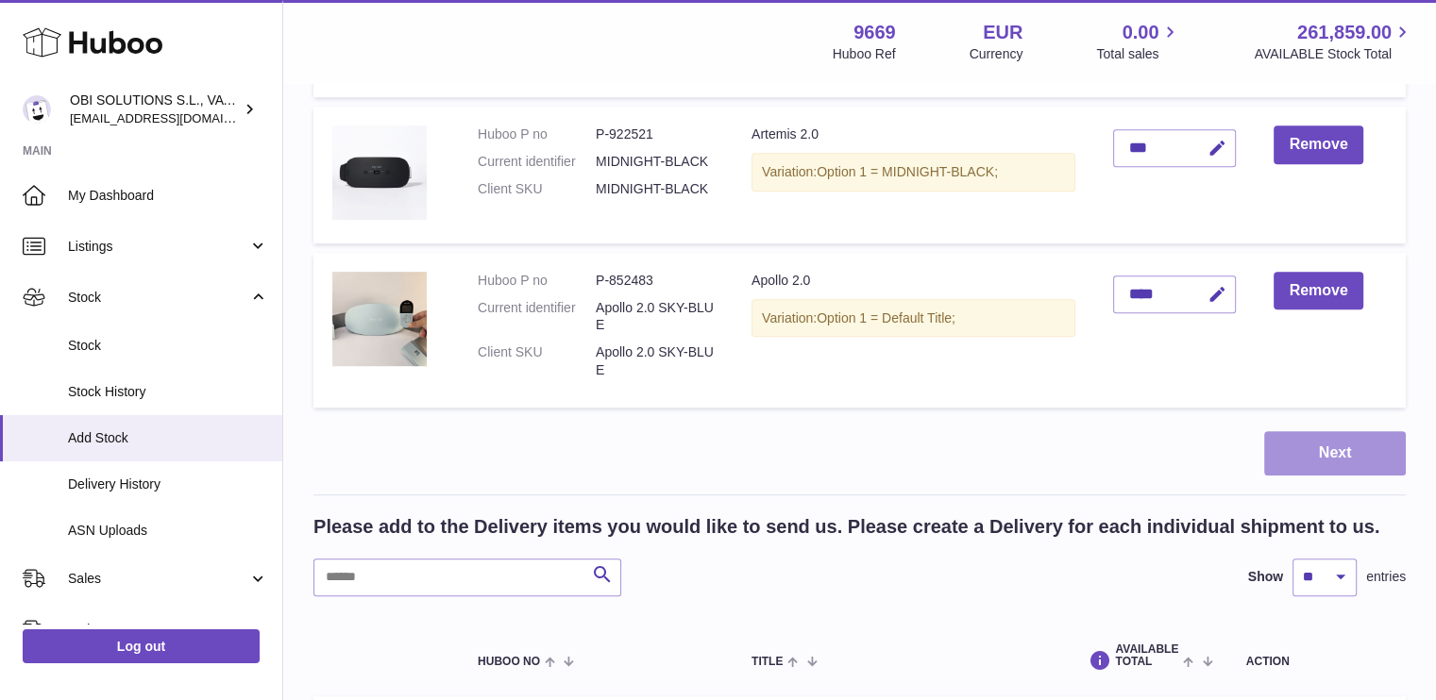
click at [1334, 444] on button "Next" at bounding box center [1335, 453] width 142 height 44
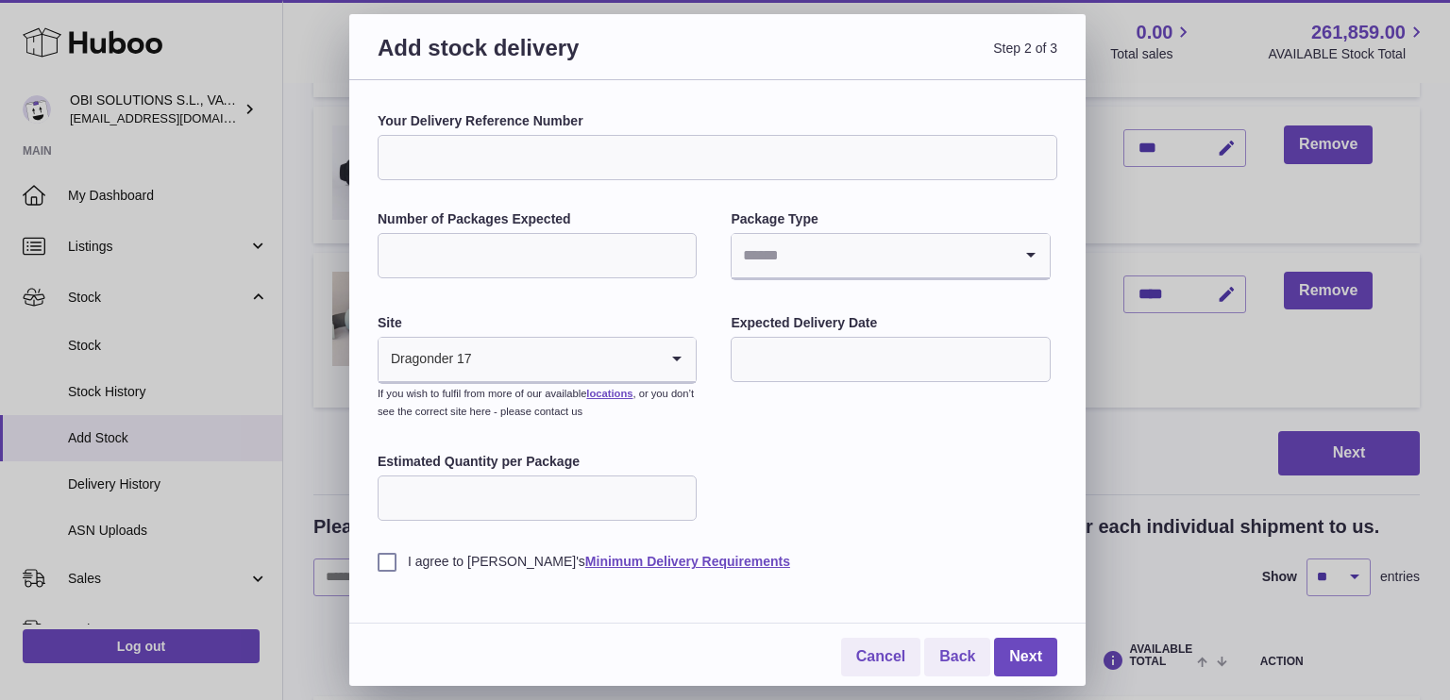
click at [675, 162] on input "Your Delivery Reference Number" at bounding box center [718, 157] width 680 height 45
click at [414, 156] on input "**********" at bounding box center [718, 157] width 680 height 45
click at [433, 154] on input "**********" at bounding box center [718, 157] width 680 height 45
click at [432, 154] on input "**********" at bounding box center [718, 157] width 680 height 45
click at [504, 166] on input "**********" at bounding box center [718, 157] width 680 height 45
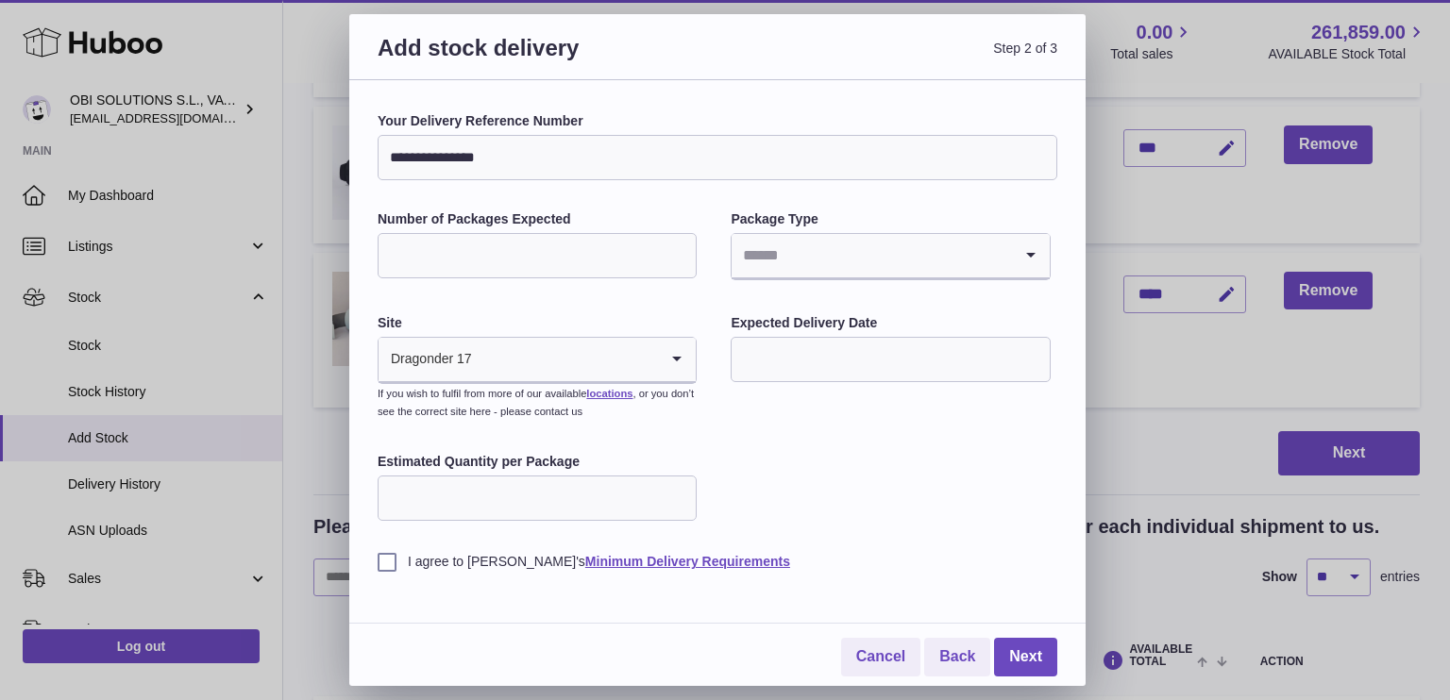
type input "**********"
click at [552, 271] on input "Number of Packages Expected" at bounding box center [537, 255] width 319 height 45
type input "***"
click at [789, 275] on input "Search for option" at bounding box center [871, 255] width 279 height 43
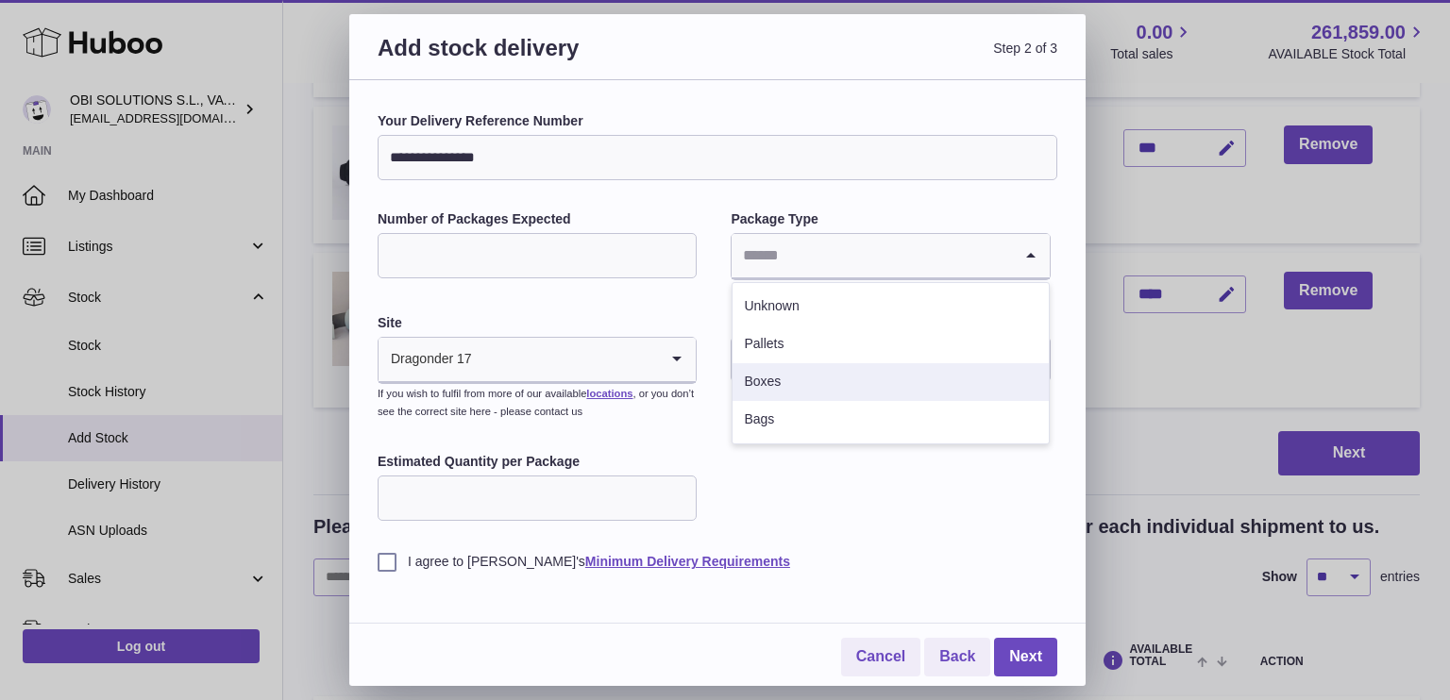
click at [799, 371] on li "Boxes" at bounding box center [889, 382] width 315 height 38
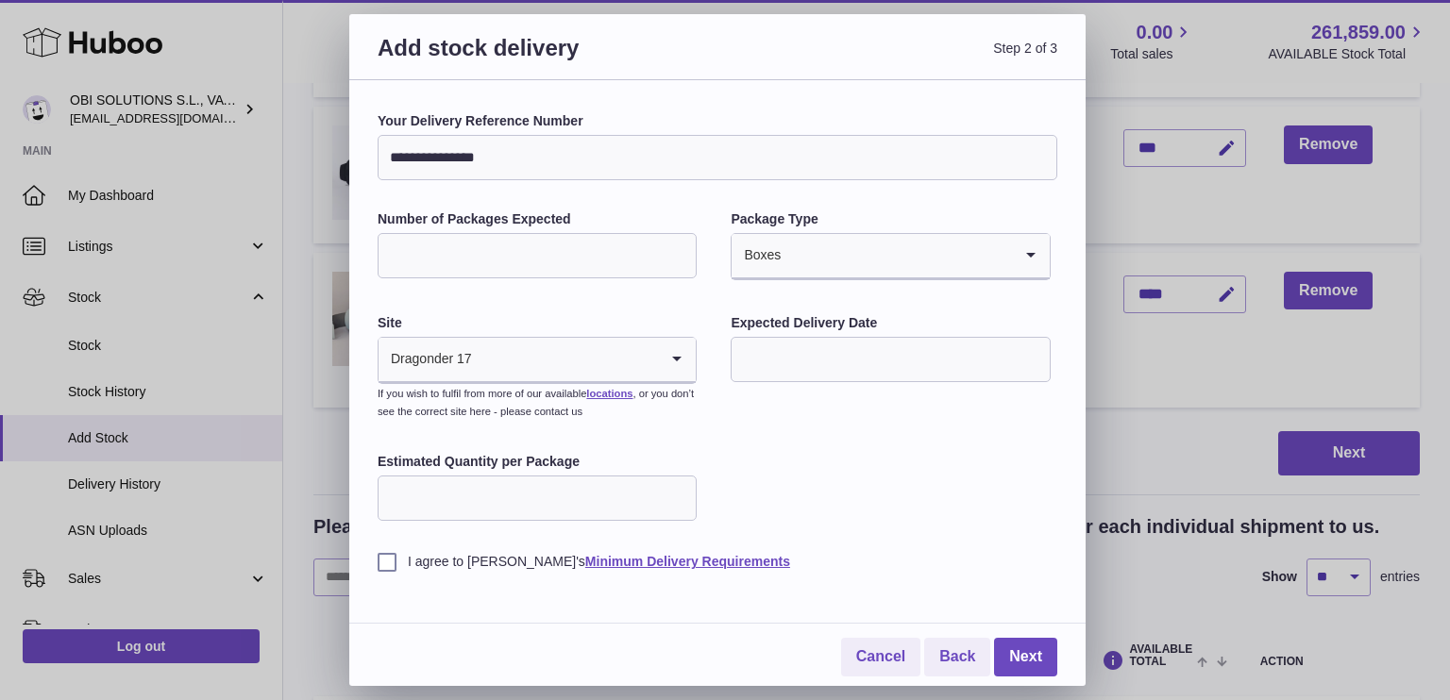
click at [777, 368] on input "text" at bounding box center [890, 359] width 319 height 45
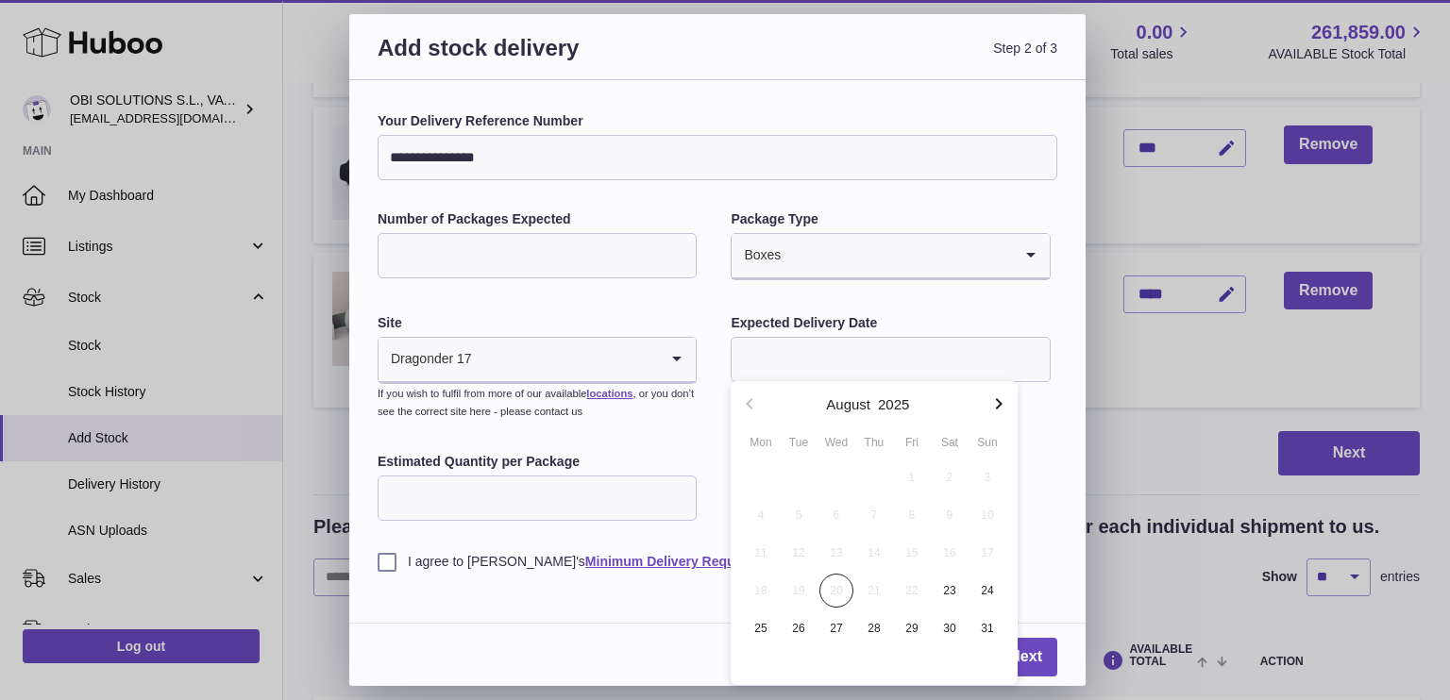
click at [999, 403] on icon "button" at bounding box center [998, 404] width 23 height 23
click at [807, 632] on span "30" at bounding box center [799, 629] width 34 height 34
type input "**********"
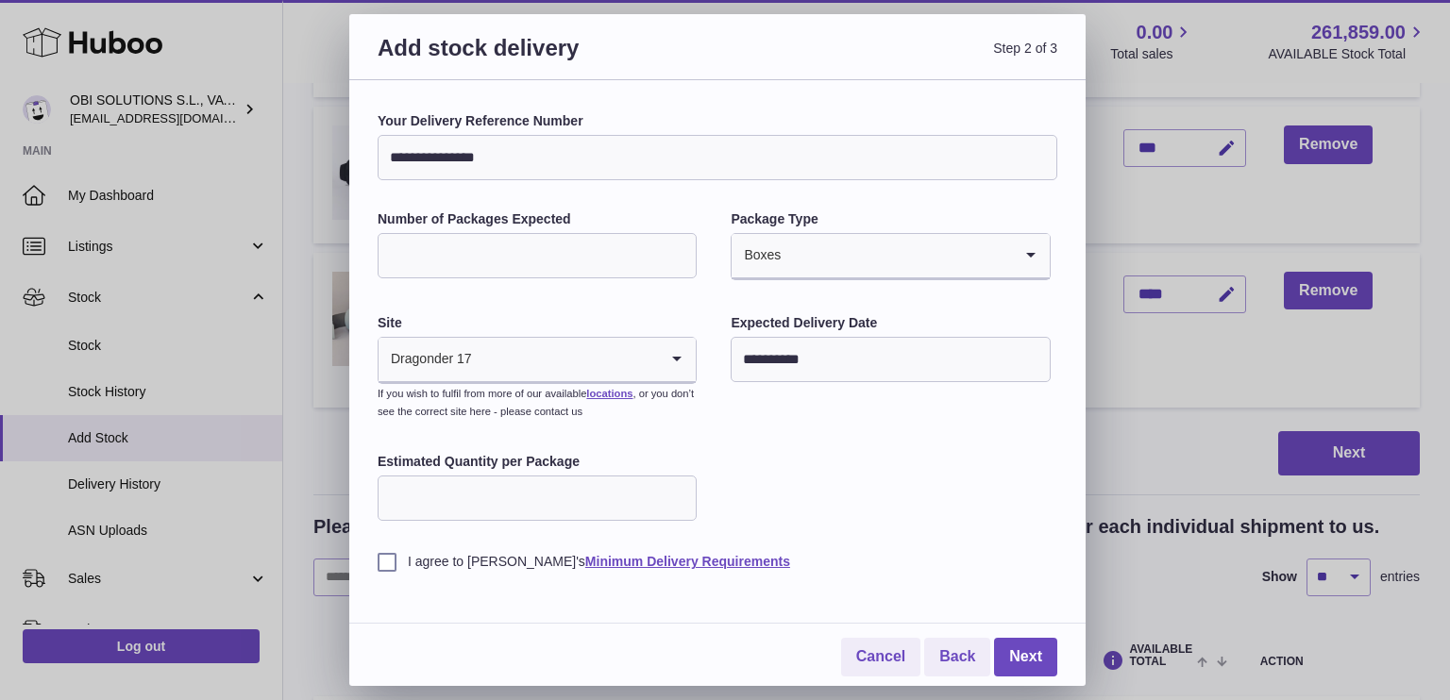
click at [551, 504] on input "Estimated Quantity per Package" at bounding box center [537, 498] width 319 height 45
type input "**"
click at [397, 563] on label "I agree to Huboo's Minimum Delivery Requirements" at bounding box center [718, 562] width 680 height 18
click at [1034, 659] on link "Next" at bounding box center [1025, 657] width 63 height 39
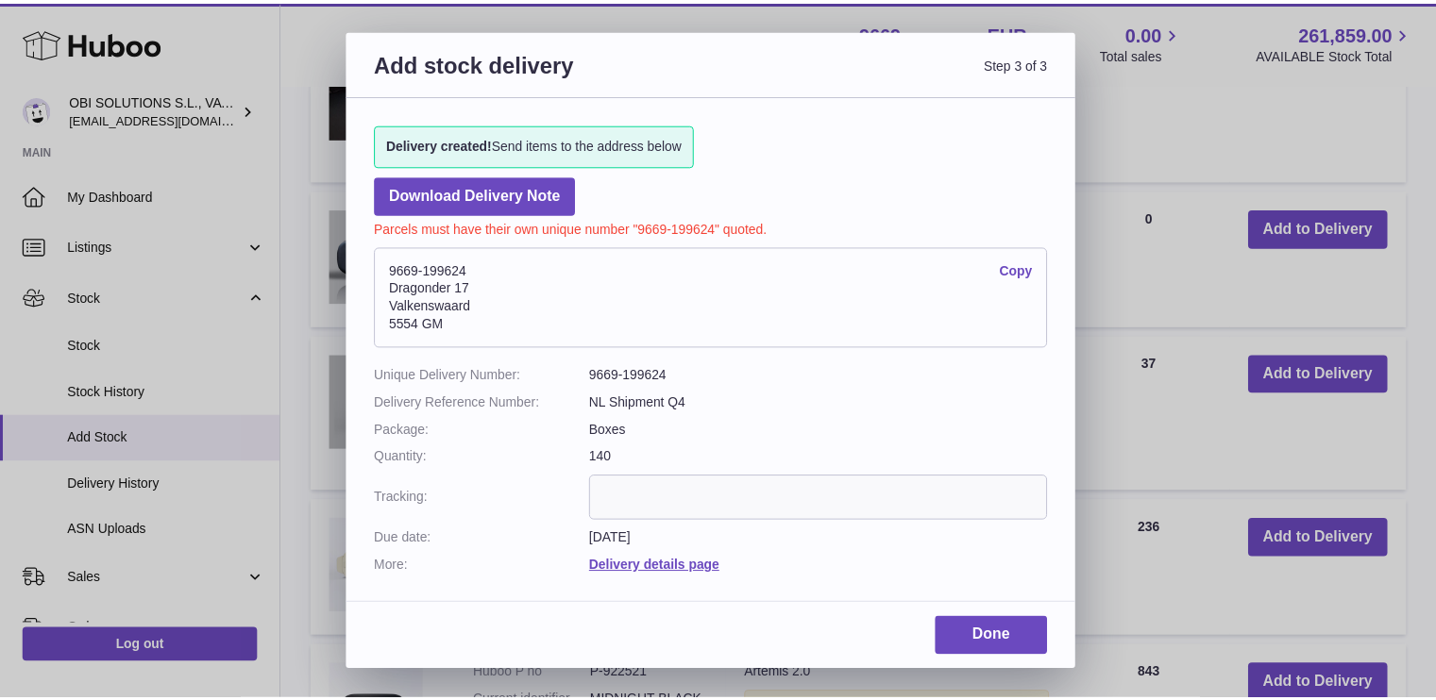
scroll to position [976, 0]
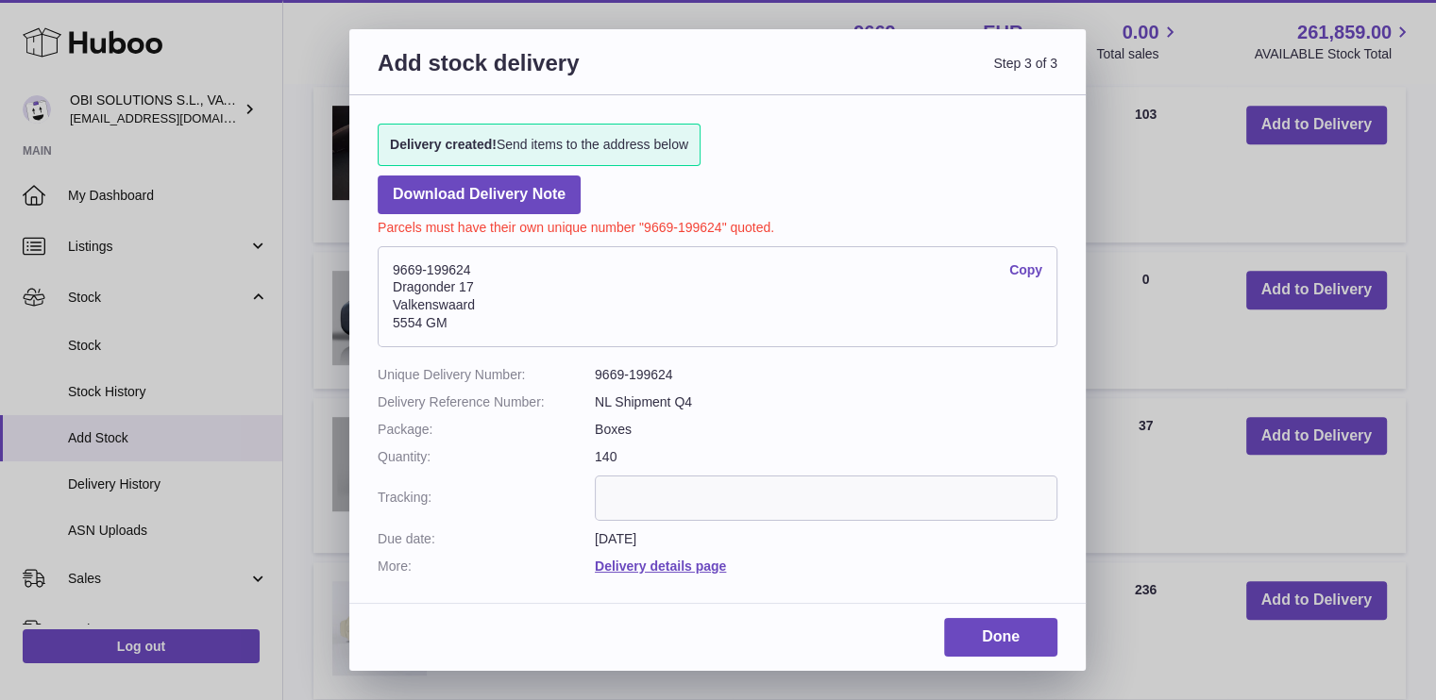
click at [1033, 266] on link "Copy" at bounding box center [1025, 270] width 33 height 18
drag, startPoint x: 477, startPoint y: 271, endPoint x: 394, endPoint y: 274, distance: 83.1
click at [394, 274] on address "9669-199624 Copy Dragonder 17 Valkenswaard 5554 GM" at bounding box center [718, 297] width 680 height 102
copy address "9669-199624"
click at [993, 646] on link "Done" at bounding box center [1000, 637] width 113 height 39
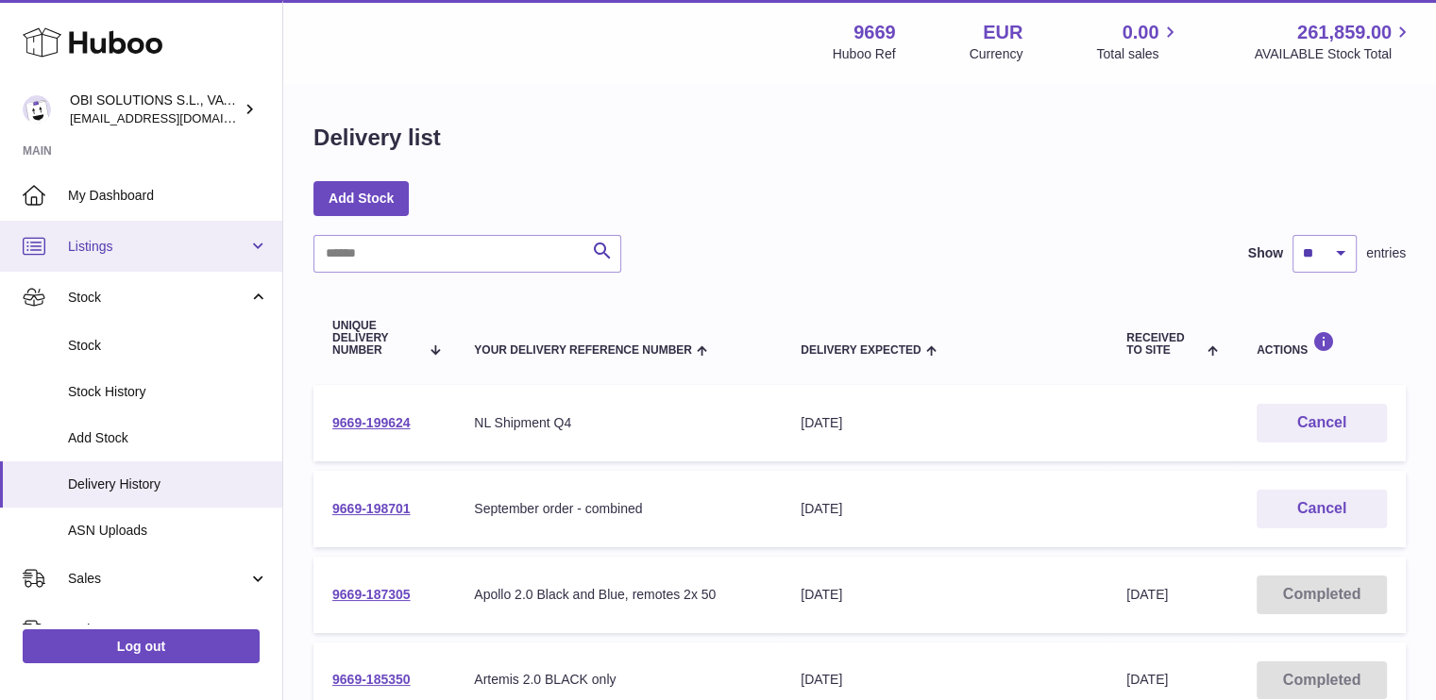
drag, startPoint x: 121, startPoint y: 246, endPoint x: 131, endPoint y: 268, distance: 24.1
click at [123, 246] on span "Listings" at bounding box center [158, 247] width 180 height 18
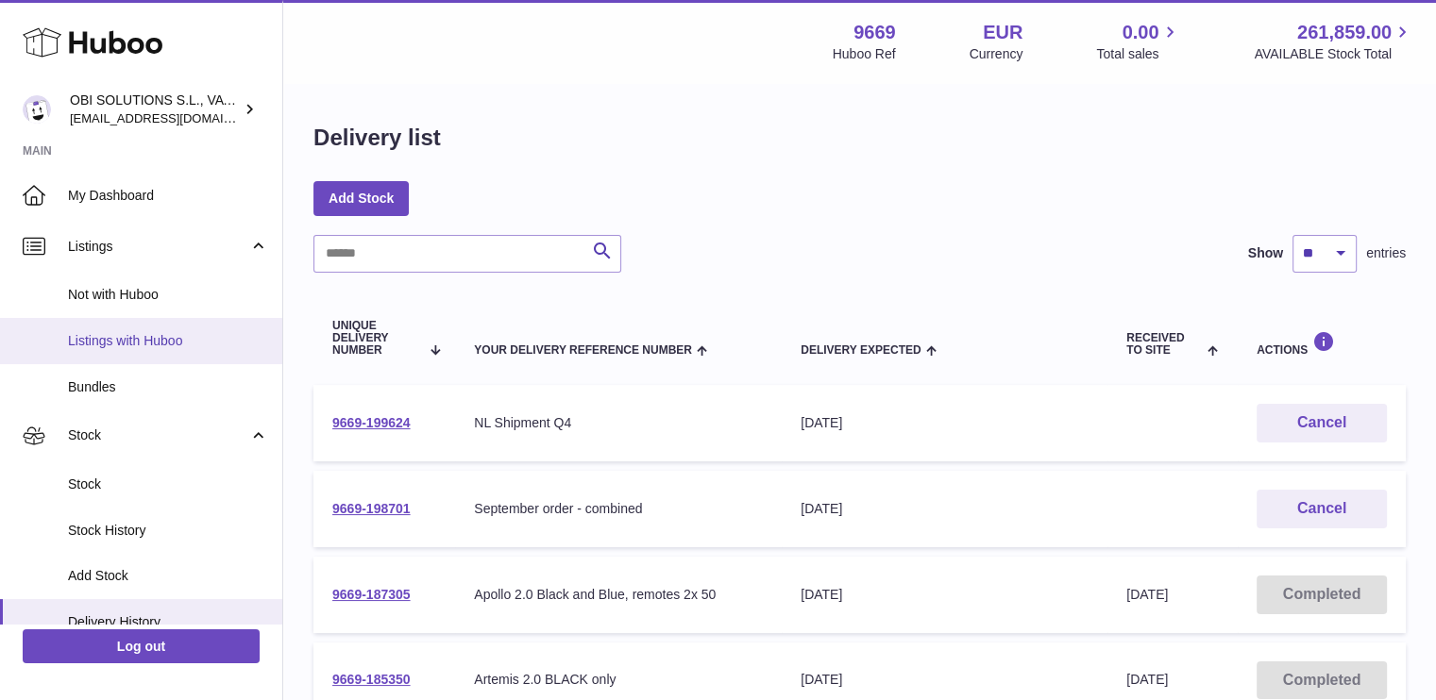
click at [156, 337] on span "Listings with Huboo" at bounding box center [168, 341] width 200 height 18
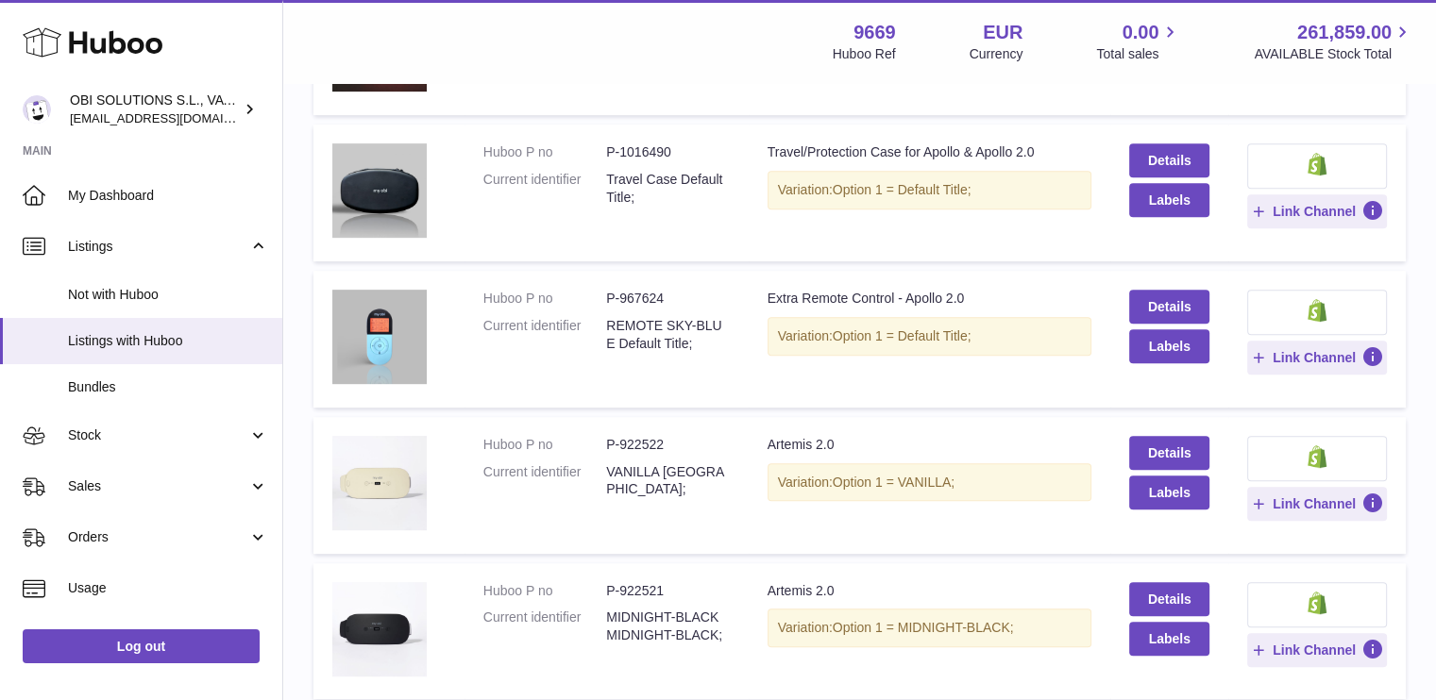
scroll to position [661, 0]
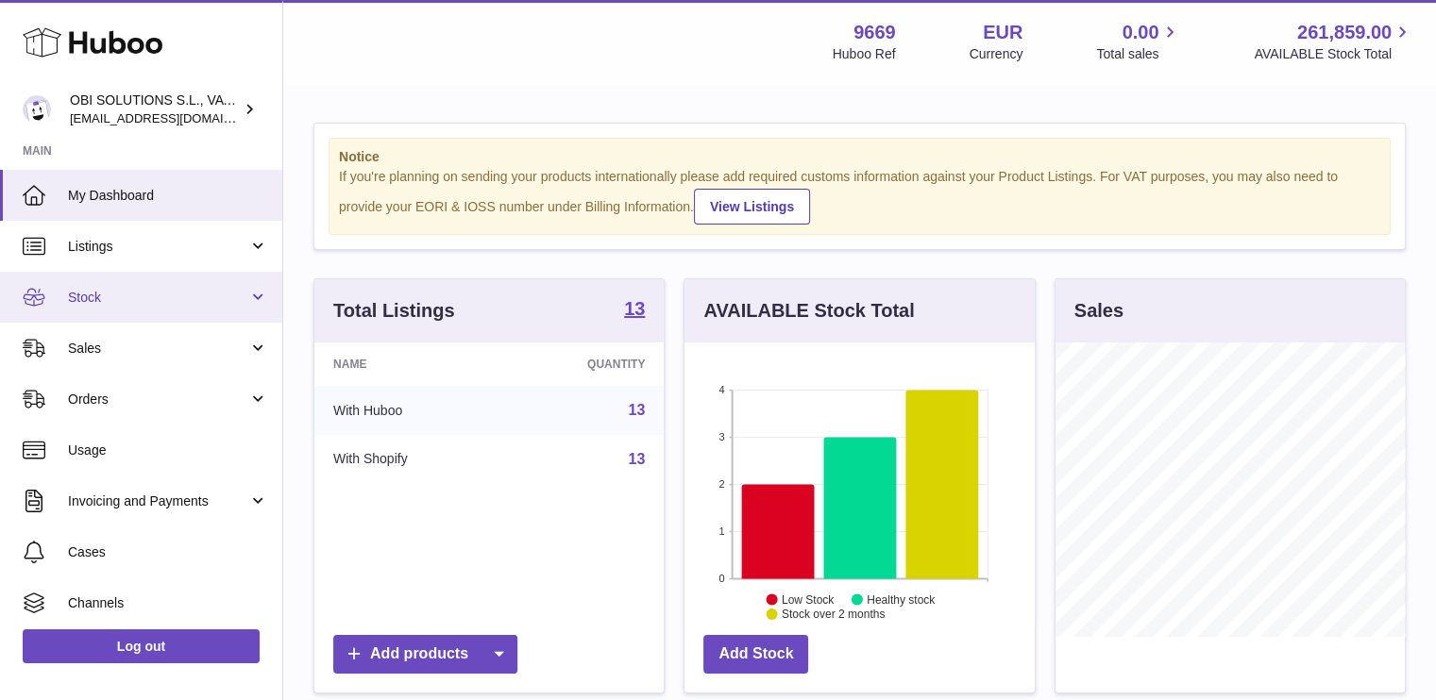
scroll to position [294, 350]
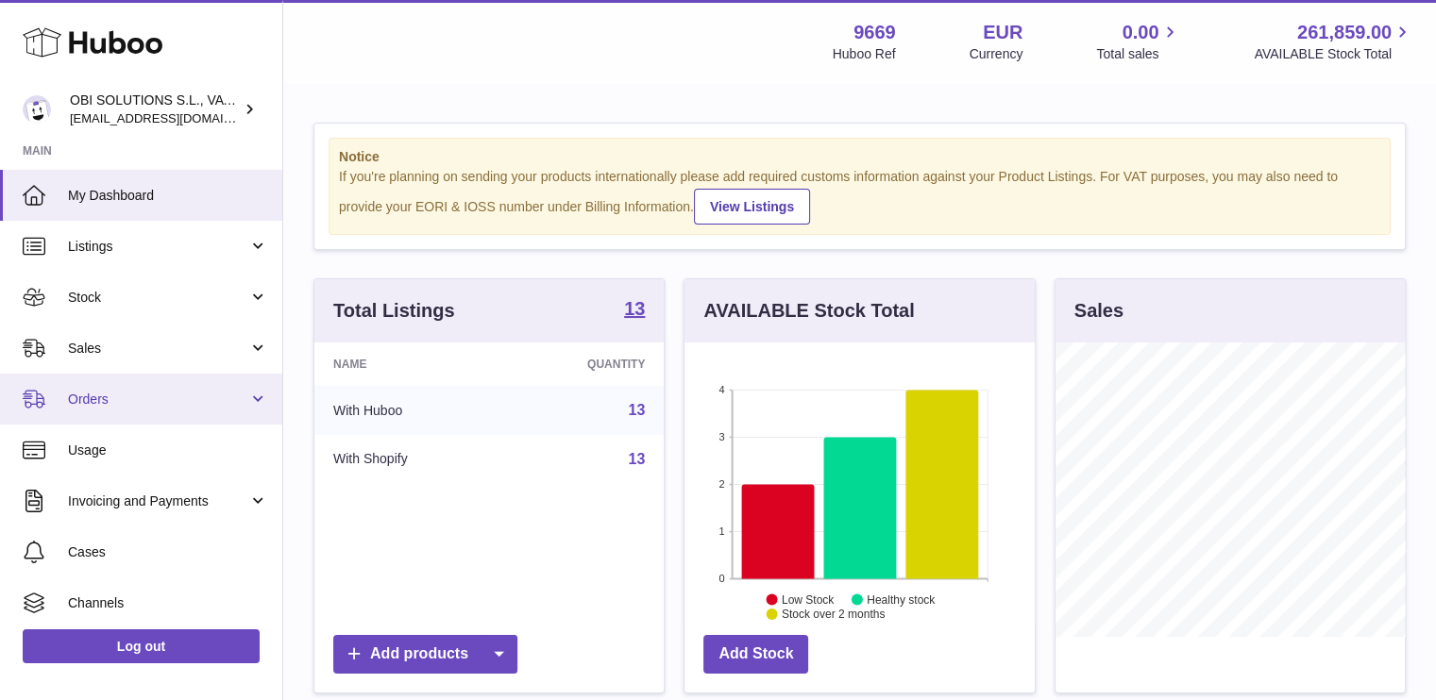
drag, startPoint x: 143, startPoint y: 394, endPoint x: 143, endPoint y: 413, distance: 19.8
click at [143, 395] on span "Orders" at bounding box center [158, 400] width 180 height 18
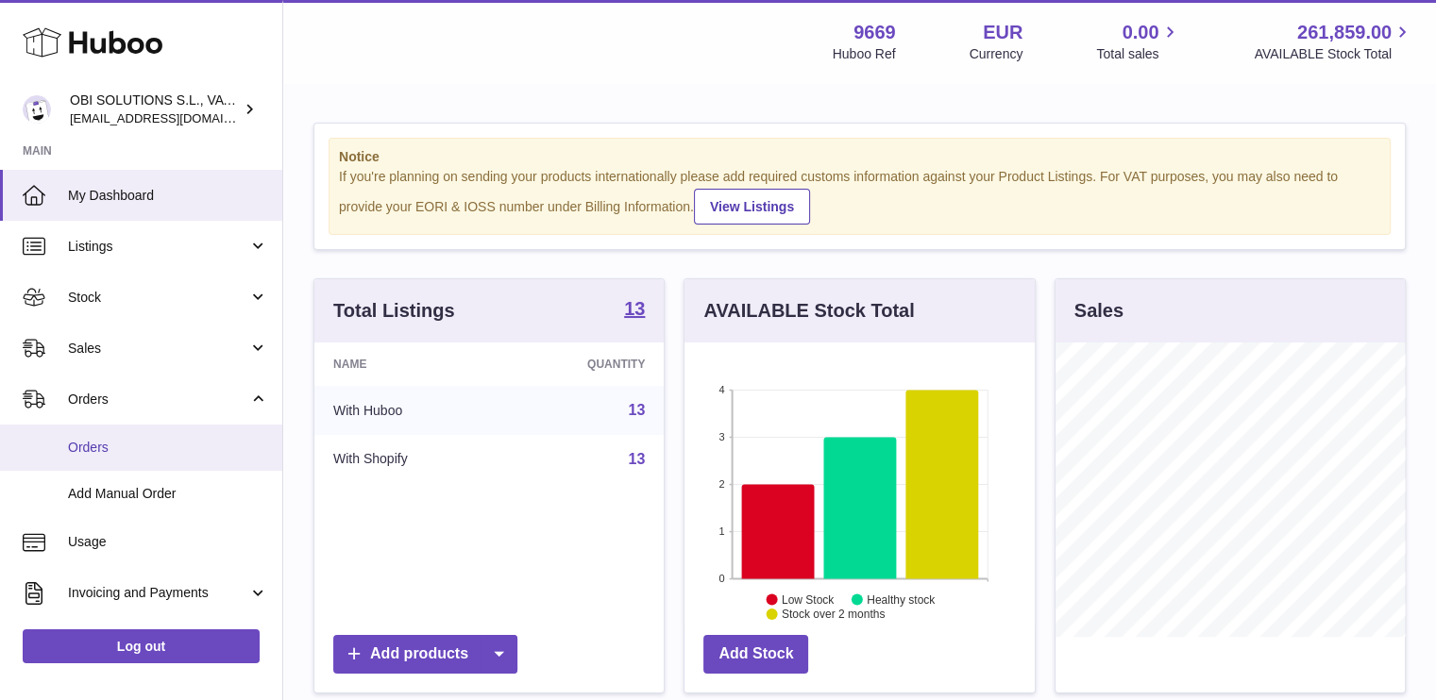
click at [143, 441] on span "Orders" at bounding box center [168, 448] width 200 height 18
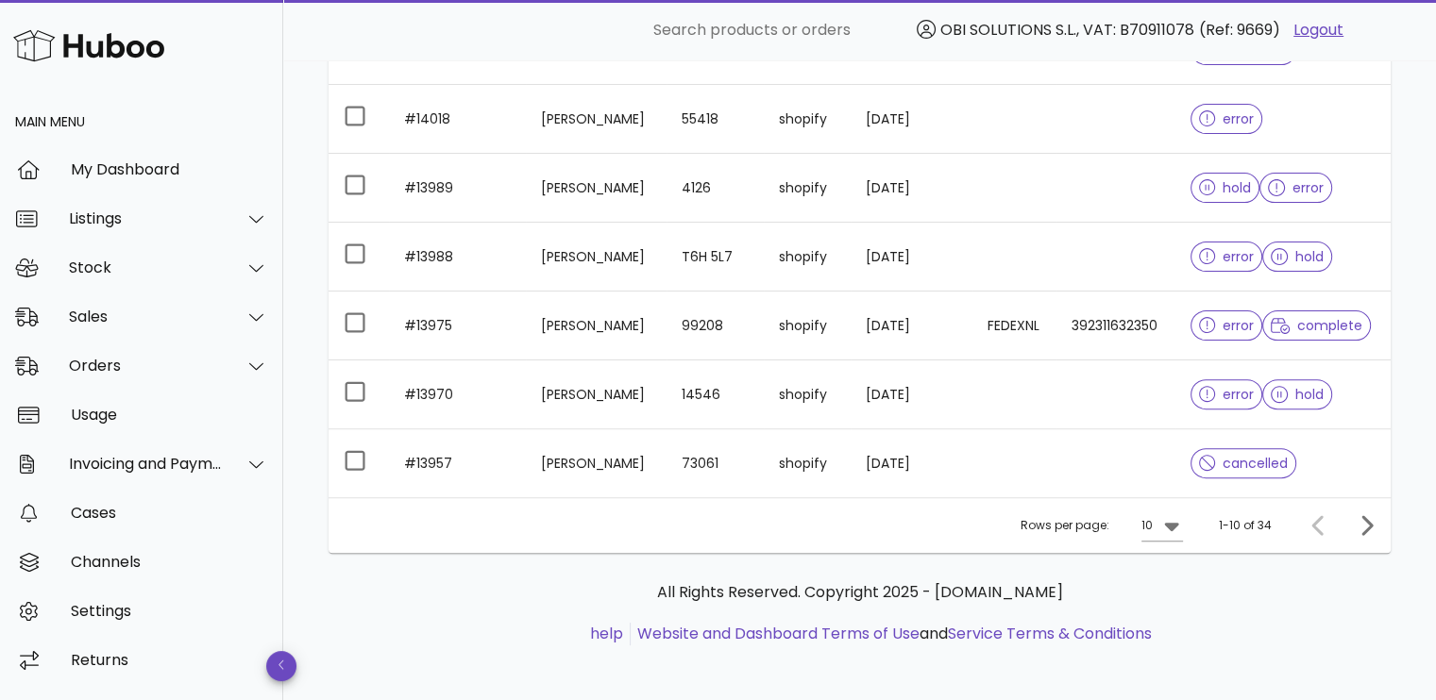
scroll to position [540, 0]
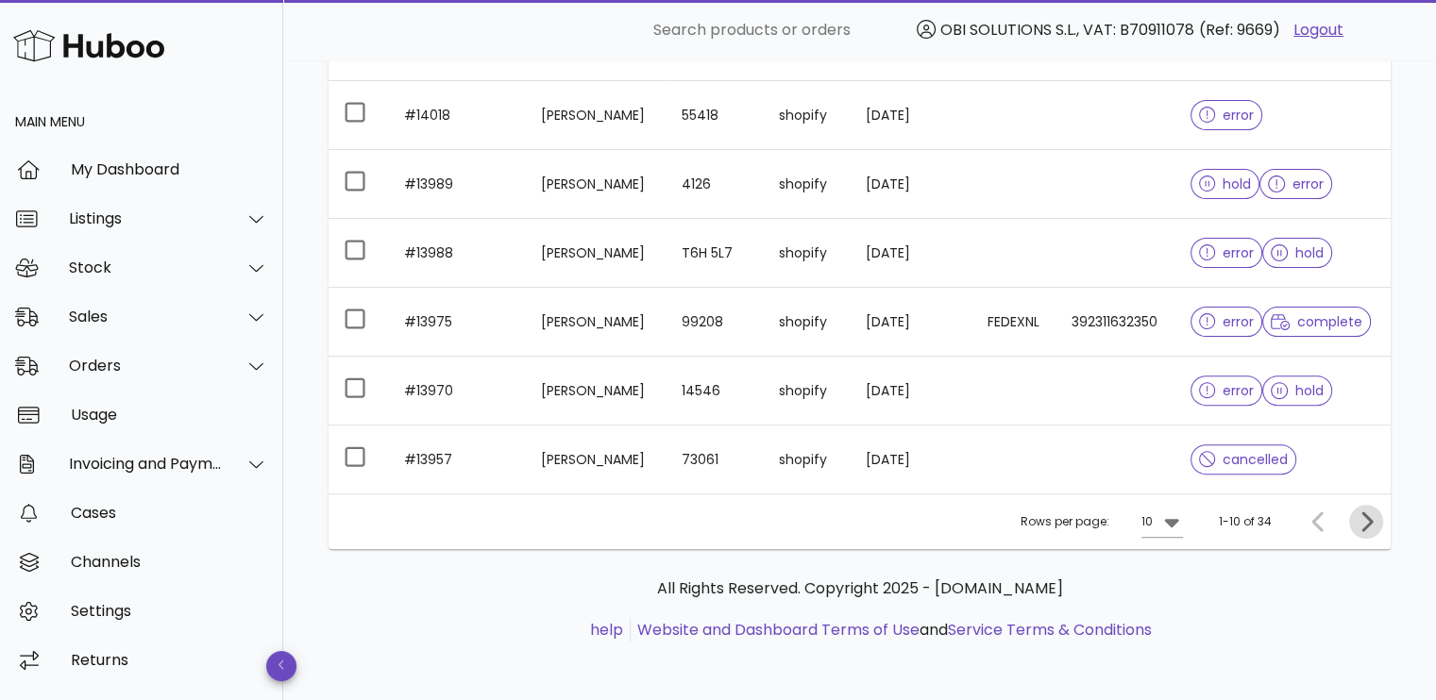
click at [1370, 521] on icon "Next page" at bounding box center [1366, 522] width 11 height 20
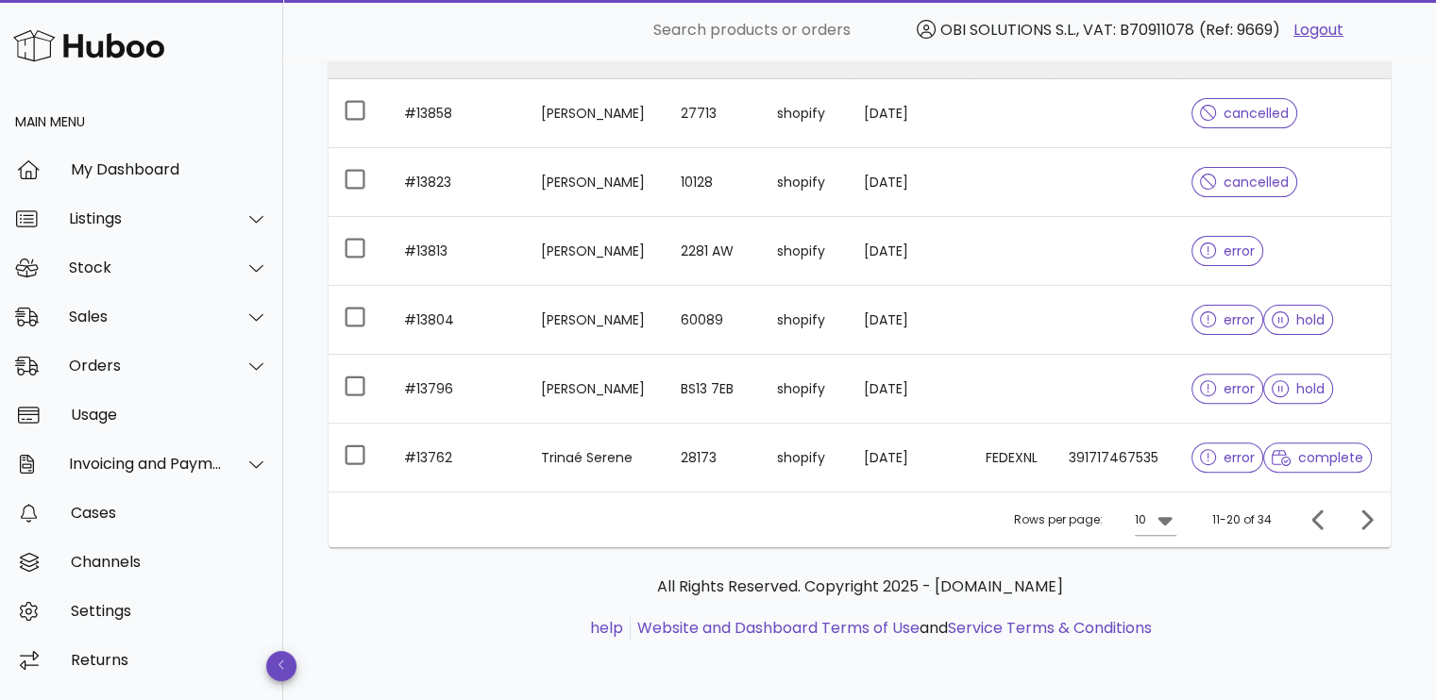
scroll to position [608, 0]
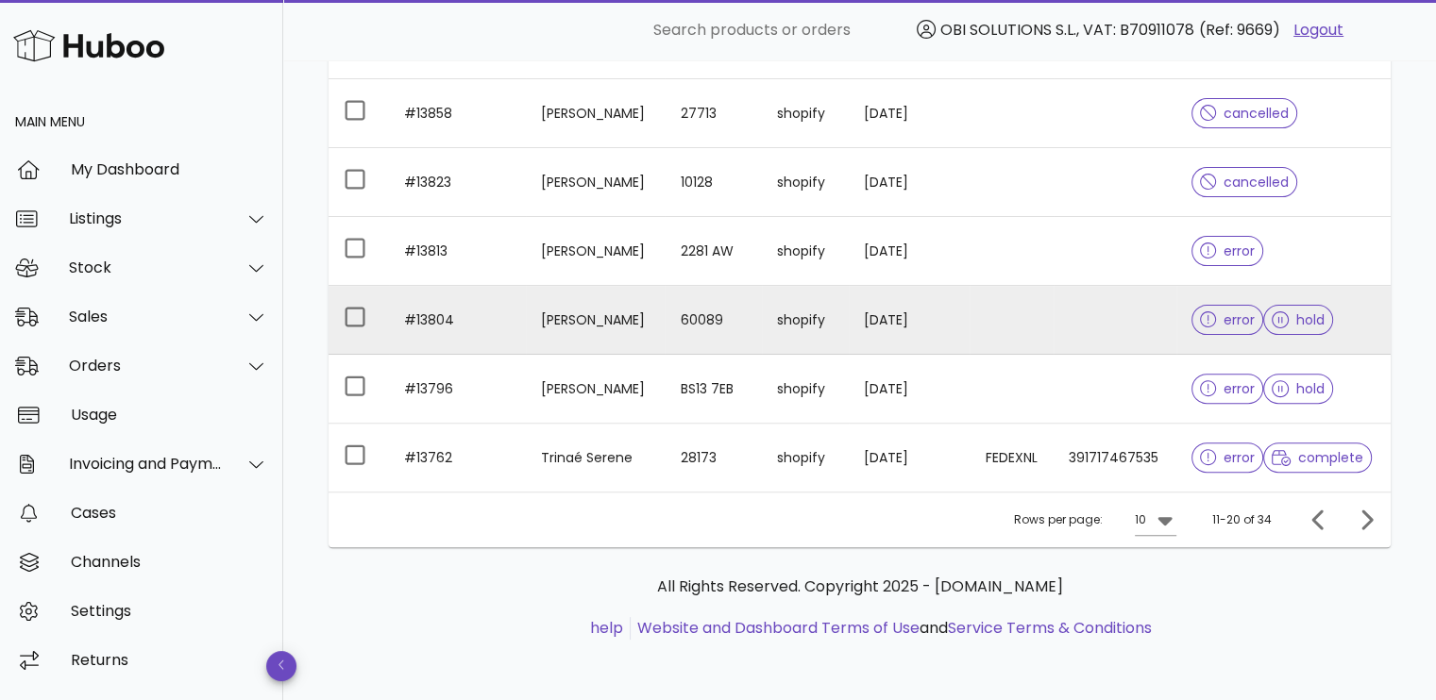
click at [1053, 286] on td at bounding box center [1011, 320] width 84 height 69
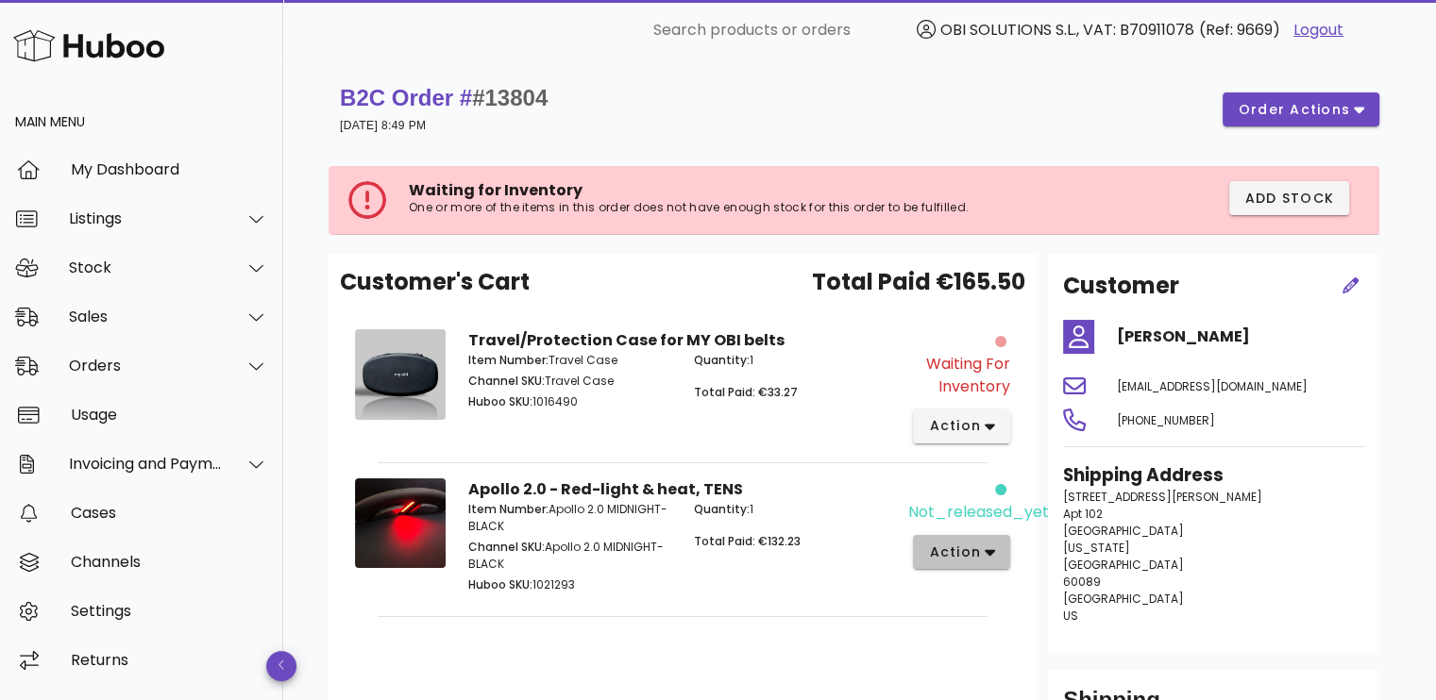
click at [952, 547] on span "action" at bounding box center [954, 553] width 53 height 20
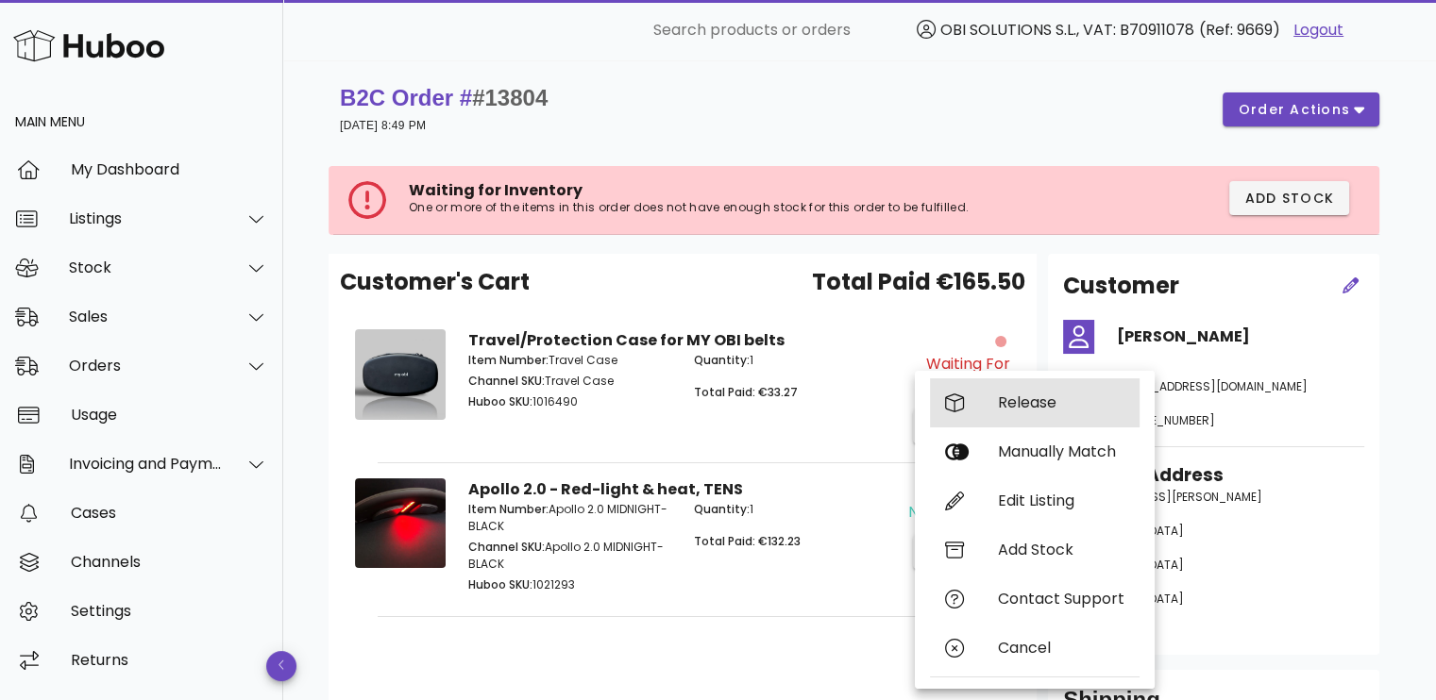
click at [1016, 402] on div "Release" at bounding box center [1061, 403] width 126 height 18
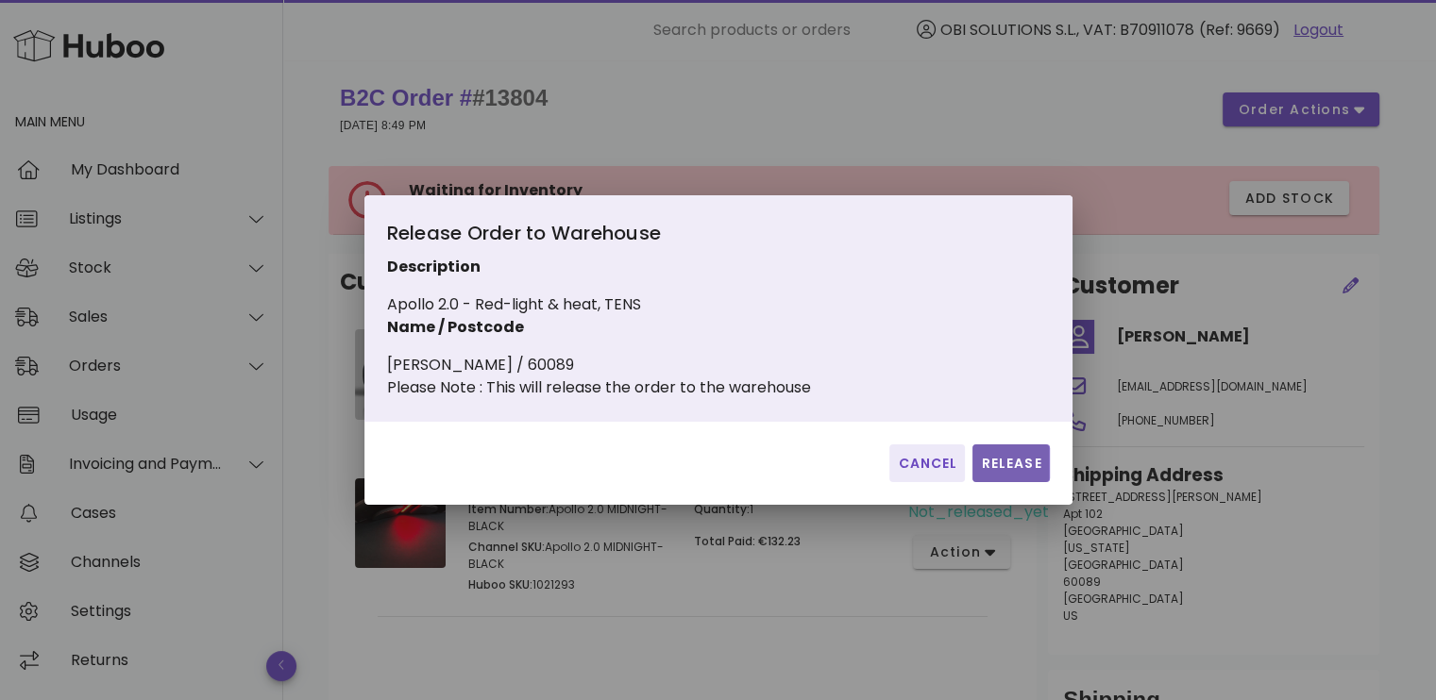
click at [1023, 474] on span "Release" at bounding box center [1010, 464] width 61 height 20
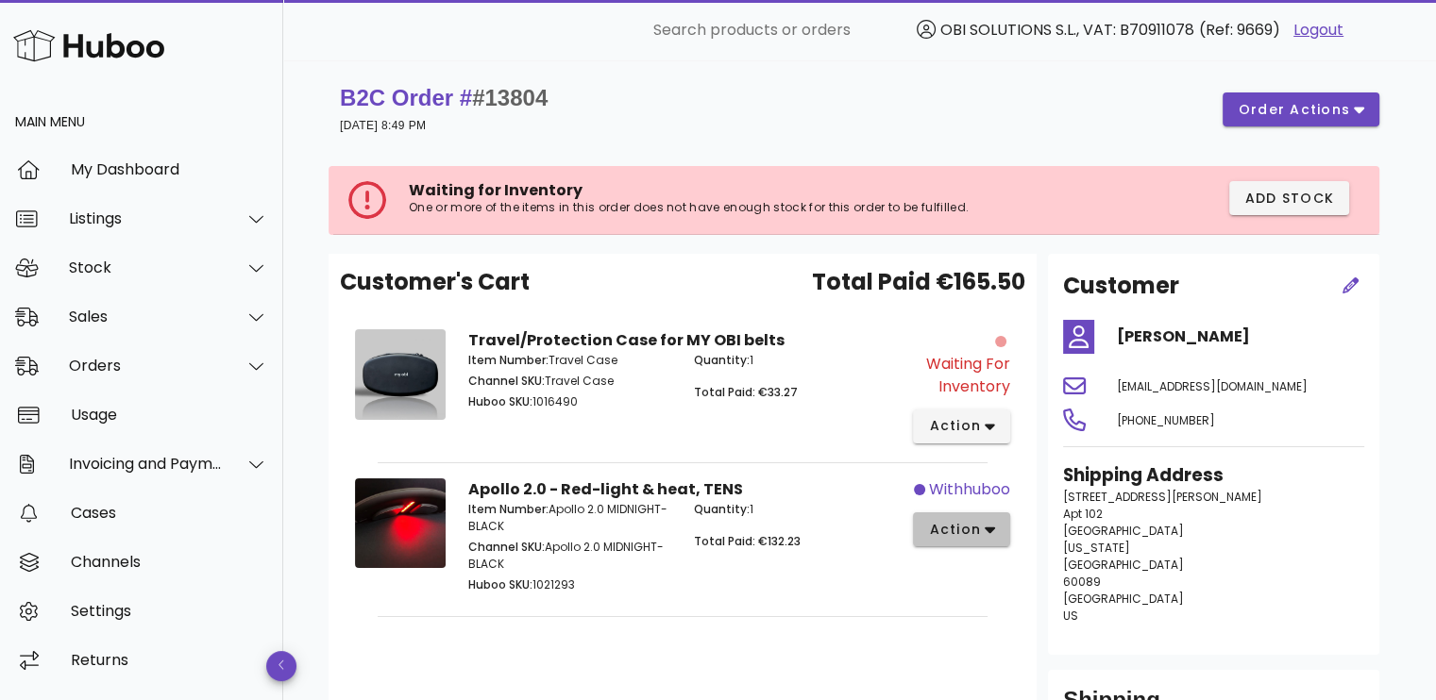
click at [960, 539] on span "action" at bounding box center [954, 530] width 53 height 20
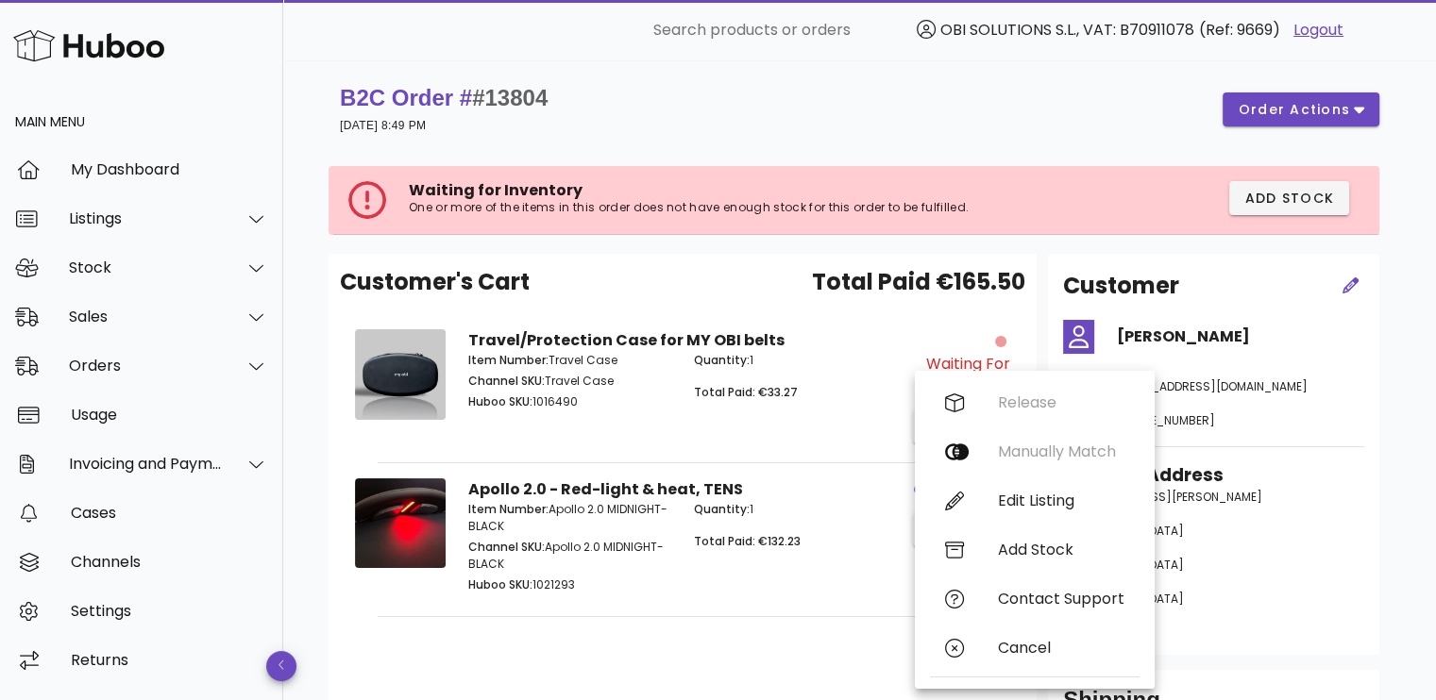
drag, startPoint x: 800, startPoint y: 568, endPoint x: 816, endPoint y: 530, distance: 40.7
click at [800, 569] on div "Quantity: 1 Total Paid: €132.23" at bounding box center [795, 549] width 226 height 119
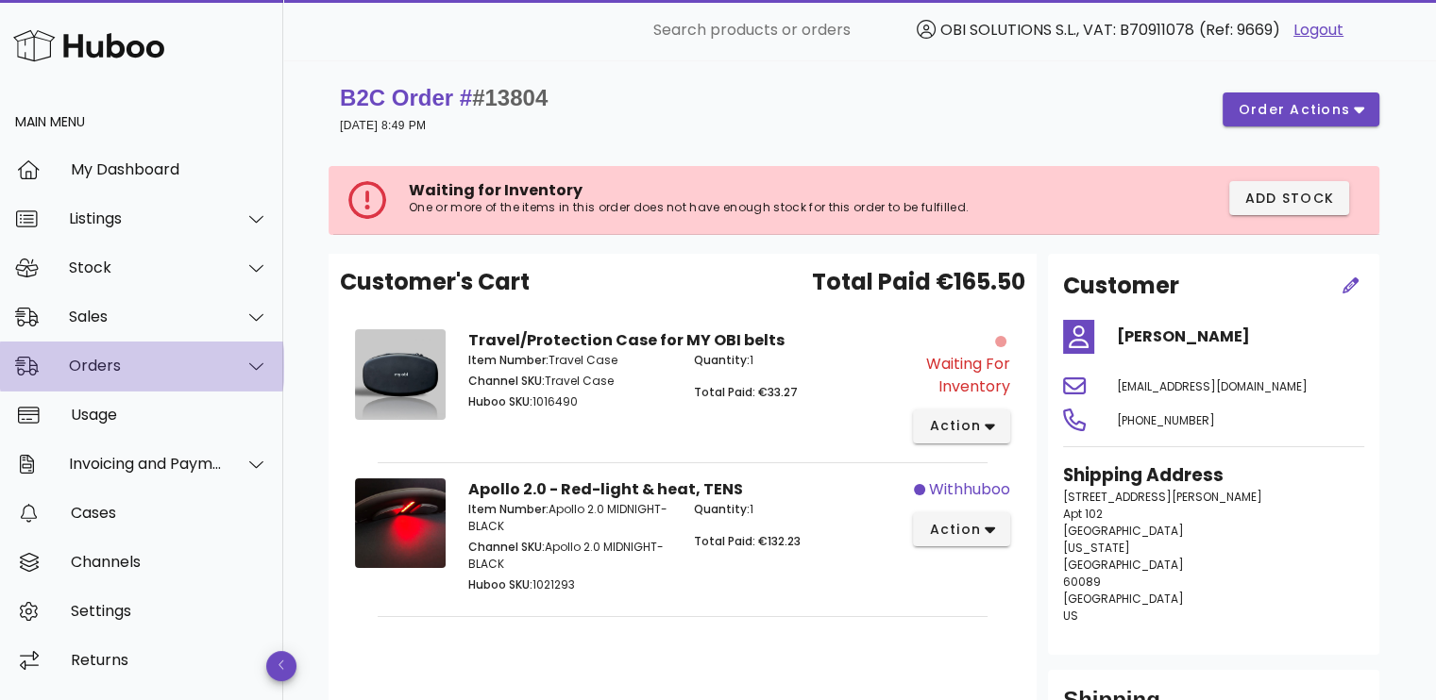
click at [170, 362] on div "Orders" at bounding box center [146, 366] width 154 height 18
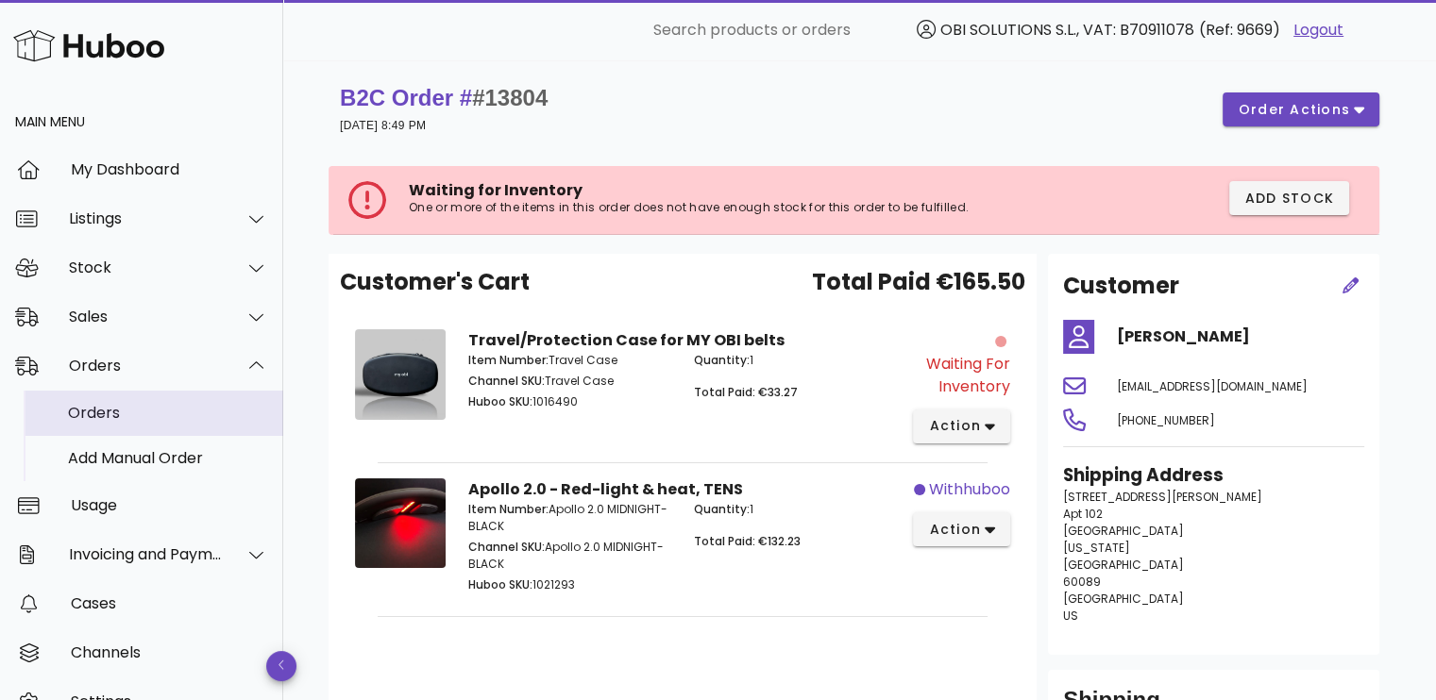
click at [170, 407] on div "Orders" at bounding box center [168, 413] width 200 height 18
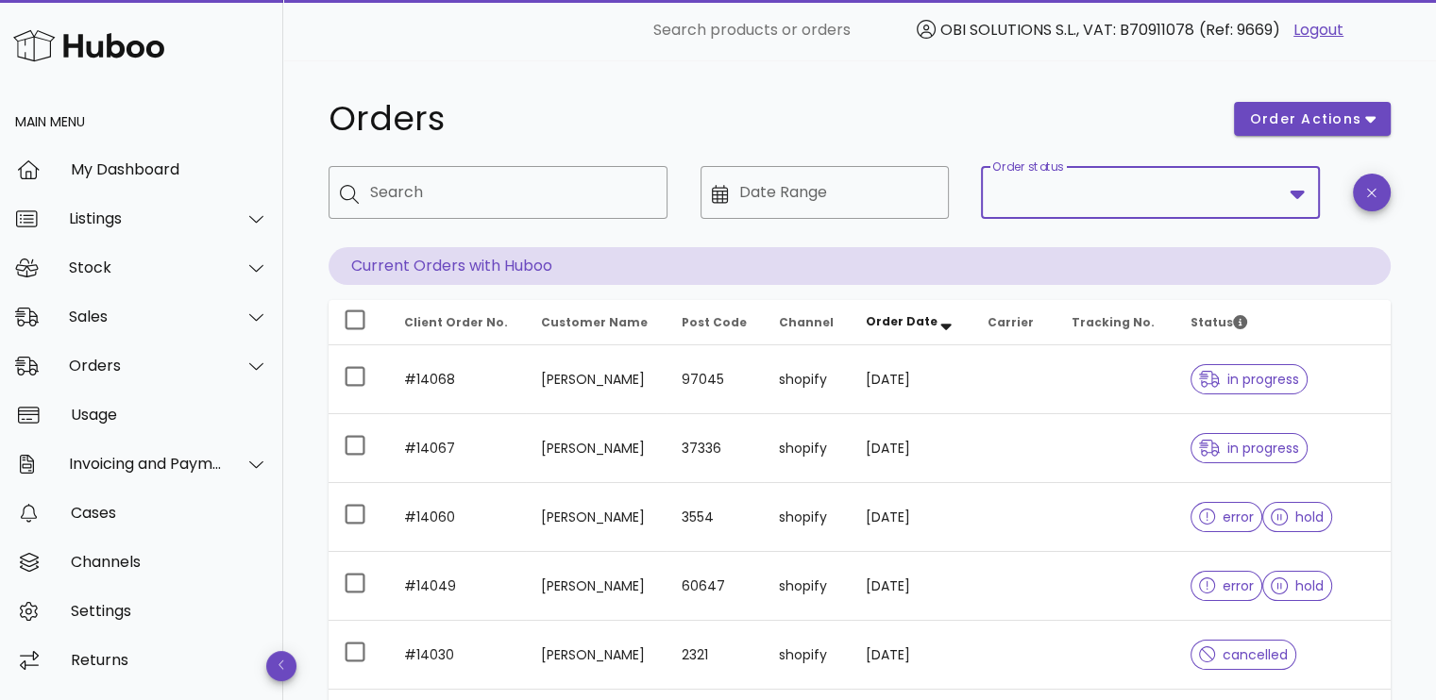
click at [1184, 192] on input "Order status" at bounding box center [1137, 192] width 290 height 30
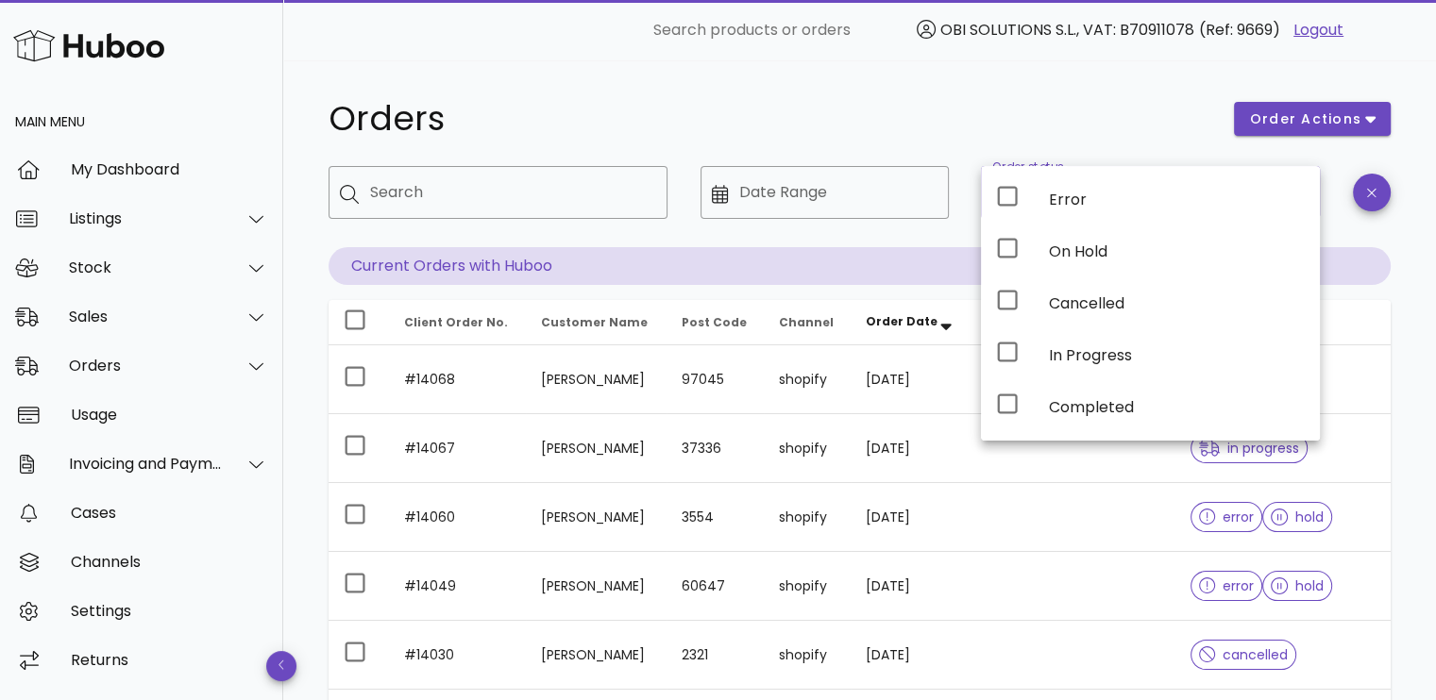
click at [1184, 192] on div "Error" at bounding box center [1177, 200] width 256 height 18
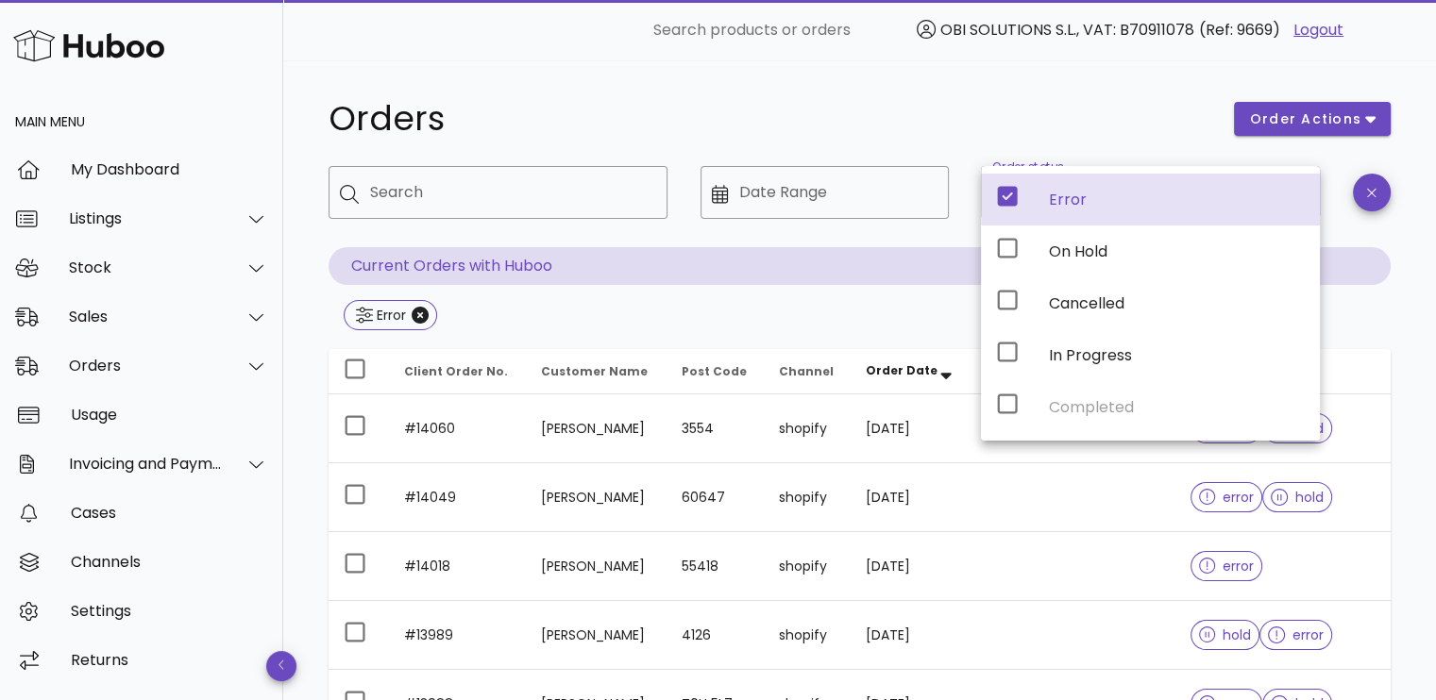
click at [779, 109] on h1 "Orders" at bounding box center [769, 119] width 883 height 34
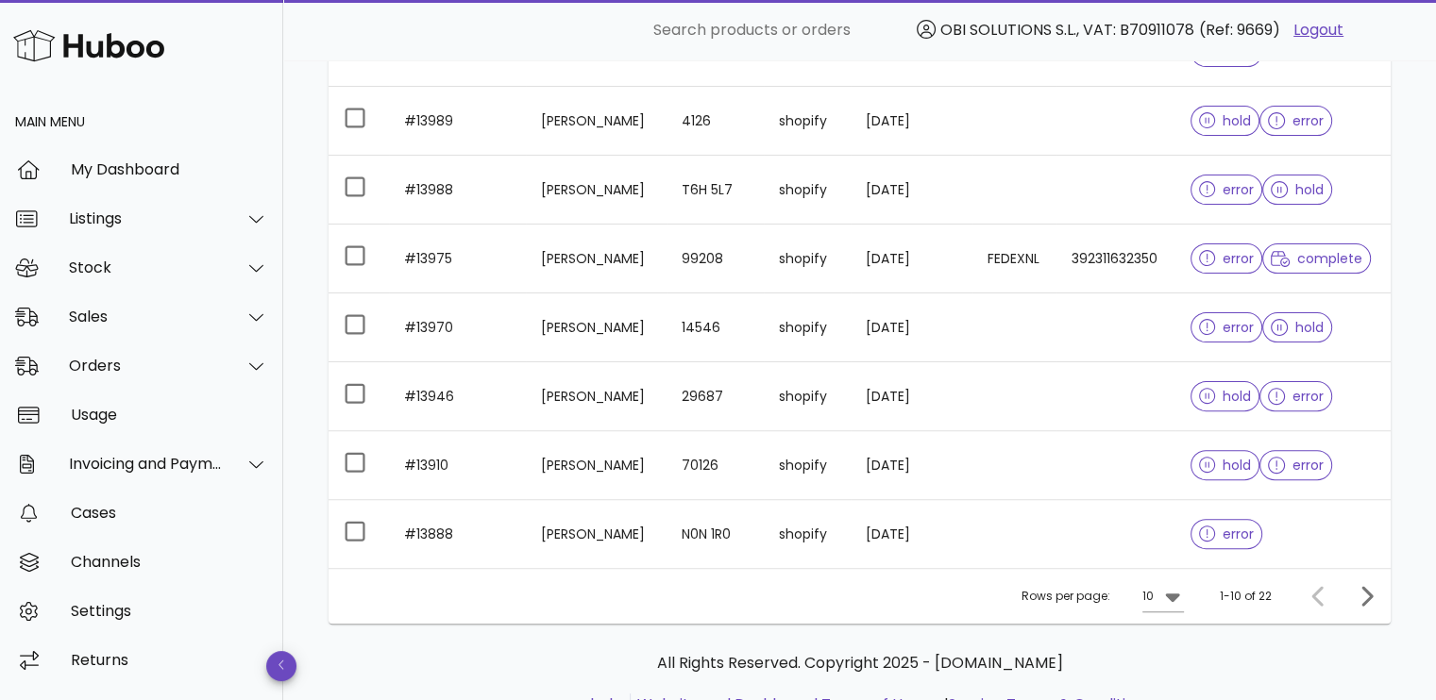
scroll to position [566, 0]
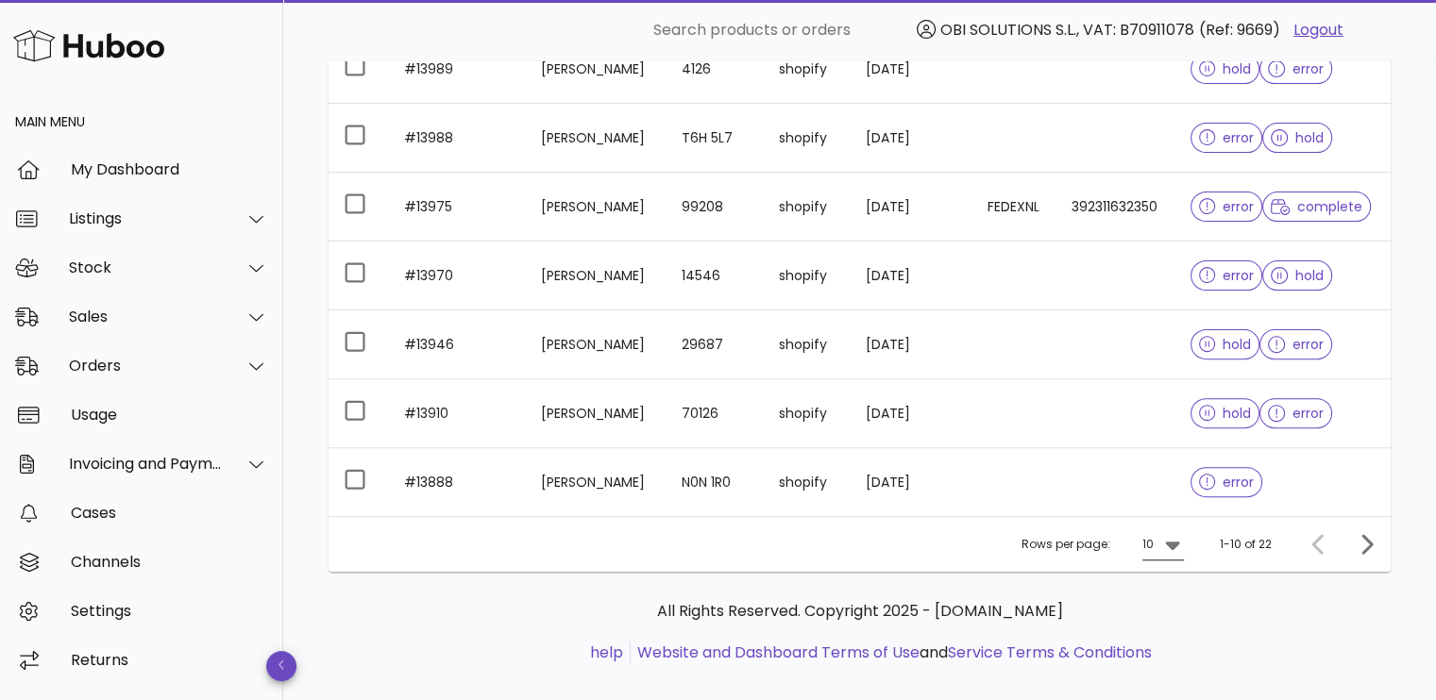
click at [1175, 550] on icon at bounding box center [1172, 546] width 14 height 8
click at [1178, 659] on div "50" at bounding box center [1168, 658] width 49 height 45
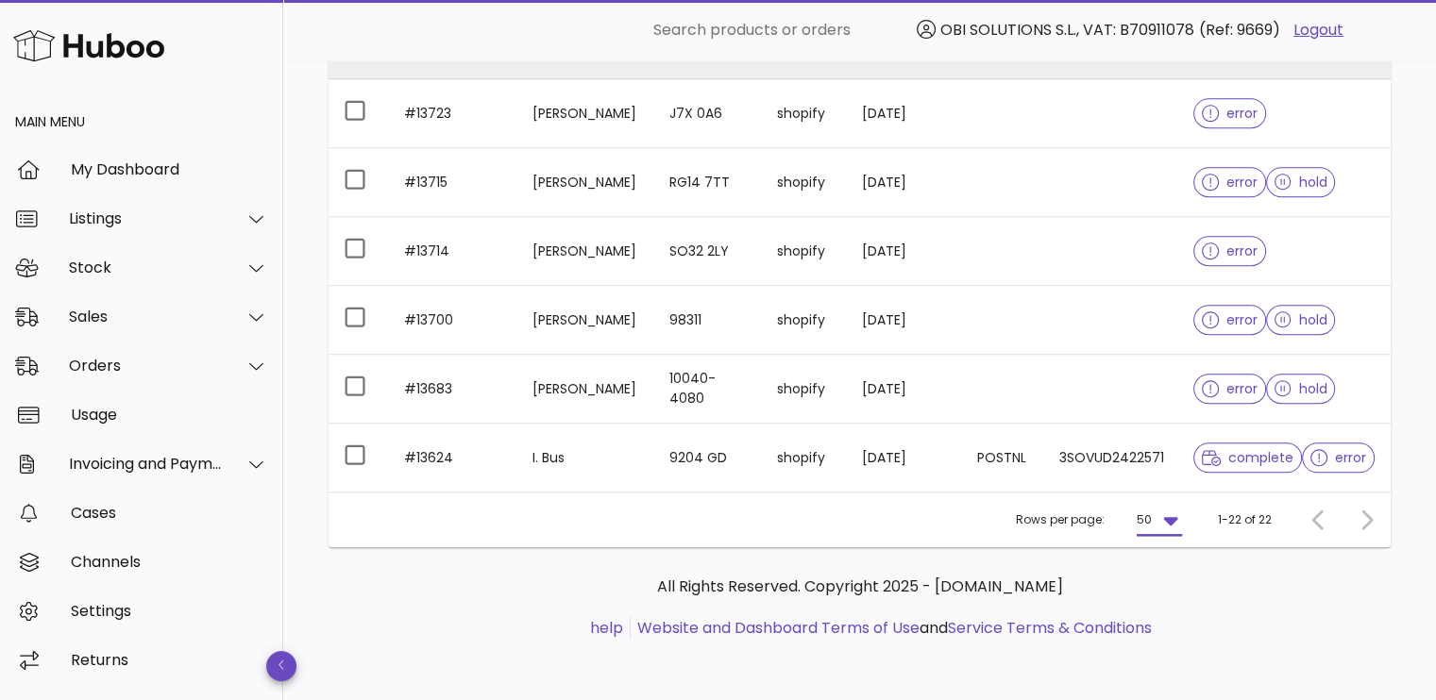
scroll to position [1753, 0]
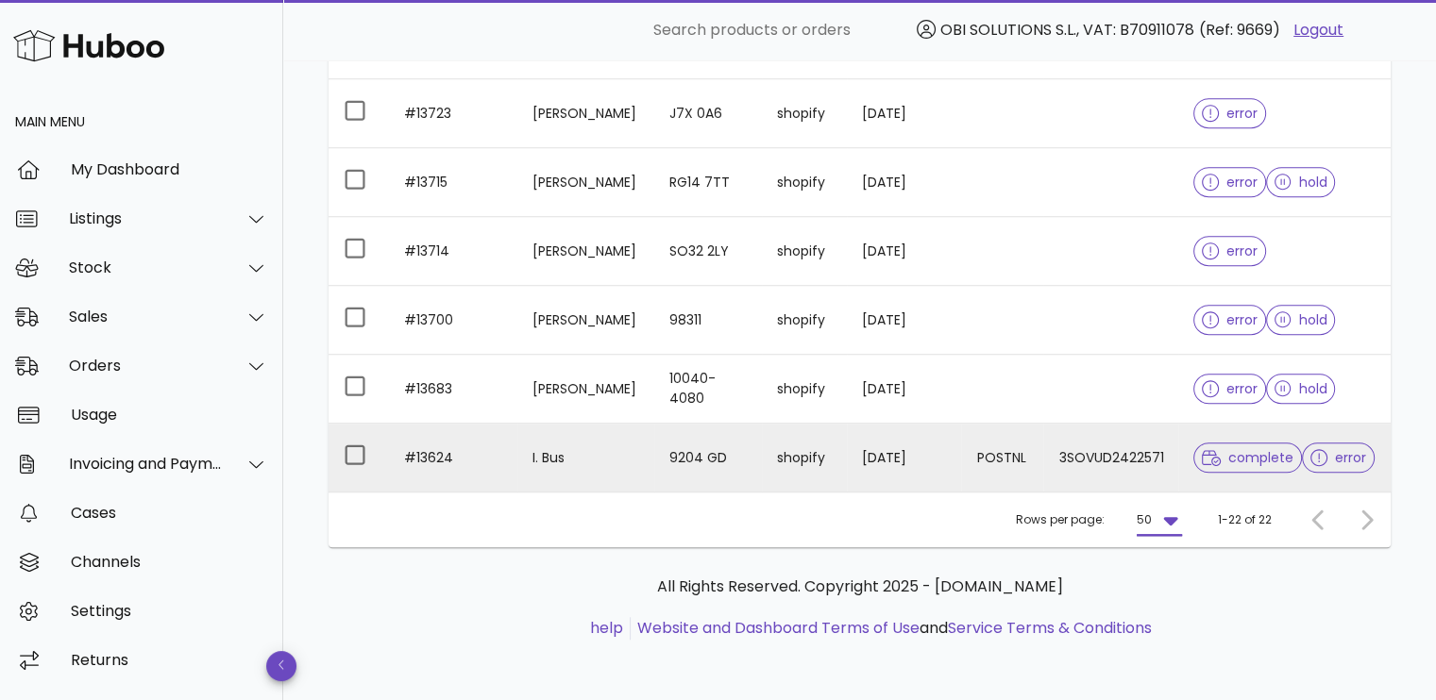
click at [1012, 424] on td "POSTNL" at bounding box center [1002, 458] width 82 height 68
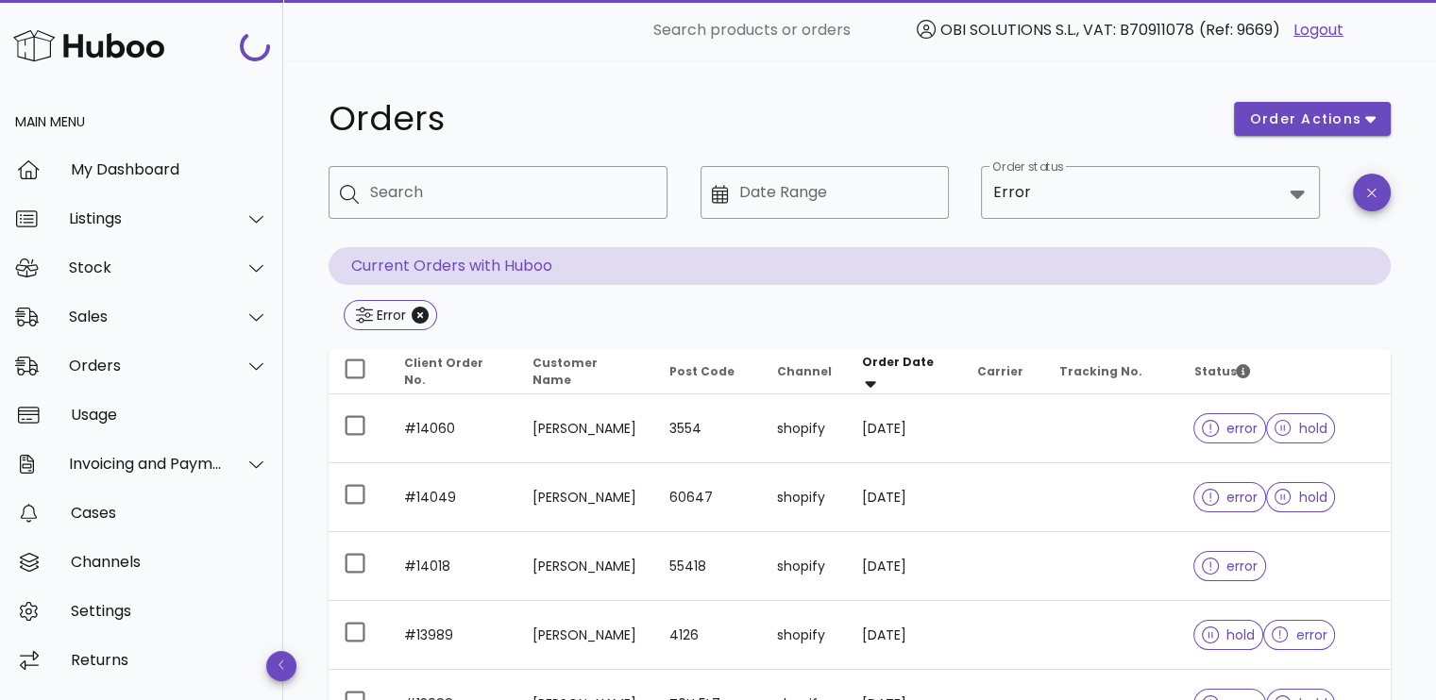
scroll to position [1753, 0]
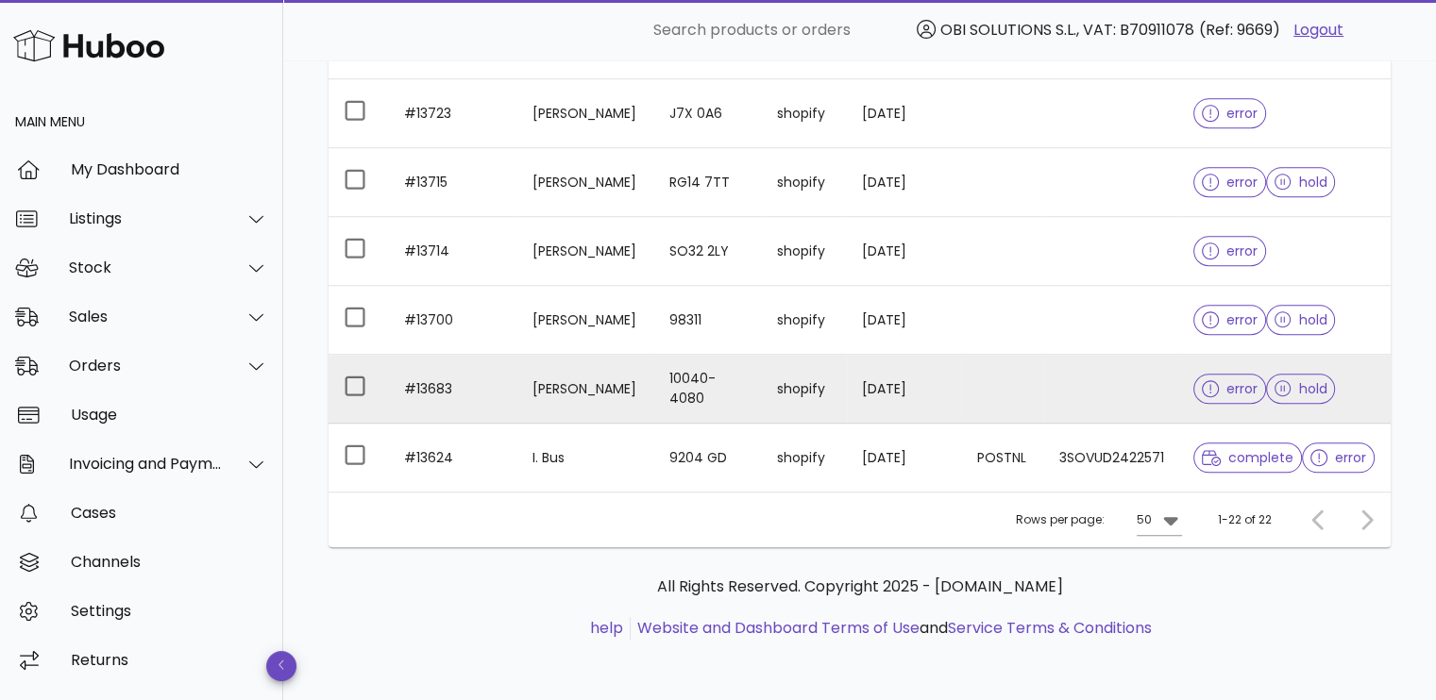
click at [1019, 355] on td at bounding box center [1002, 389] width 82 height 69
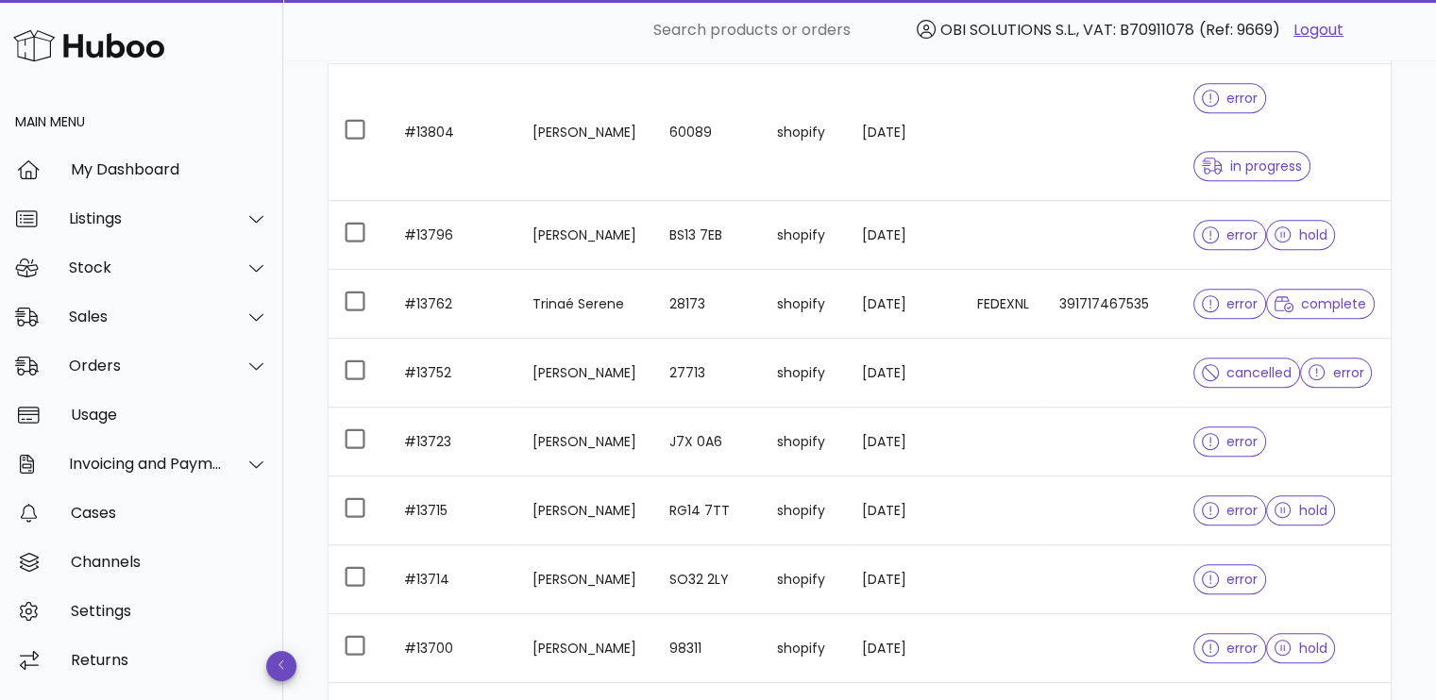
scroll to position [903, 0]
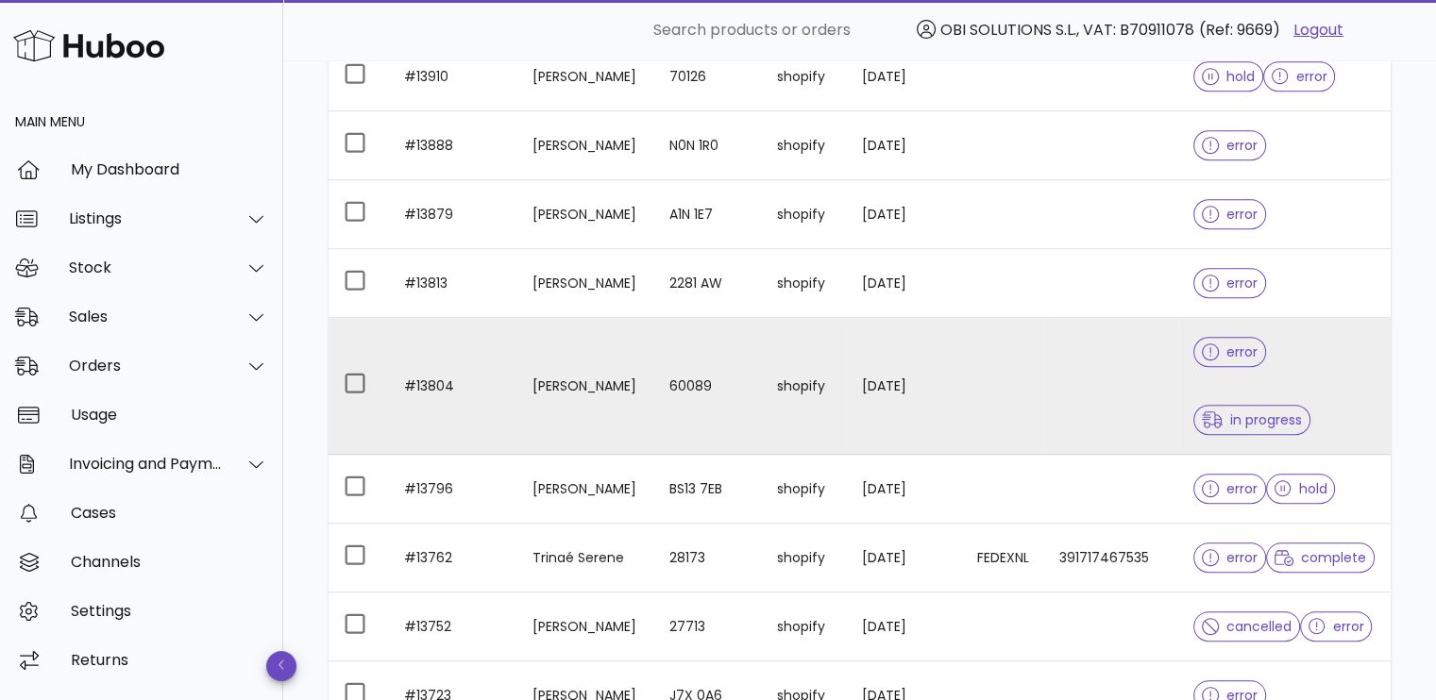
click at [826, 410] on td "shopify" at bounding box center [804, 386] width 85 height 137
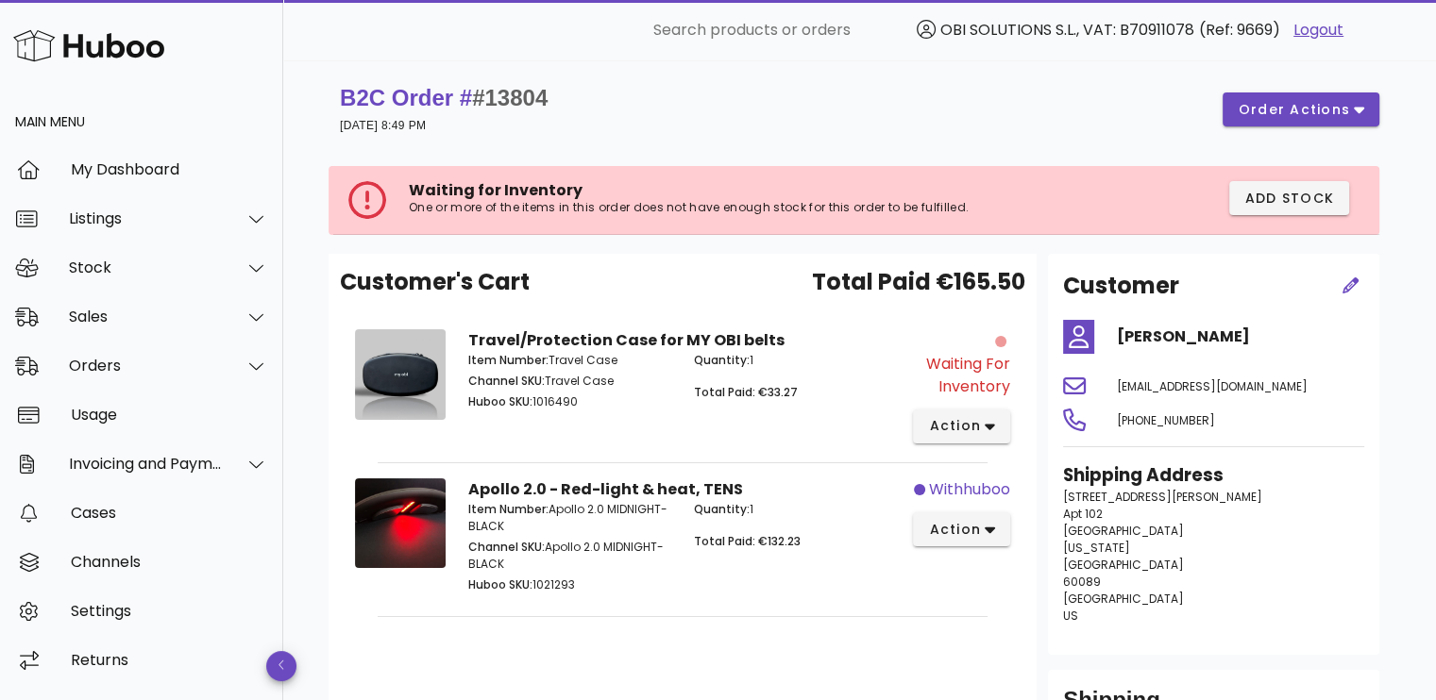
drag, startPoint x: 1191, startPoint y: 335, endPoint x: 1110, endPoint y: 329, distance: 81.4
click at [1110, 329] on div "Margarita Bondar" at bounding box center [1240, 336] width 270 height 45
click at [966, 534] on span "action" at bounding box center [954, 530] width 53 height 20
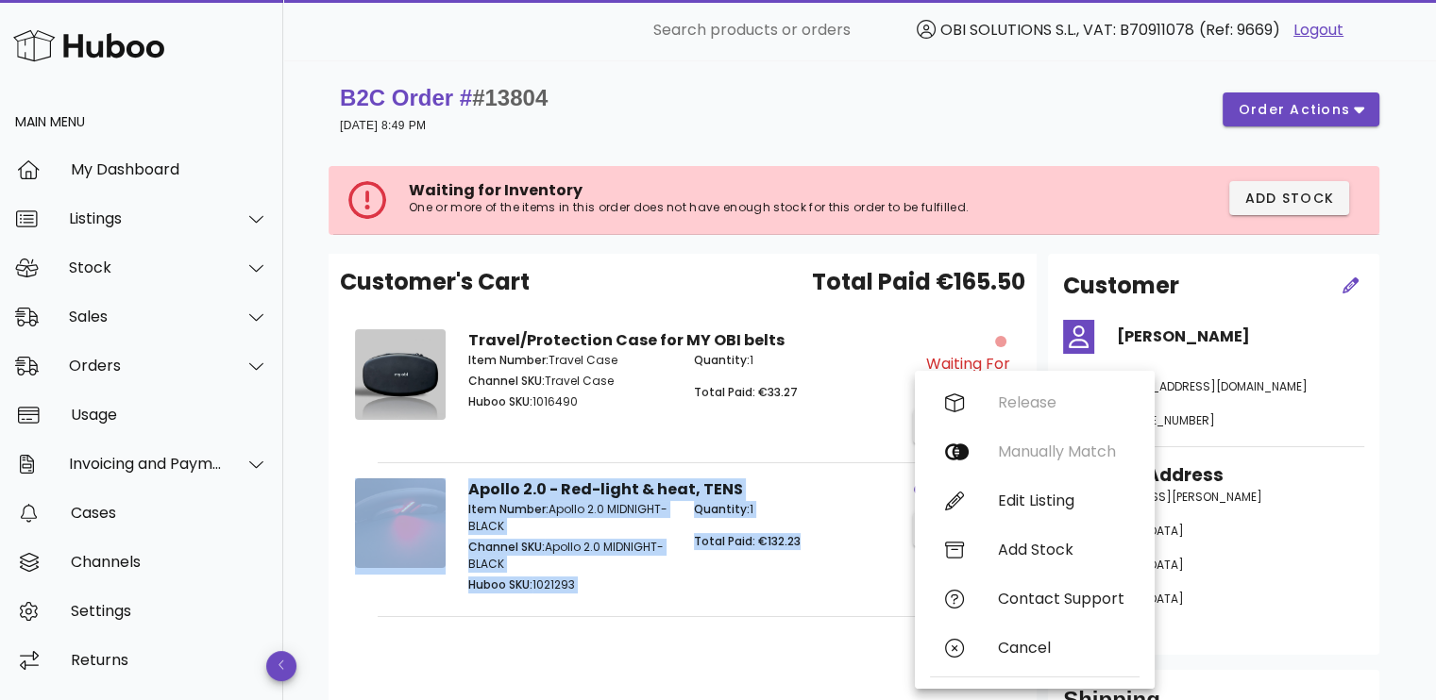
click at [833, 614] on div "Apollo 2.0 - Red-light & heat, TENS Item Number: Apollo 2.0 MIDNIGHT-BLACK Chan…" at bounding box center [682, 540] width 685 height 154
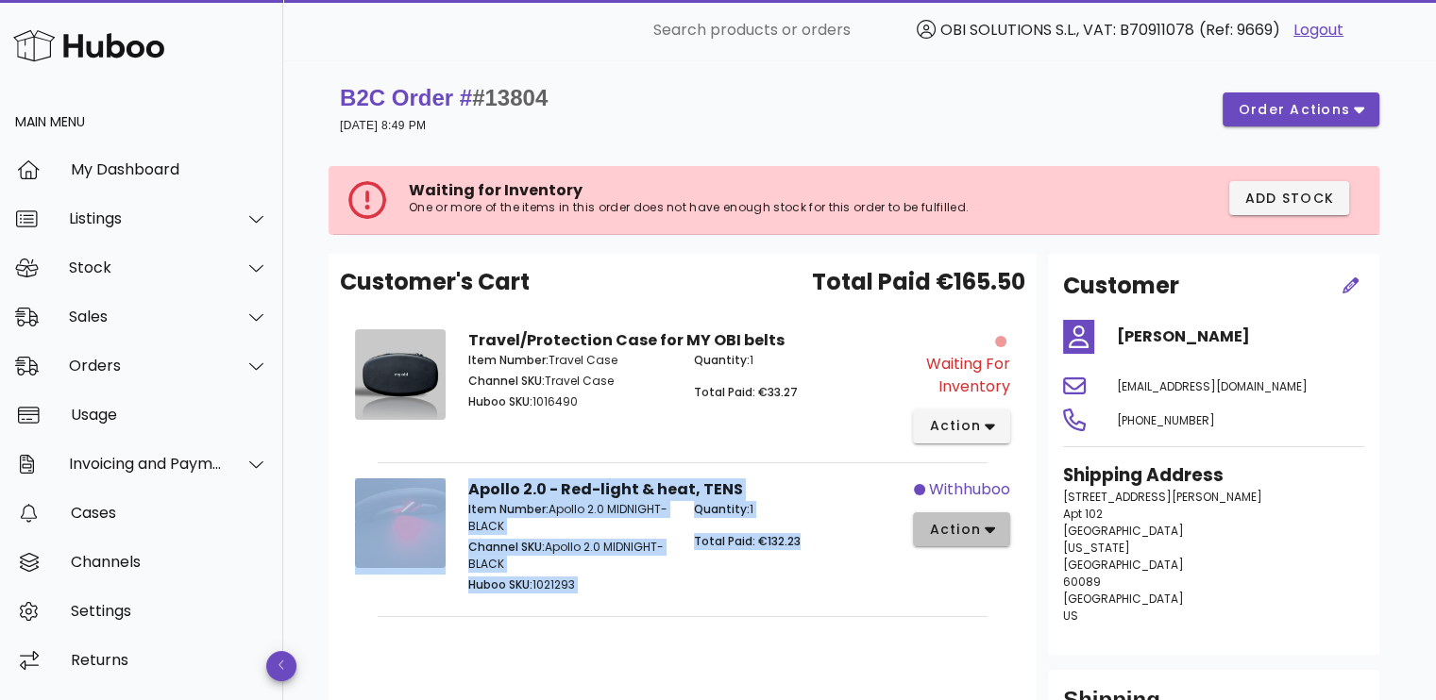
click at [957, 538] on span "action" at bounding box center [954, 530] width 53 height 20
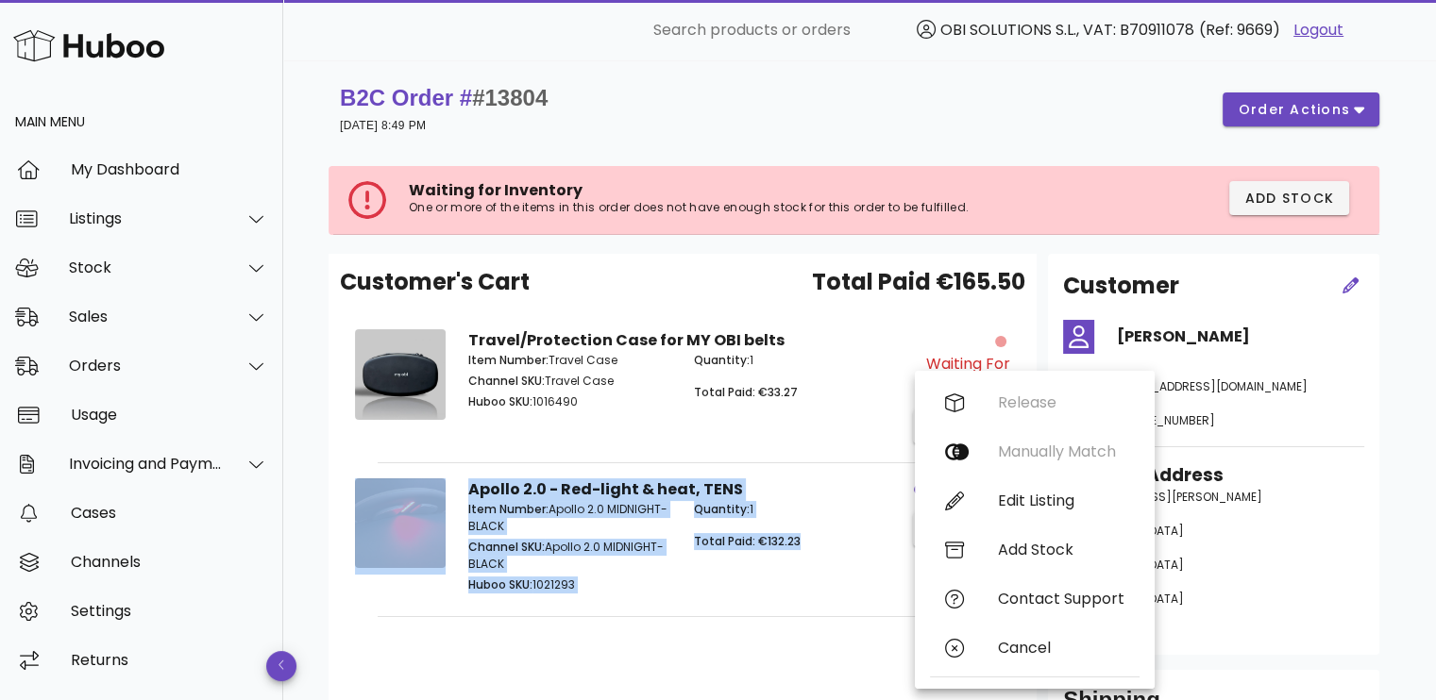
click at [822, 597] on div "Quantity: 1 Total Paid: €132.23" at bounding box center [795, 549] width 226 height 119
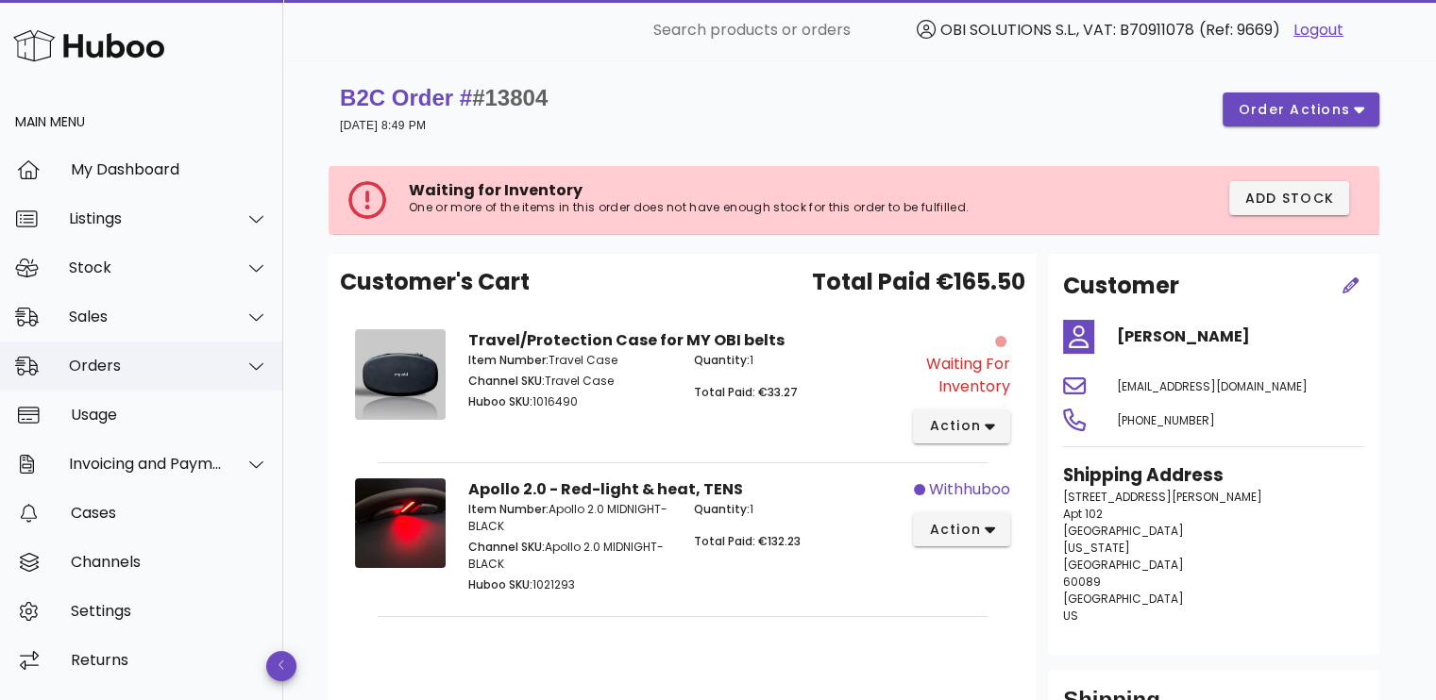
click at [148, 372] on div "Orders" at bounding box center [146, 366] width 154 height 18
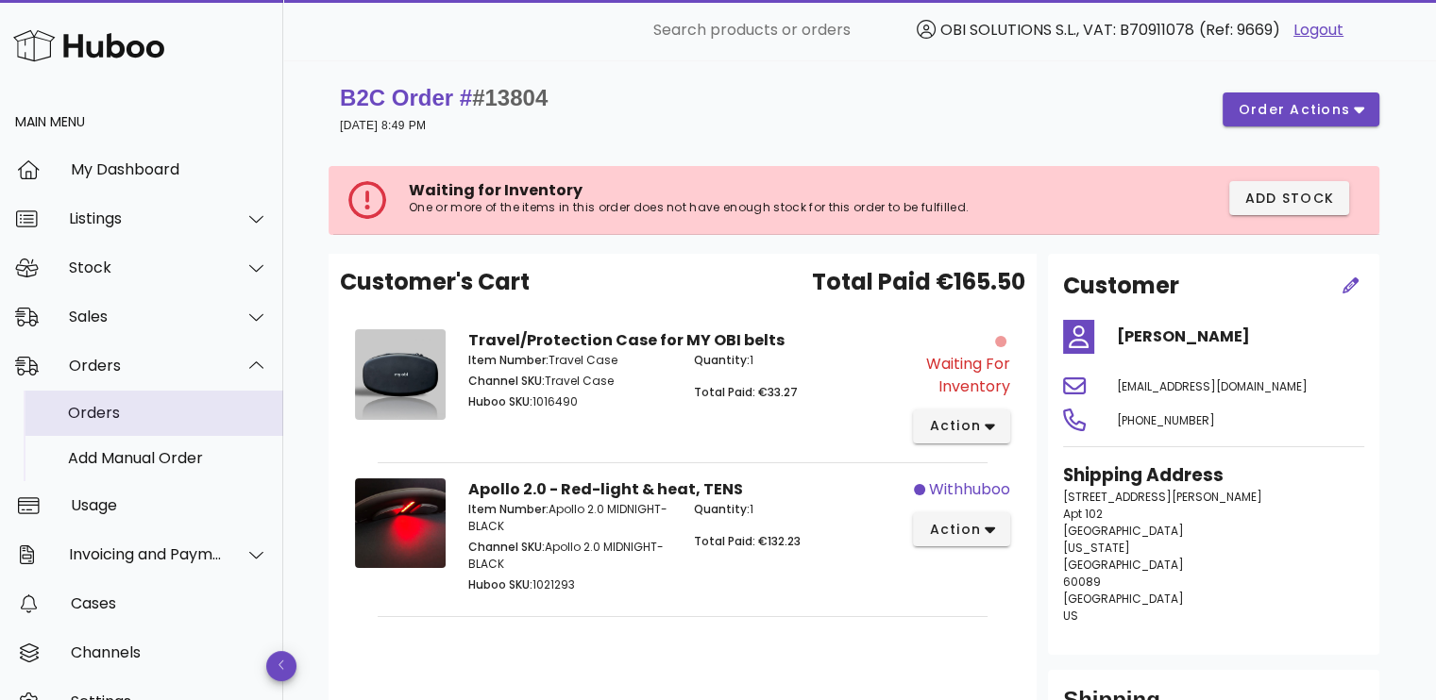
click at [149, 402] on div "Orders" at bounding box center [168, 413] width 200 height 41
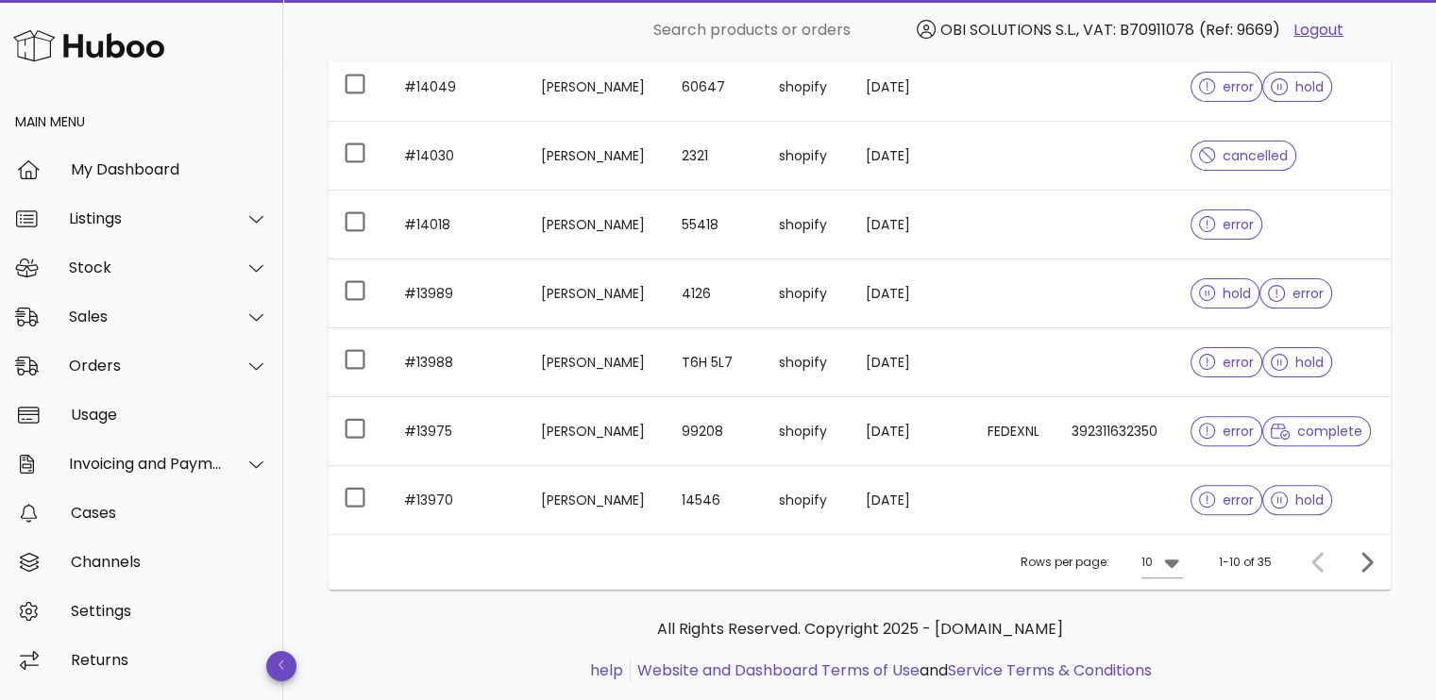
scroll to position [540, 0]
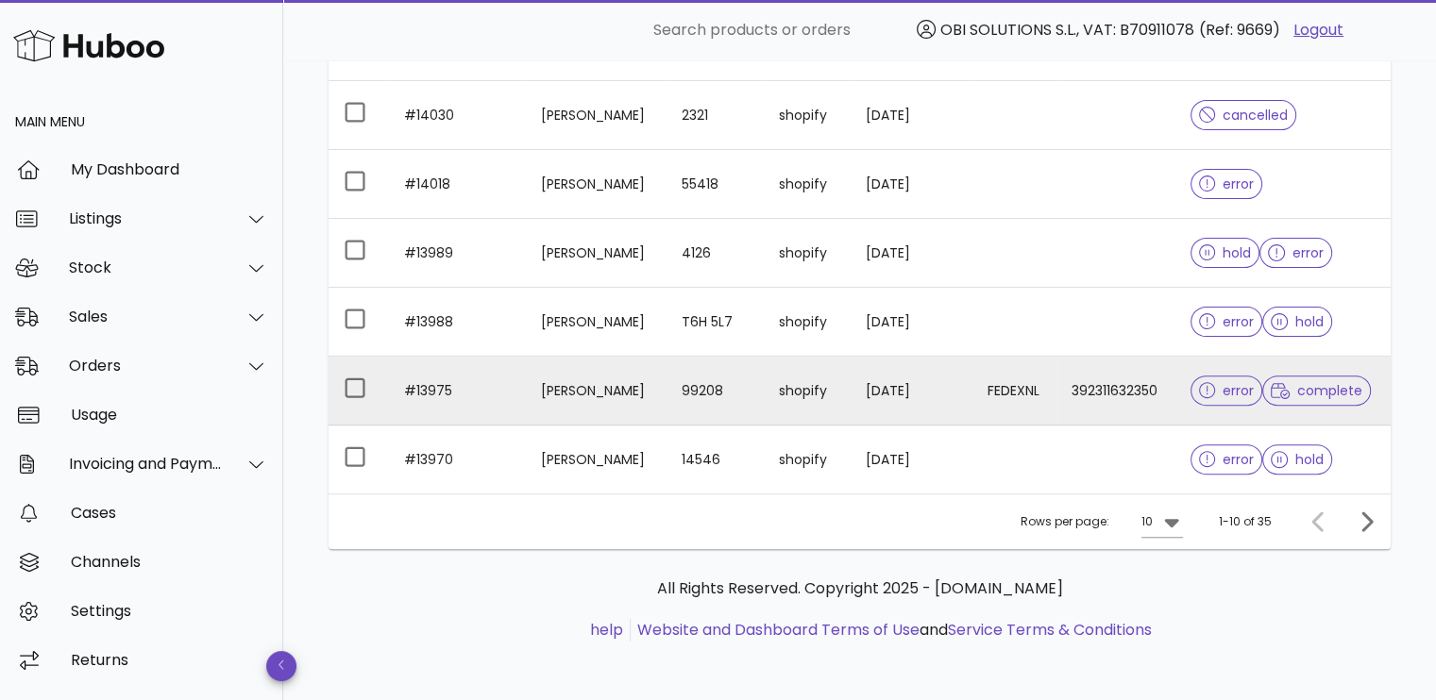
click at [722, 385] on td "99208" at bounding box center [714, 391] width 97 height 69
